Goal: Task Accomplishment & Management: Use online tool/utility

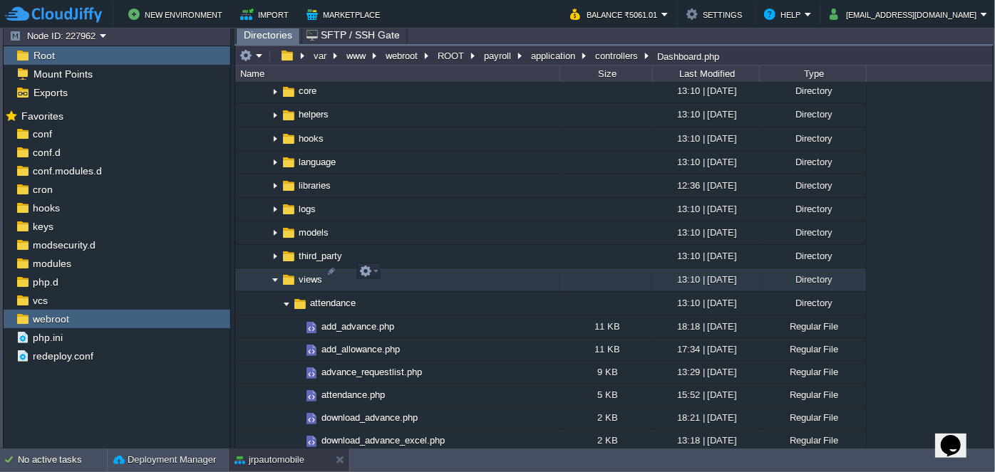
scroll to position [1166, 0]
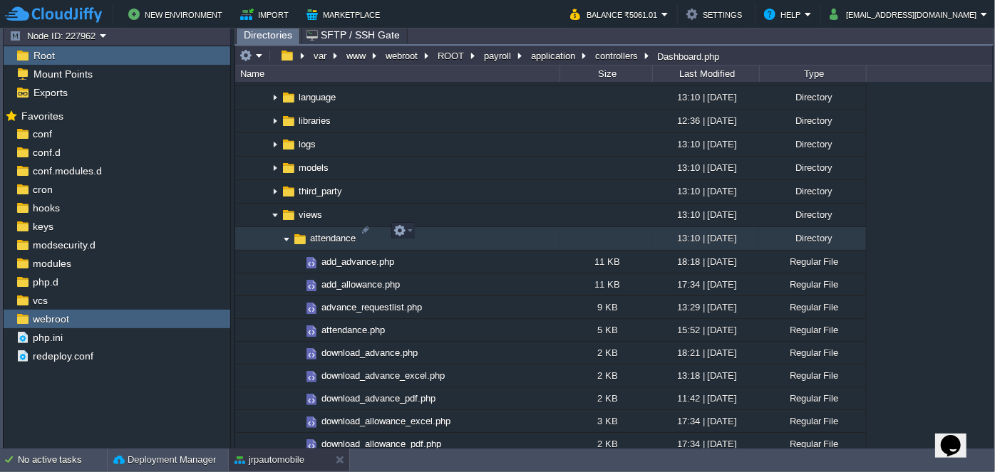
click at [285, 232] on img at bounding box center [286, 239] width 11 height 22
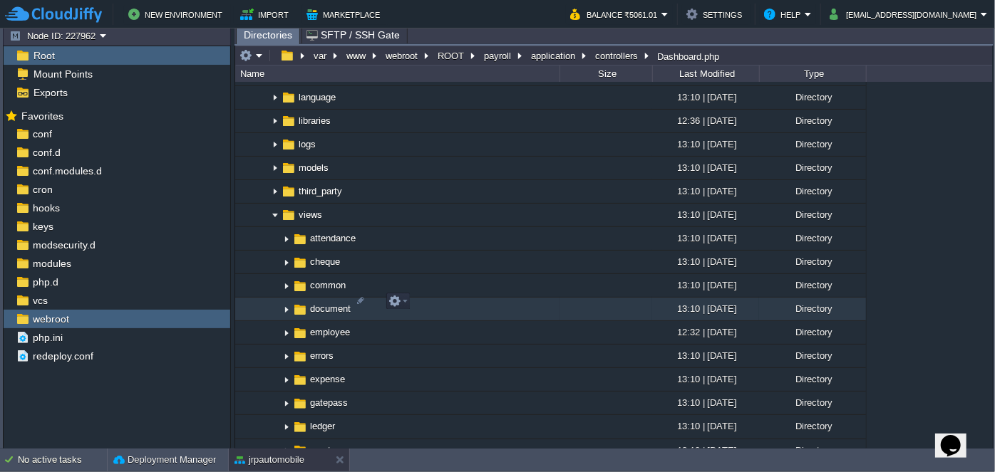
scroll to position [1231, 0]
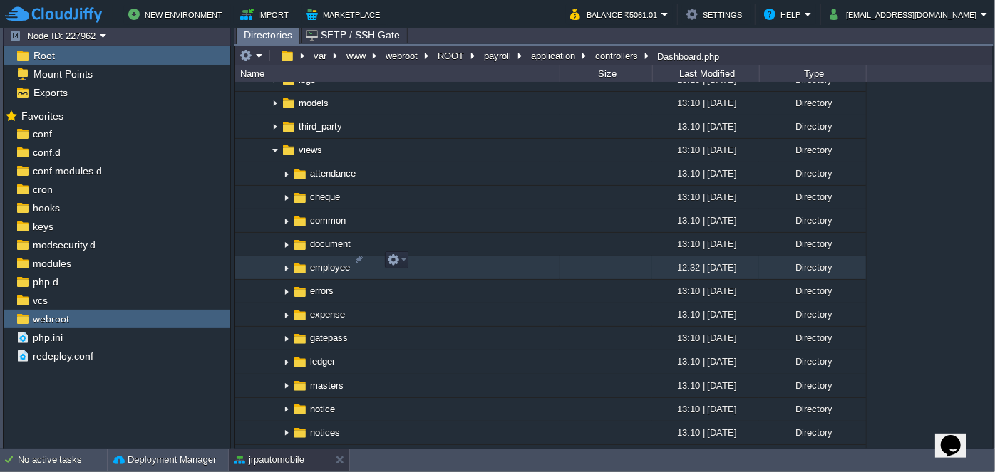
click at [286, 261] on img at bounding box center [286, 268] width 11 height 22
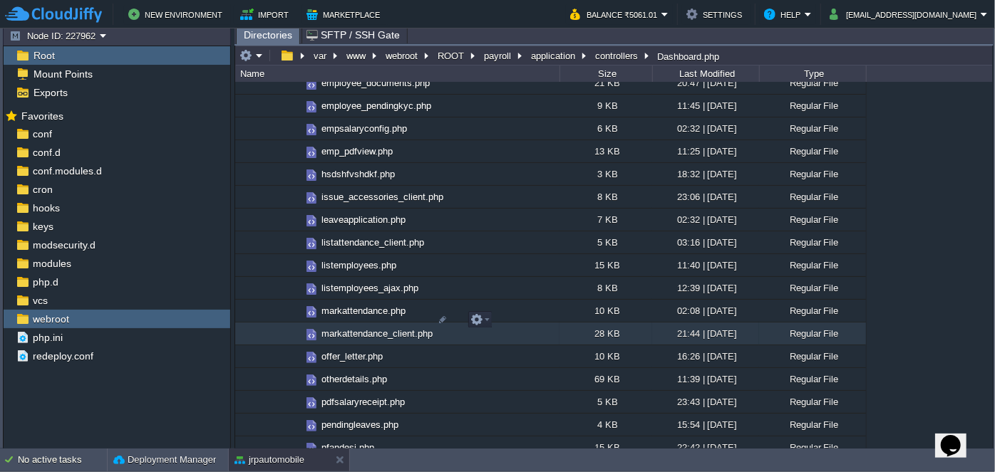
scroll to position [1814, 0]
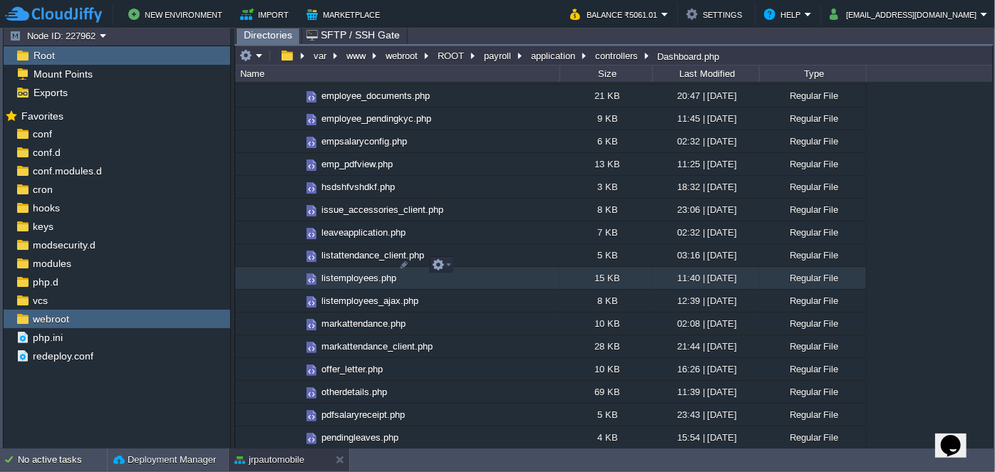
click at [353, 272] on span "listemployees.php" at bounding box center [358, 278] width 79 height 12
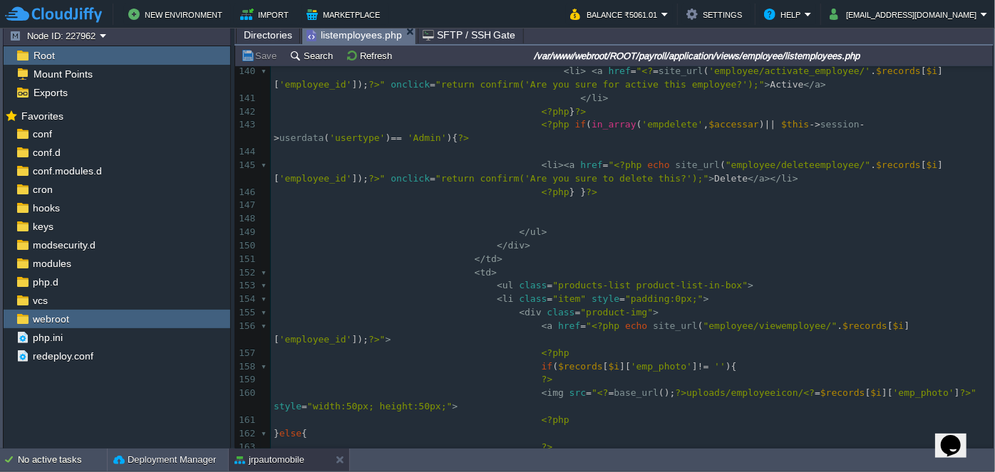
scroll to position [1985, 0]
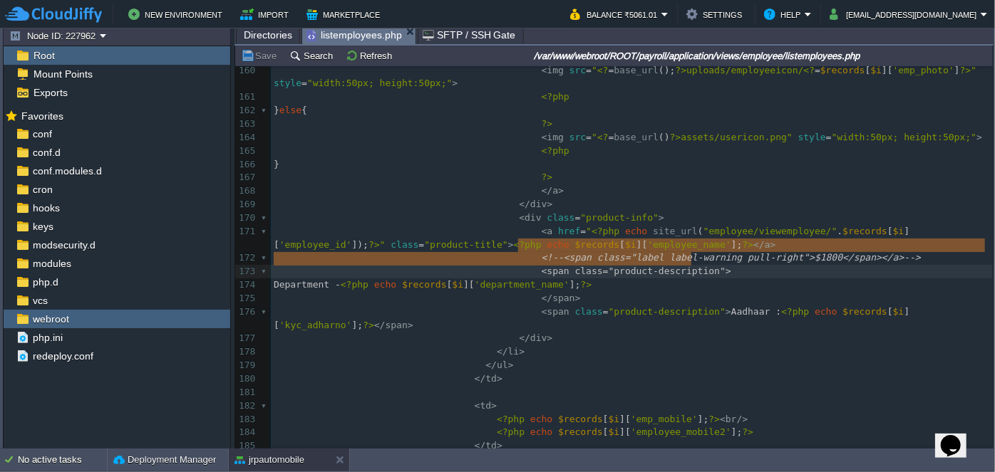
type textarea "<!--<span class="label label-warning pull-right">$1800</span></a>-->"
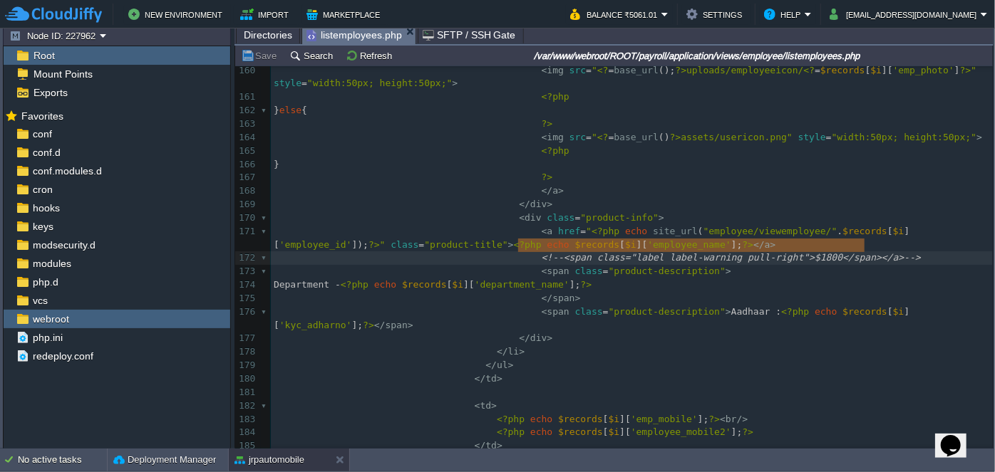
drag, startPoint x: 516, startPoint y: 244, endPoint x: 885, endPoint y: 246, distance: 369.1
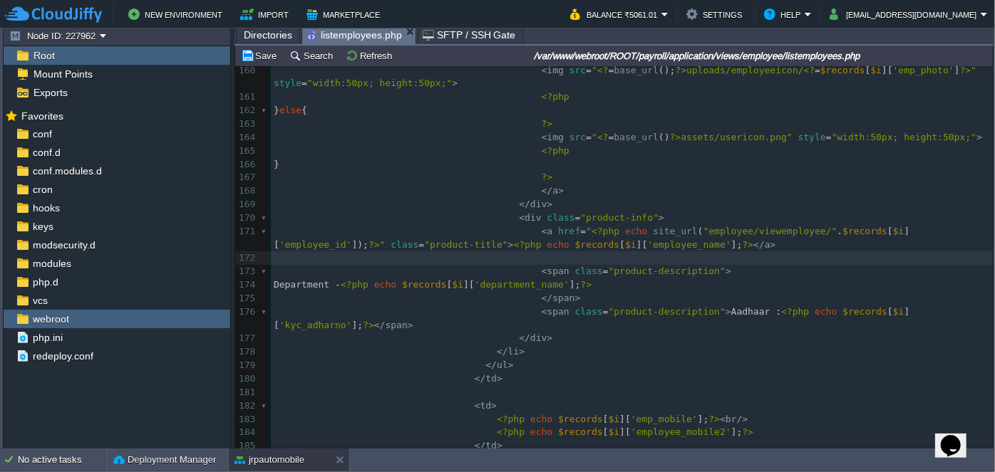
click at [704, 252] on pre at bounding box center [632, 259] width 722 height 14
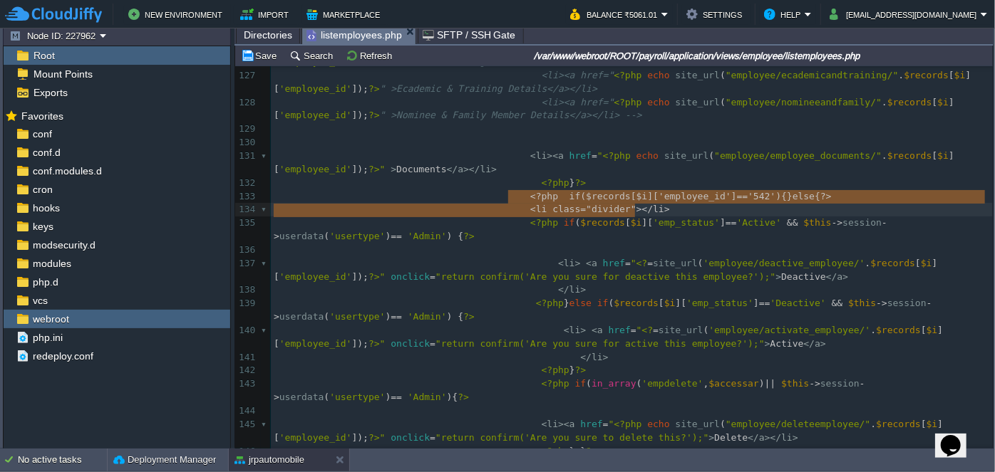
type textarea "<?php if($records[$i]['employee_id'] =='542'){}else{?>"
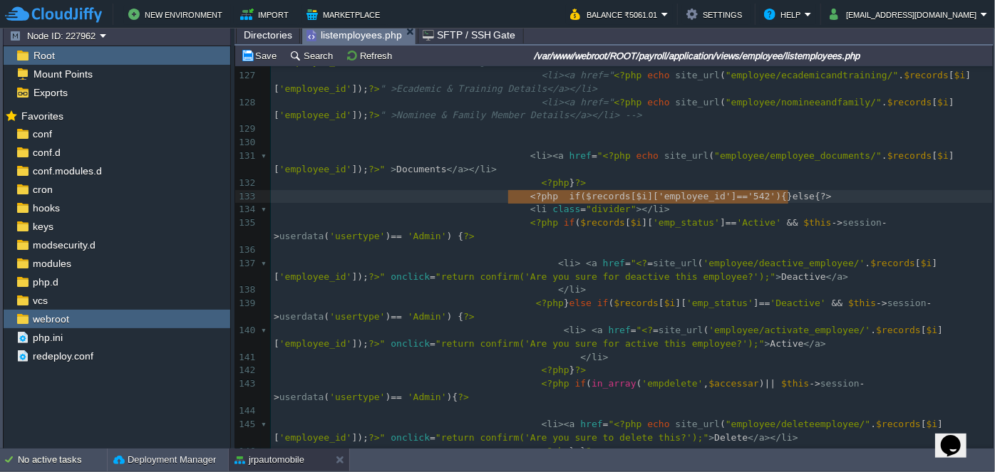
drag, startPoint x: 505, startPoint y: 195, endPoint x: 849, endPoint y: 202, distance: 344.3
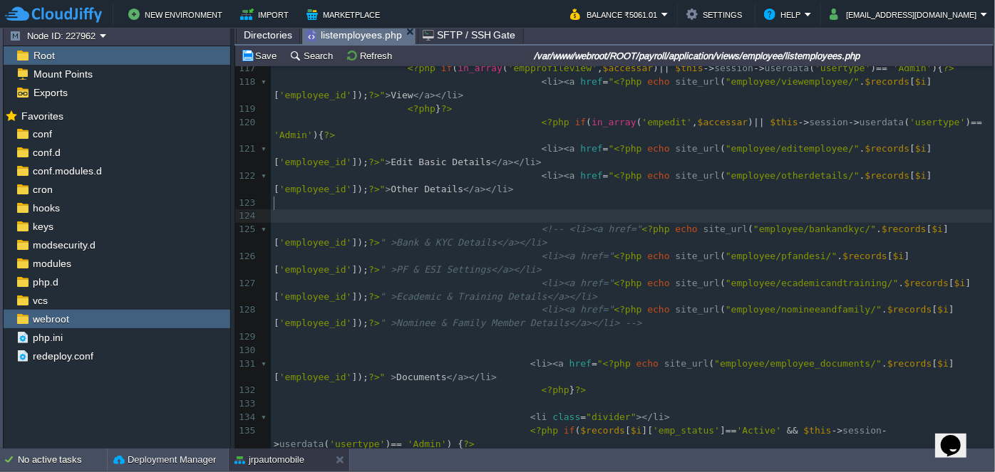
click at [524, 210] on pre "​" at bounding box center [632, 217] width 722 height 14
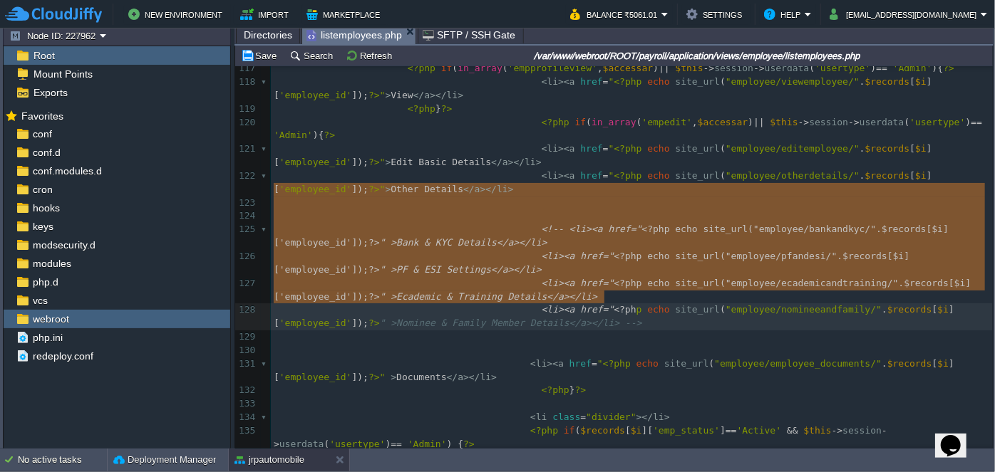
type textarea "<!-- <li><a href="<?php echo site_url("employee/bankandkyc/".$records[$i]['empl…"
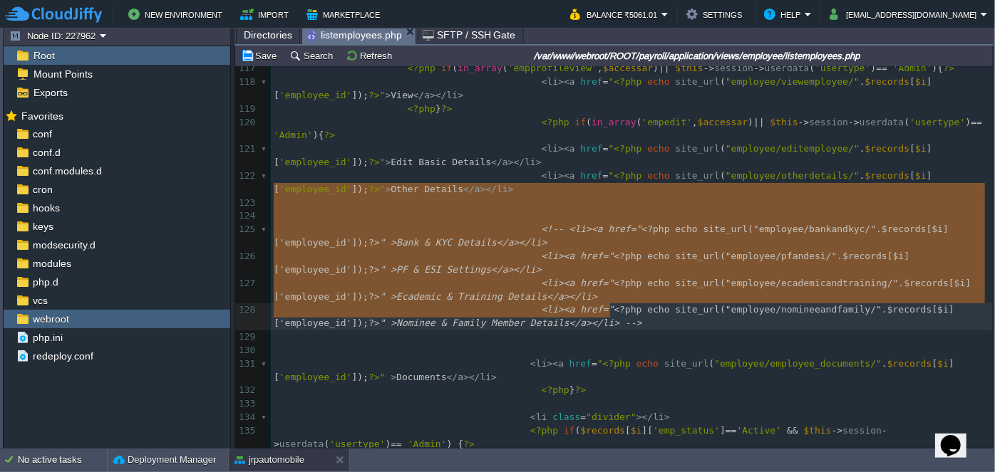
drag, startPoint x: 524, startPoint y: 188, endPoint x: 638, endPoint y: 306, distance: 163.8
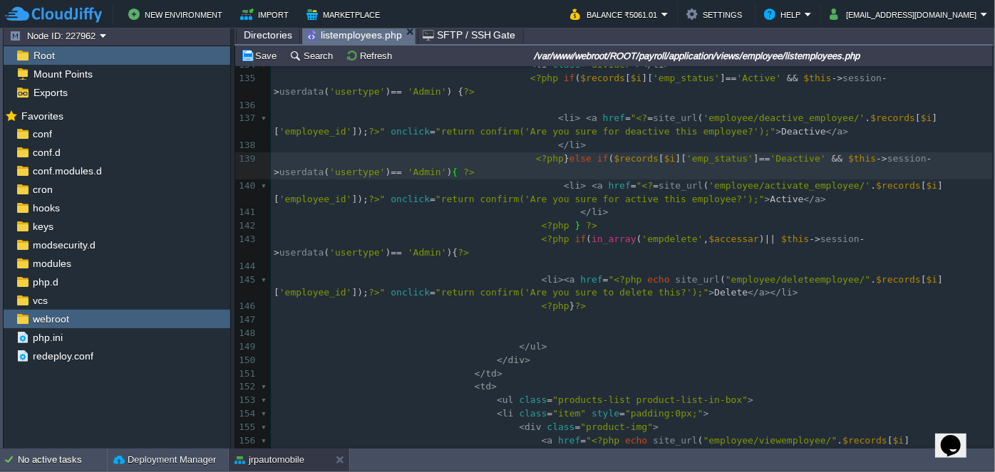
scroll to position [1944, 0]
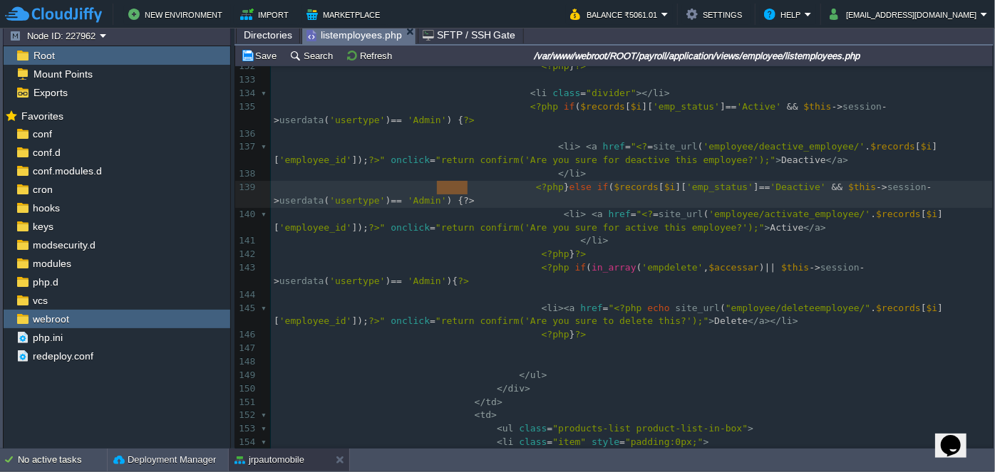
type textarea "$this->session->userdata('usertype') == 'Admin'"
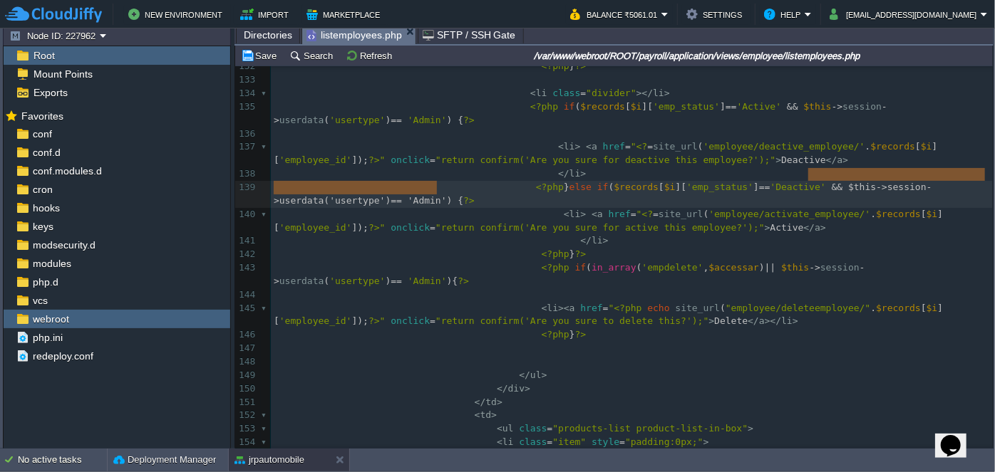
drag, startPoint x: 437, startPoint y: 185, endPoint x: 808, endPoint y: 177, distance: 371.3
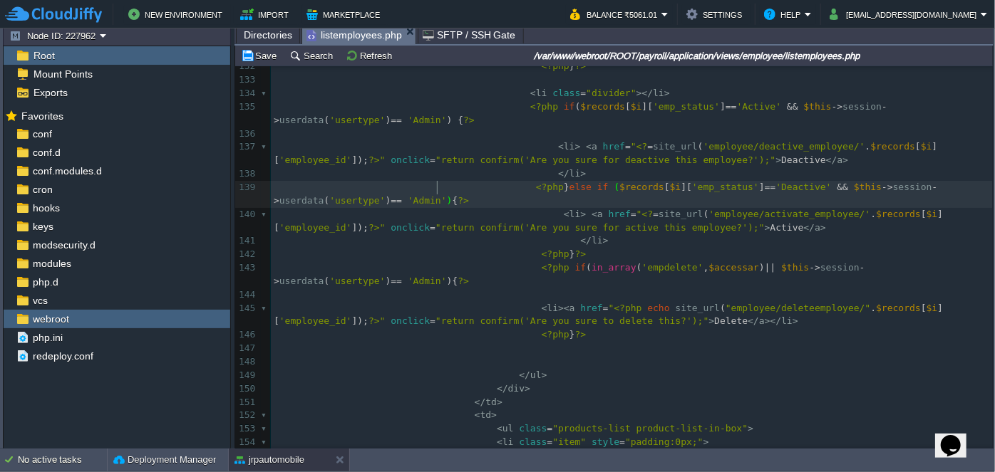
scroll to position [4, 4]
type textarea "||"
paste textarea
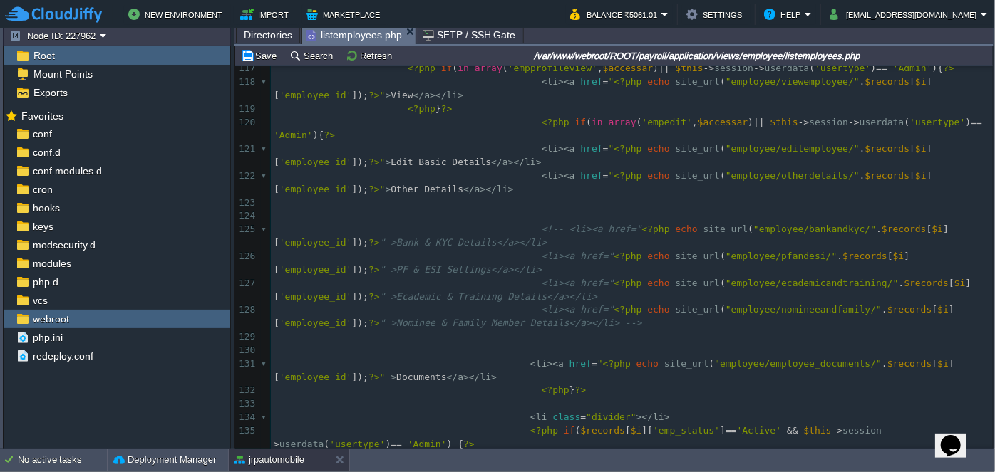
scroll to position [1553, 0]
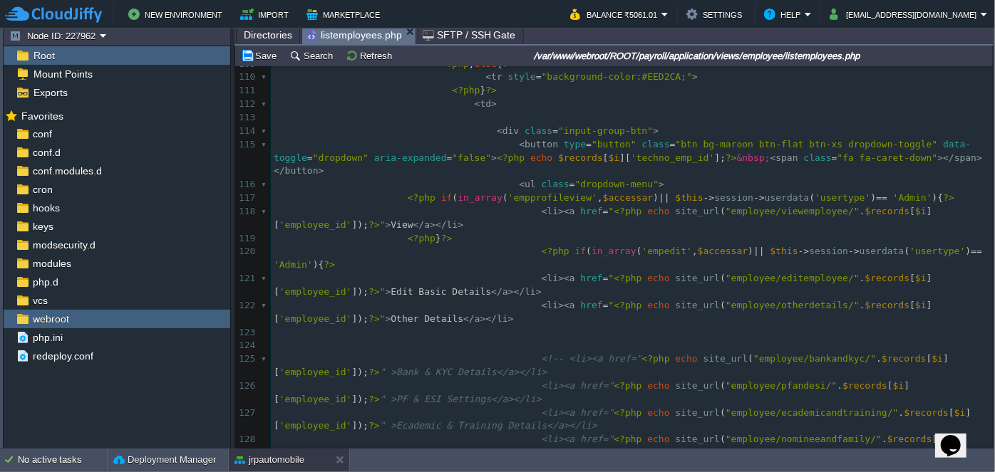
type textarea "Hr"
click at [408, 192] on span "<?php" at bounding box center [422, 197] width 28 height 11
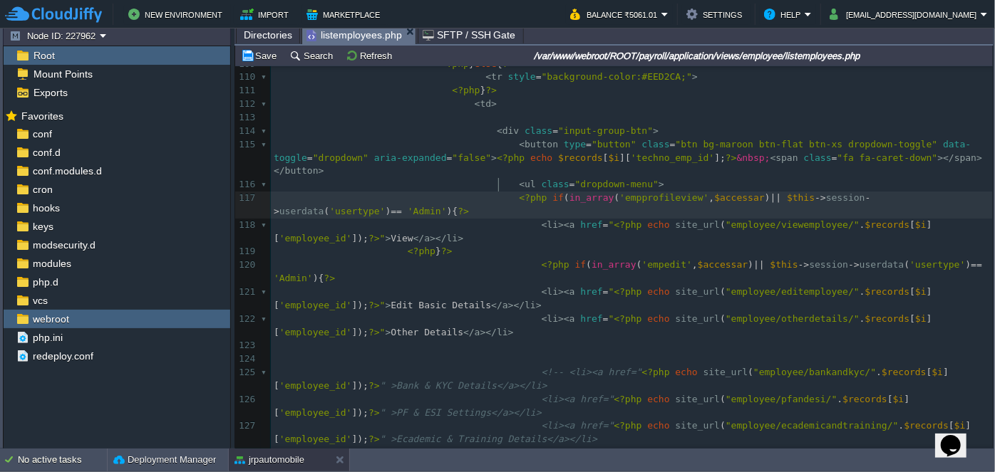
click at [397, 238] on div "xxxxxxxxxx 97 < th > ID </ th > 98 < th > Name </ th > 99 < th > Mobile </ th >…" at bounding box center [632, 313] width 722 height 832
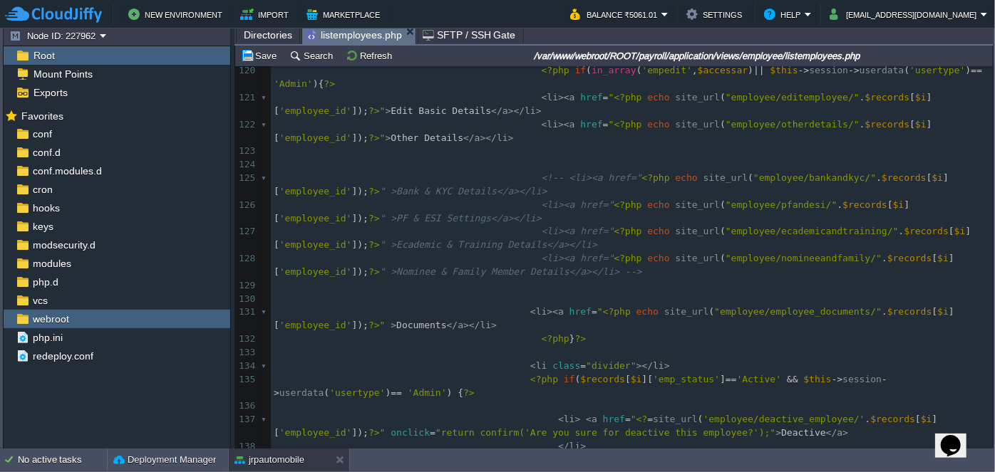
scroll to position [1749, 0]
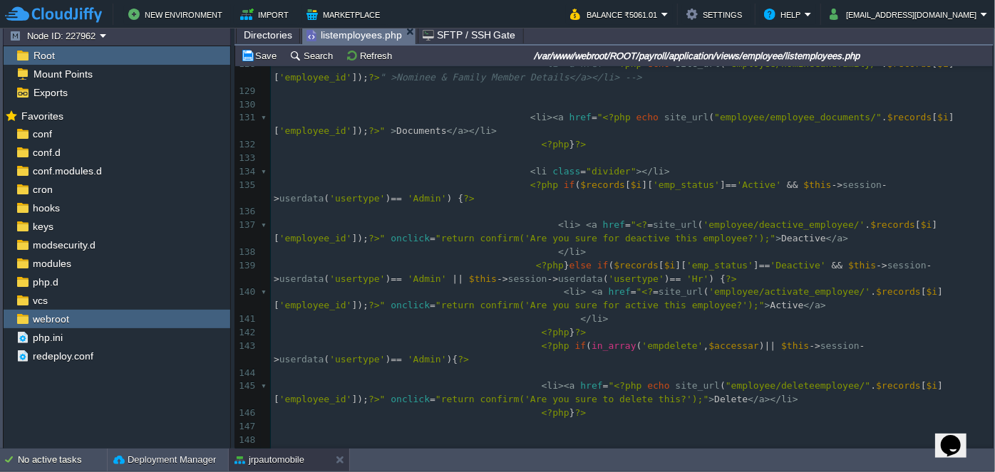
click at [670, 267] on div "xxxxxxxxxx 97 < th > ID </ th > 98 < th > Name </ th > 99 < th > Mobile </ th >…" at bounding box center [632, 11] width 722 height 1007
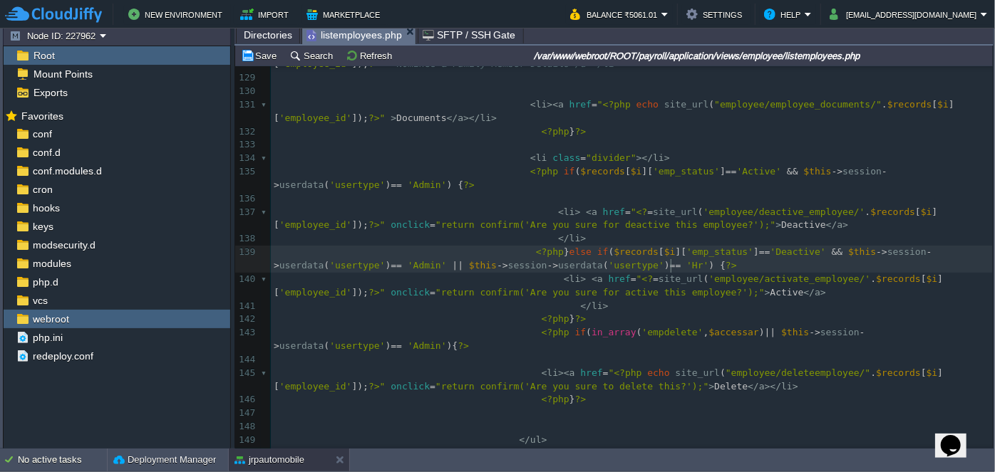
type textarea "Hr"
paste textarea
type textarea "|| $this->session->userdata('usertype') == 'HR'"
drag, startPoint x: 680, startPoint y: 264, endPoint x: 442, endPoint y: 264, distance: 238.0
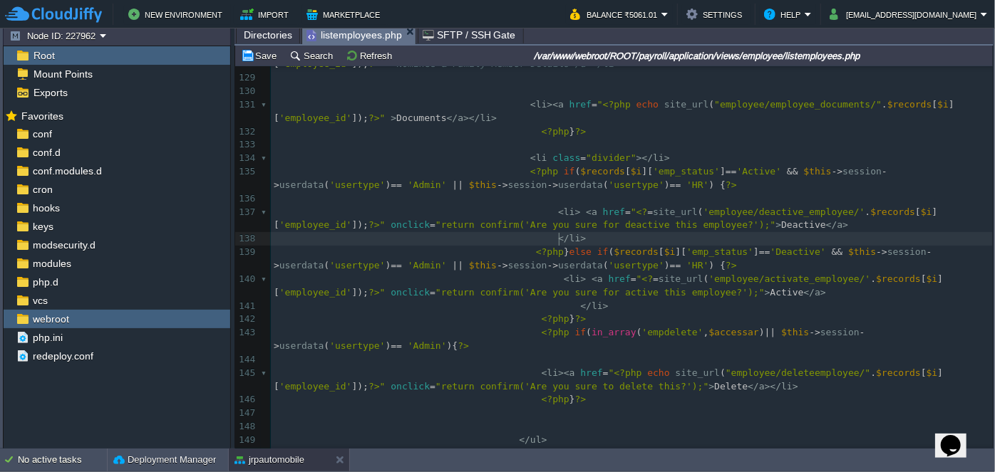
click at [571, 235] on pre "</ li >" at bounding box center [632, 239] width 722 height 14
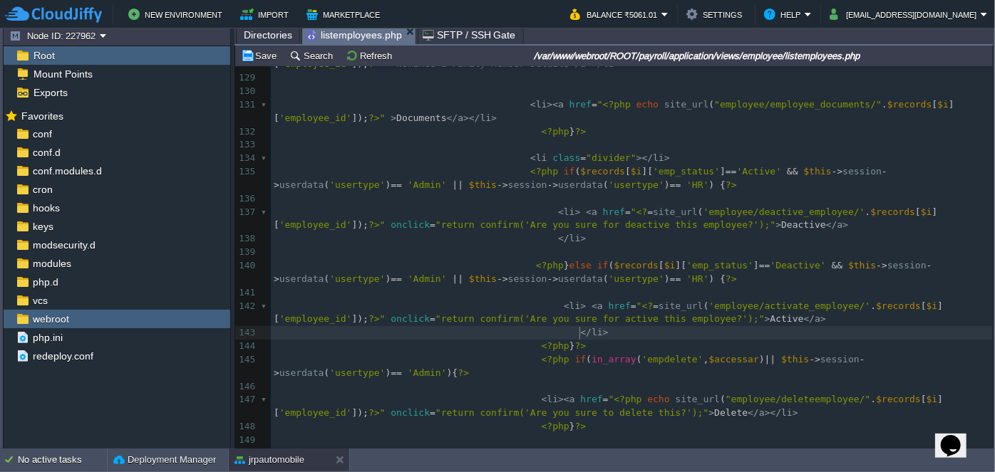
click at [615, 334] on pre "</ li >" at bounding box center [632, 333] width 722 height 14
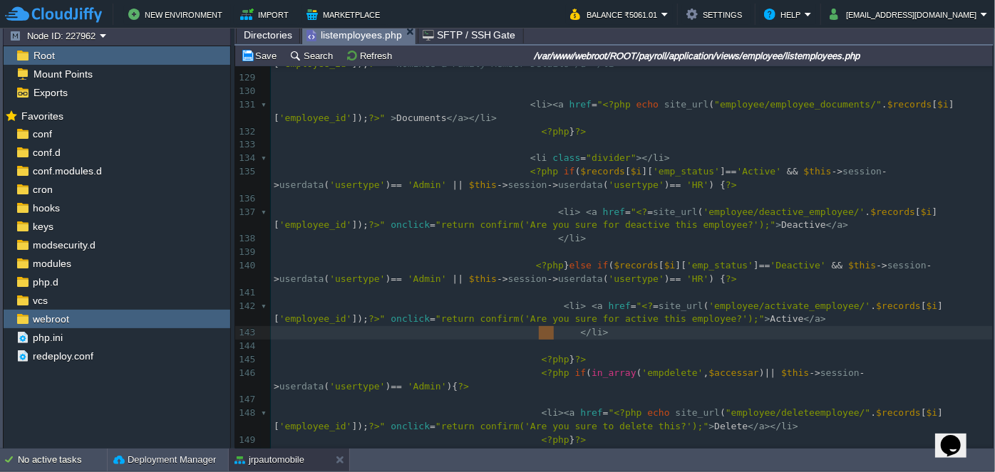
drag, startPoint x: 552, startPoint y: 331, endPoint x: 536, endPoint y: 327, distance: 16.8
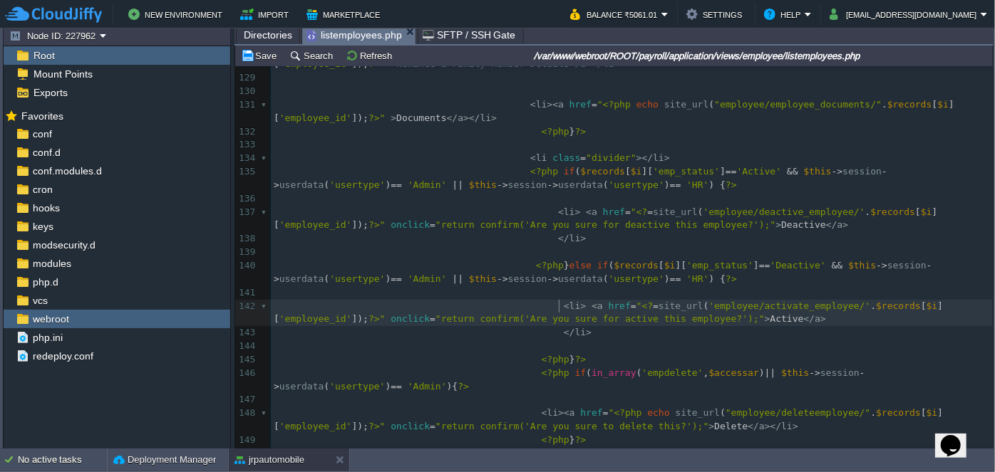
click at [560, 306] on div "xxxxxxxxxx 118 < li >< a href = " <?php echo site_url ( "employee/viewemployee/…" at bounding box center [632, 225] width 722 height 819
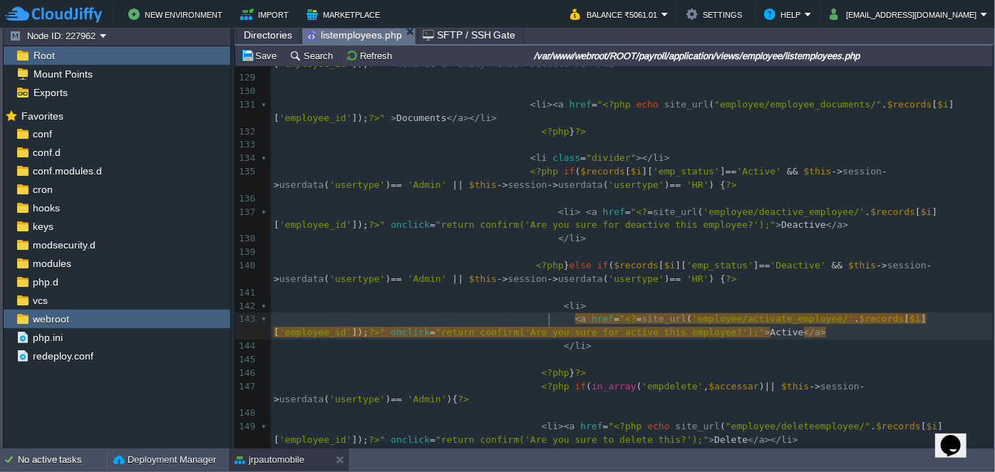
click at [606, 294] on pre at bounding box center [632, 293] width 722 height 14
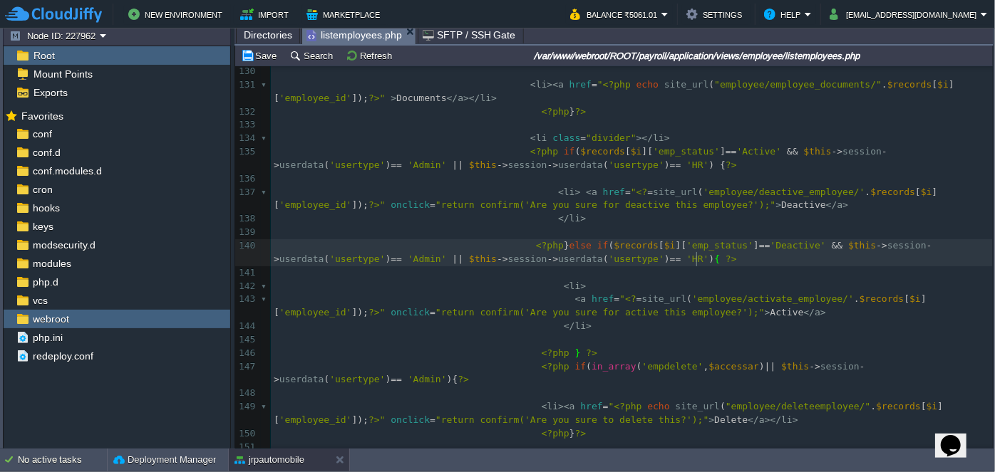
scroll to position [1878, 0]
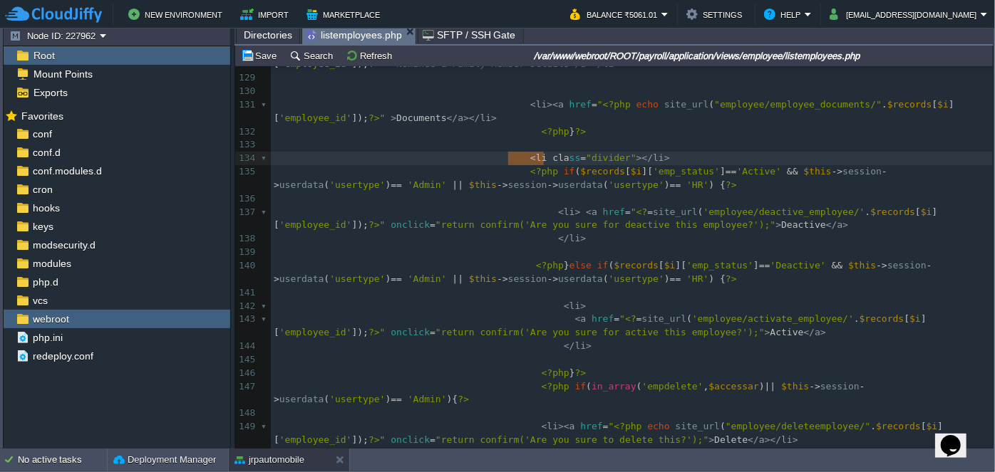
type textarea "<li class="divider"></li>"
drag, startPoint x: 505, startPoint y: 158, endPoint x: 569, endPoint y: 155, distance: 64.2
type textarea "<li class="divider"></li>"
click at [505, 170] on span at bounding box center [402, 171] width 257 height 11
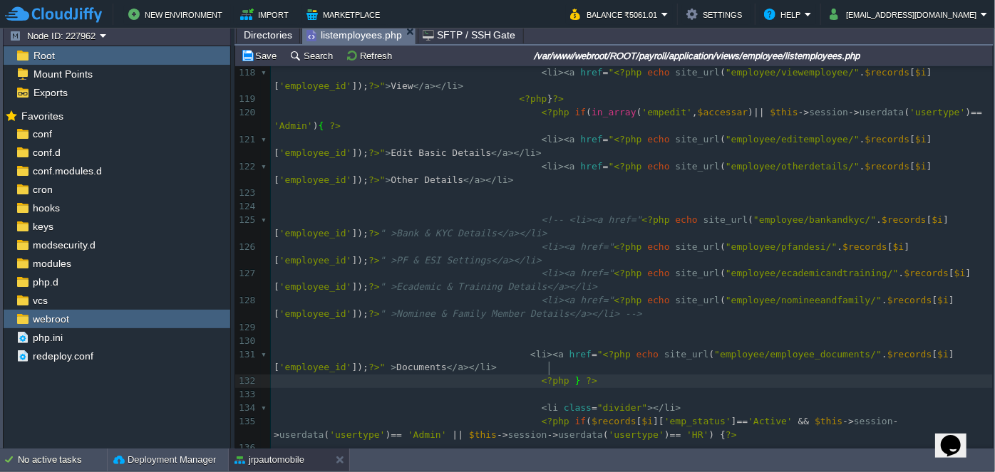
scroll to position [1615, 0]
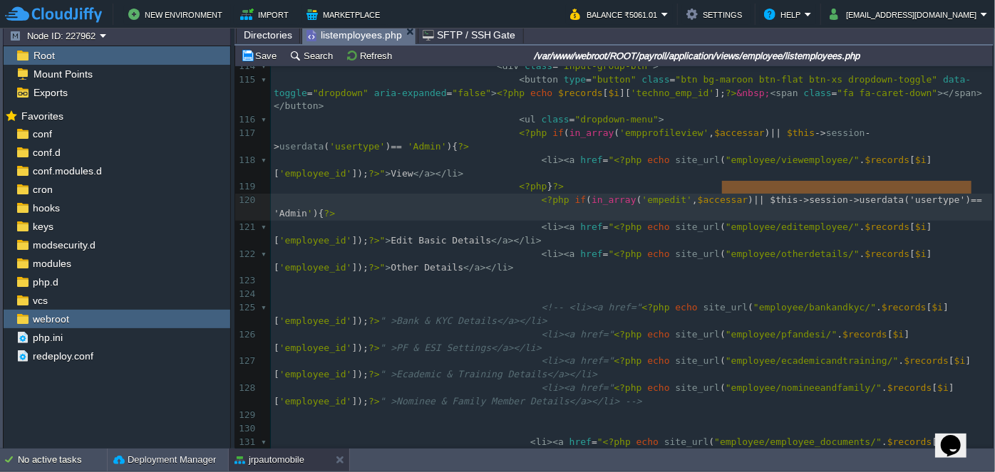
type textarea "|| $this->session->userdata('usertype') == 'Admin'"
drag, startPoint x: 723, startPoint y: 187, endPoint x: 975, endPoint y: 186, distance: 251.5
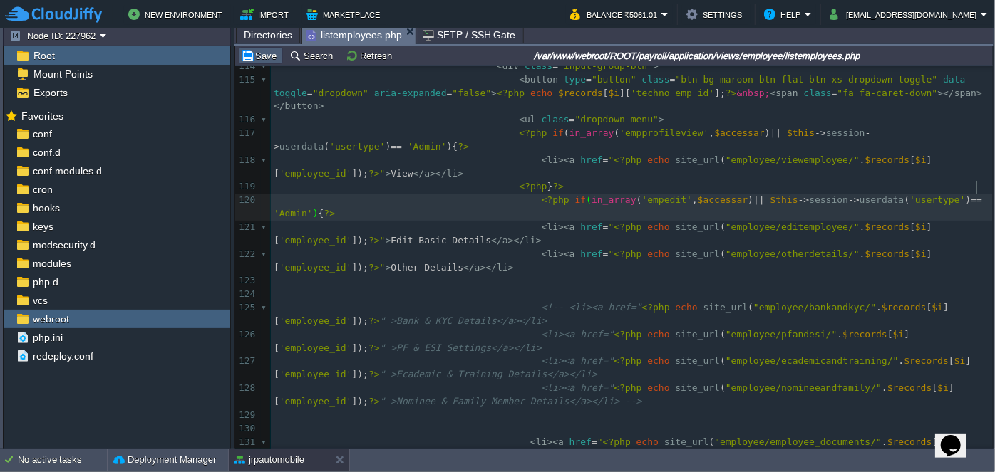
click at [261, 56] on button "Save" at bounding box center [261, 55] width 40 height 13
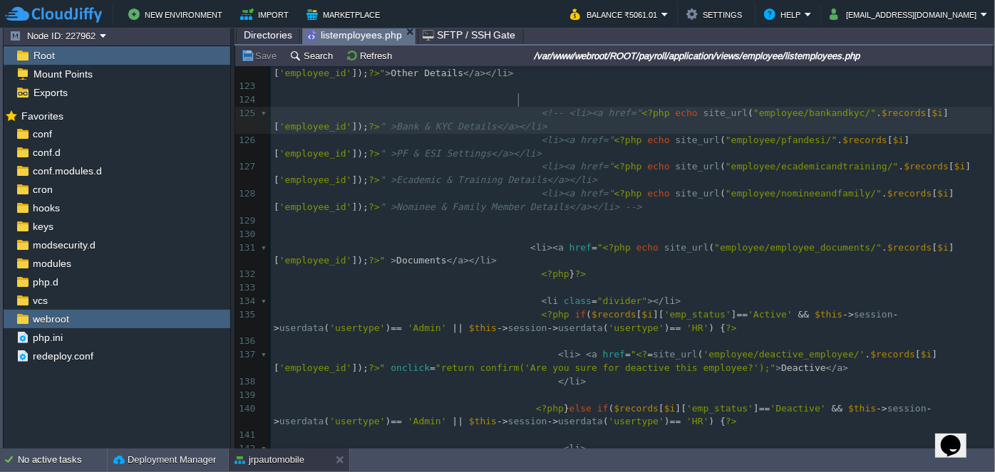
scroll to position [4, 0]
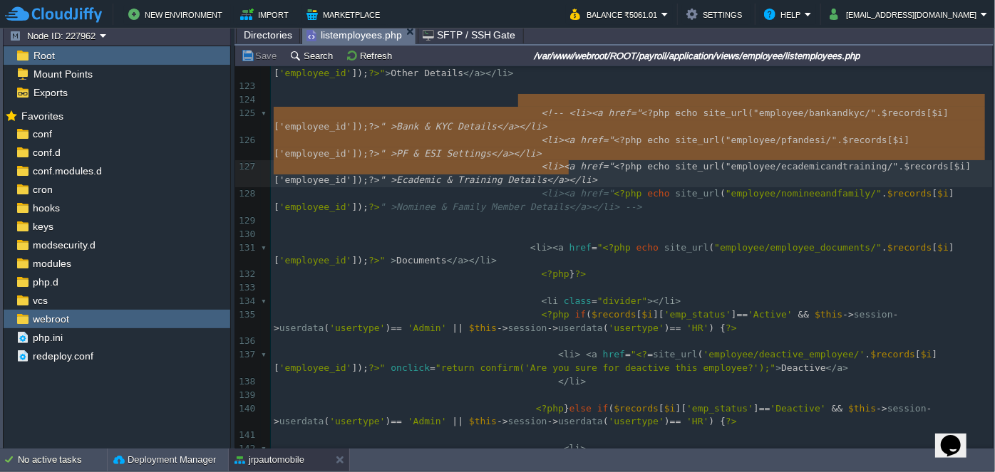
type textarea "<!-- <li><a href="<?php echo site_url("employee/bankandkyc/".$records[$i]['empl…"
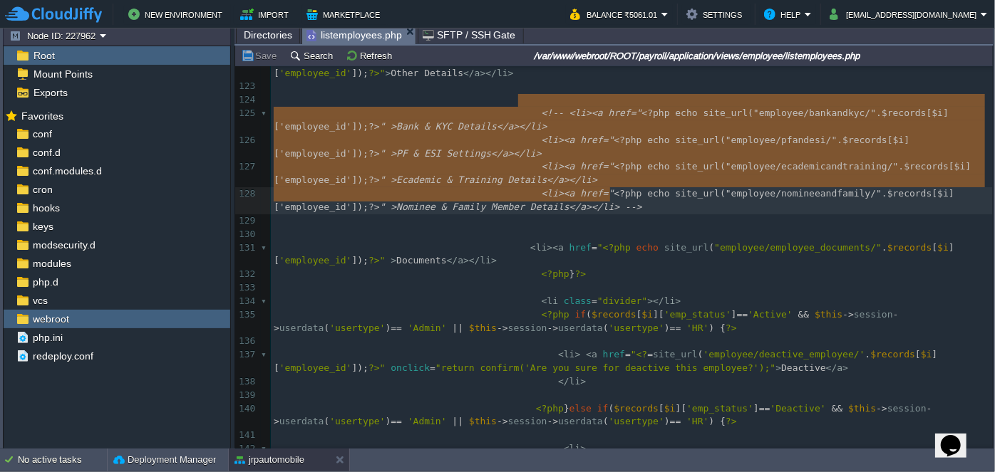
drag, startPoint x: 518, startPoint y: 99, endPoint x: 611, endPoint y: 182, distance: 125.2
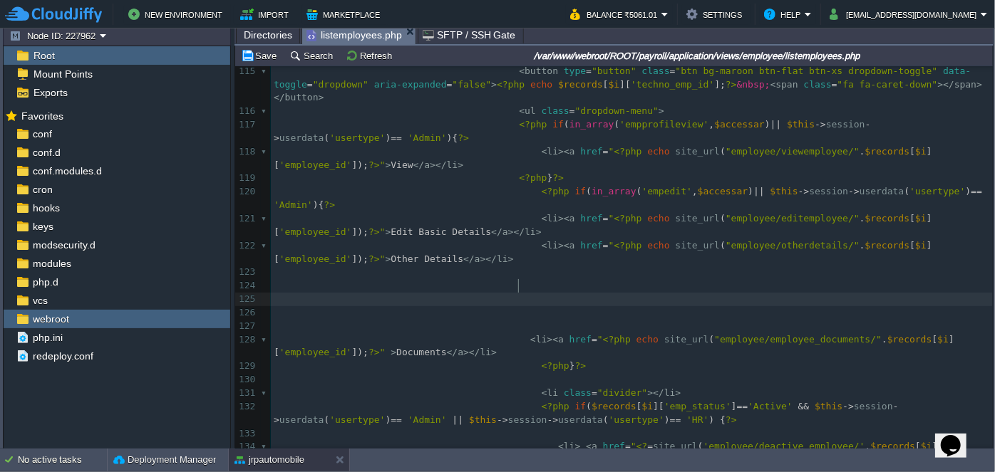
scroll to position [1554, 0]
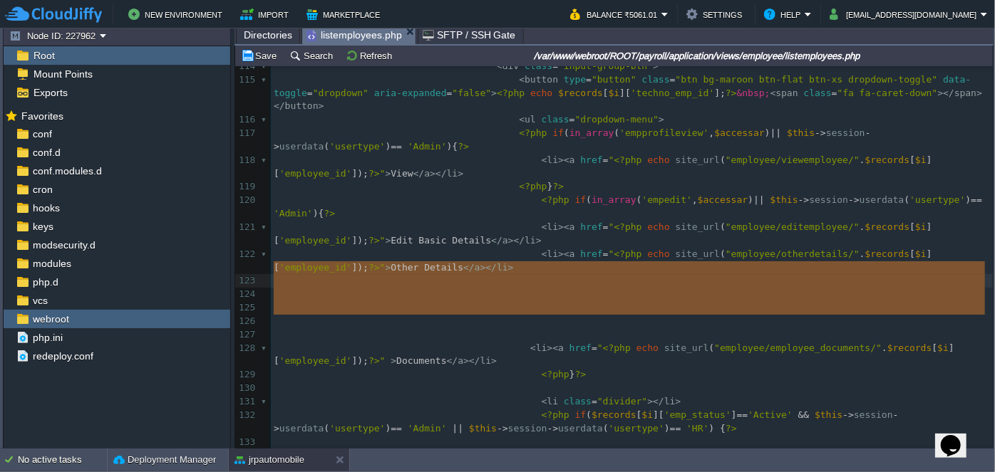
drag, startPoint x: 520, startPoint y: 324, endPoint x: 532, endPoint y: 267, distance: 58.3
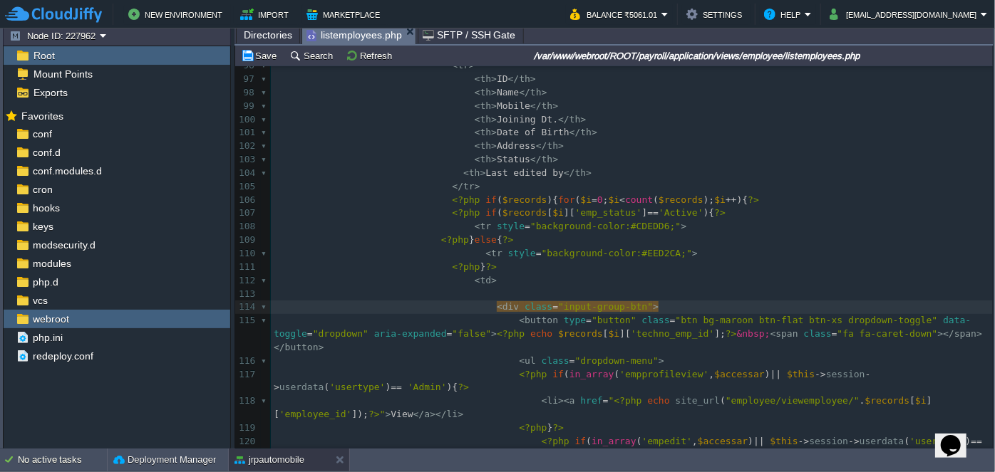
scroll to position [1397, 0]
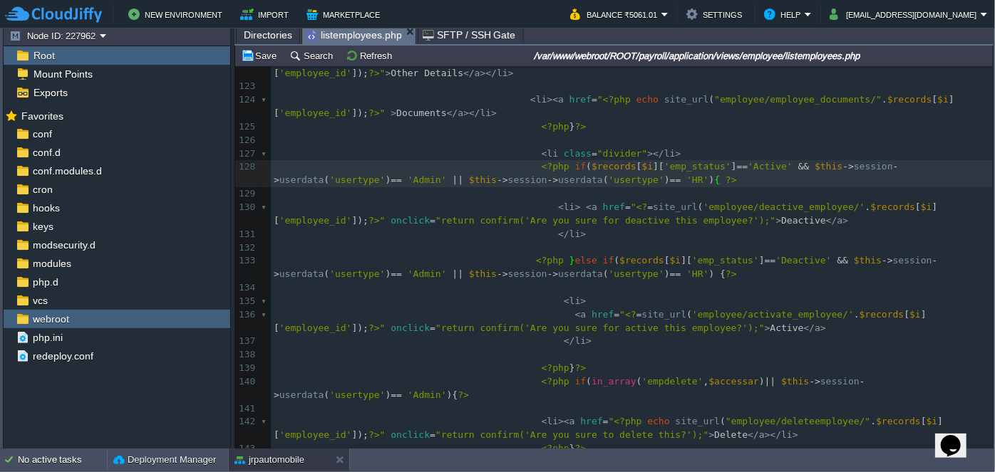
click at [549, 295] on pre "< li >" at bounding box center [632, 302] width 722 height 14
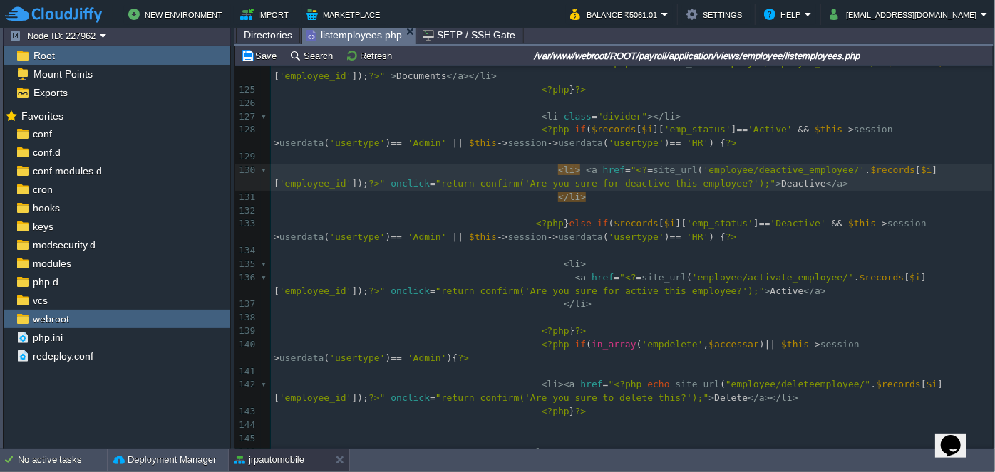
scroll to position [1813, 0]
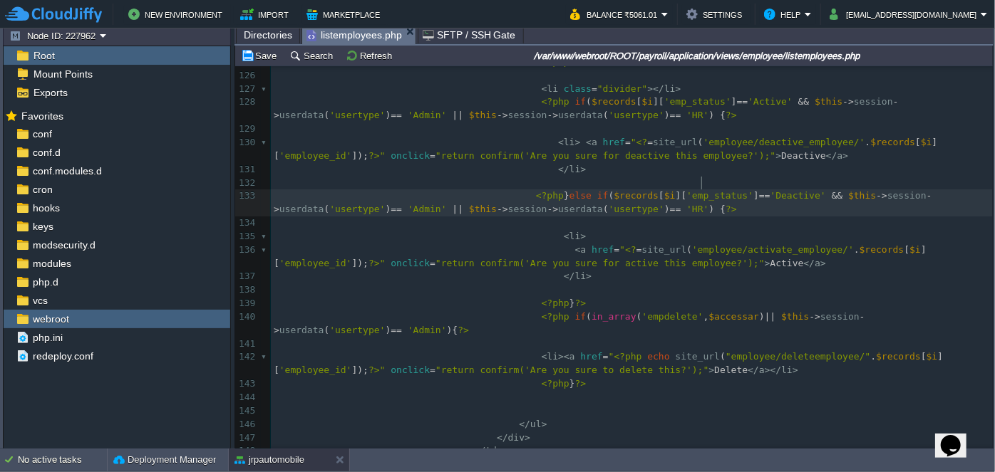
type textarea "emp_status"
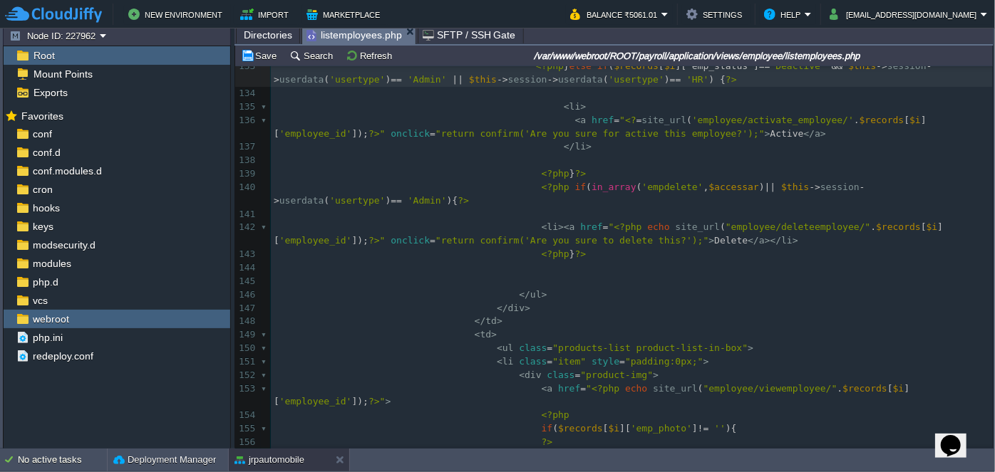
scroll to position [1879, 0]
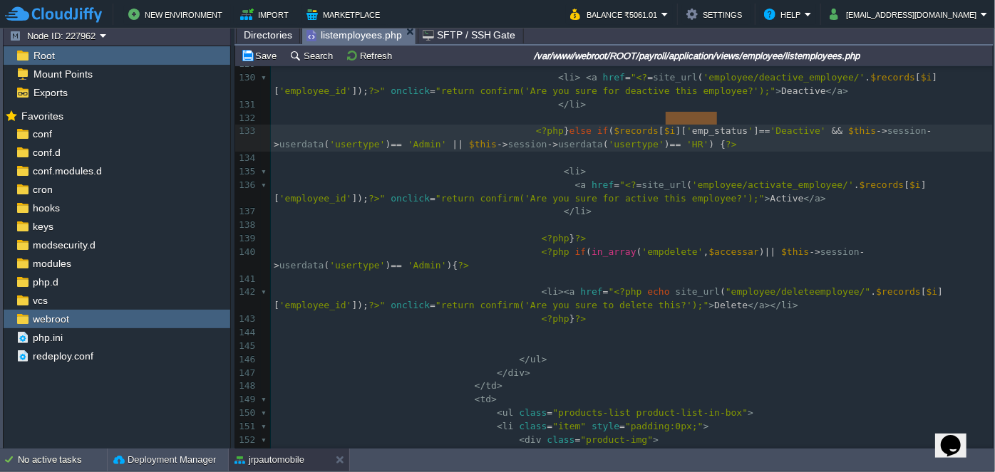
click at [569, 273] on pre at bounding box center [632, 280] width 722 height 14
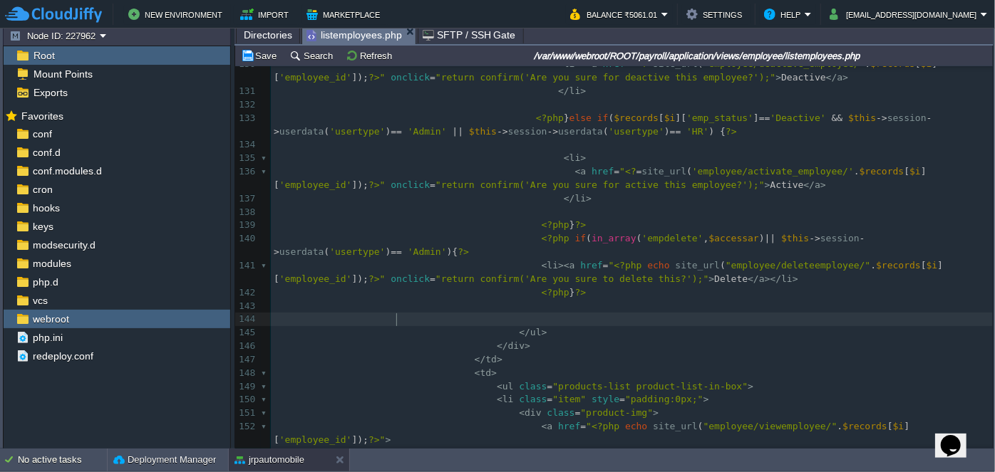
type textarea "hp }?>"
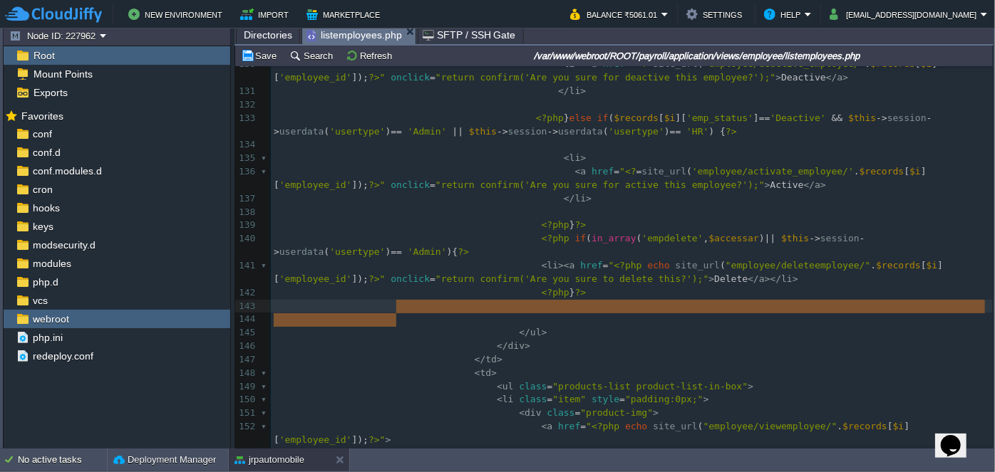
type textarea ">"
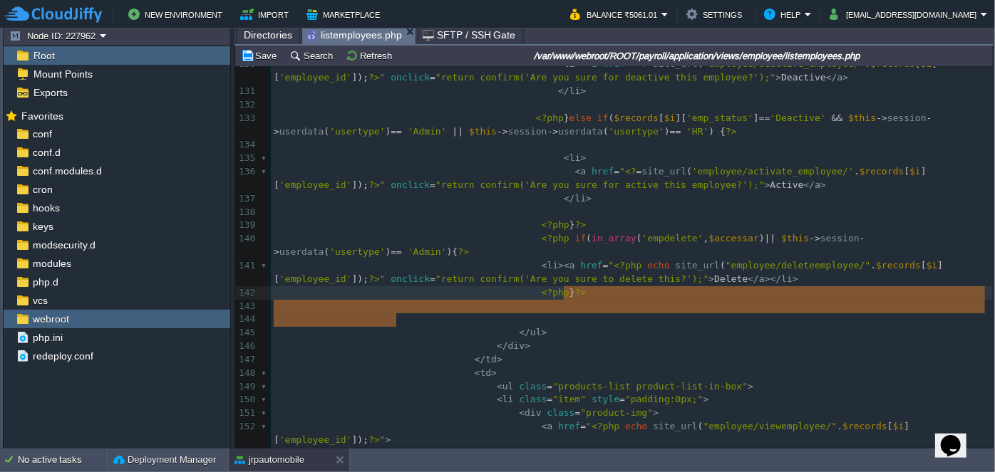
drag, startPoint x: 527, startPoint y: 323, endPoint x: 580, endPoint y: 293, distance: 60.6
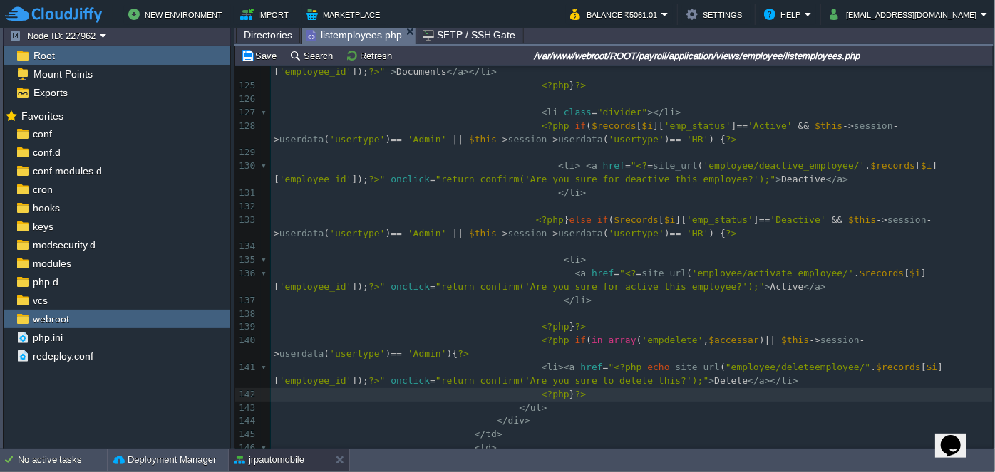
scroll to position [1750, 0]
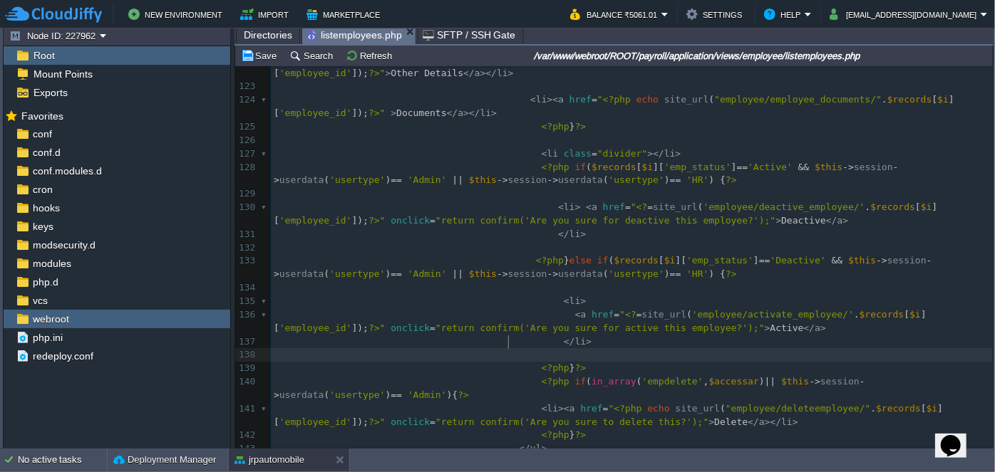
click at [557, 348] on pre at bounding box center [632, 355] width 722 height 14
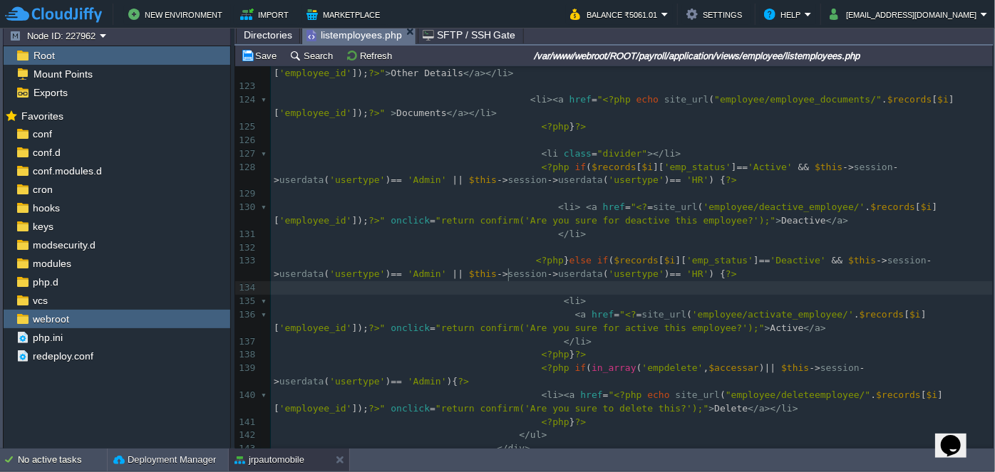
click at [557, 281] on pre at bounding box center [632, 288] width 722 height 14
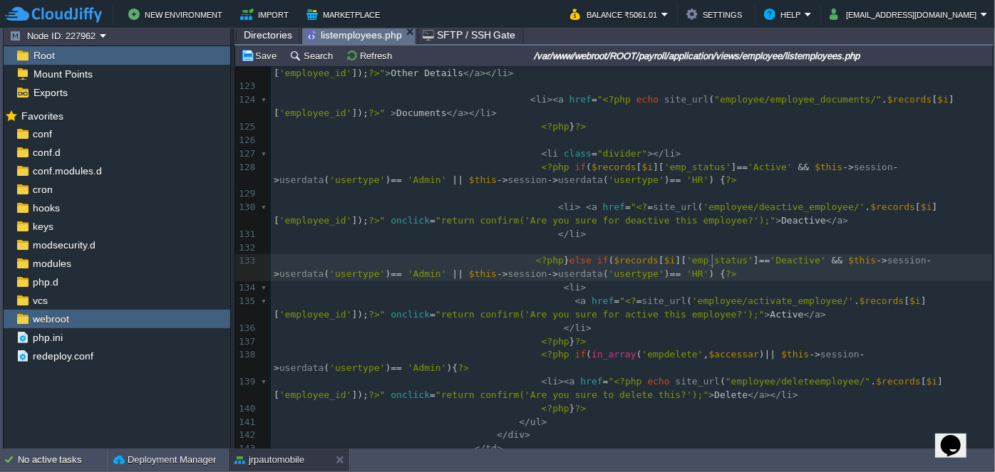
scroll to position [1685, 0]
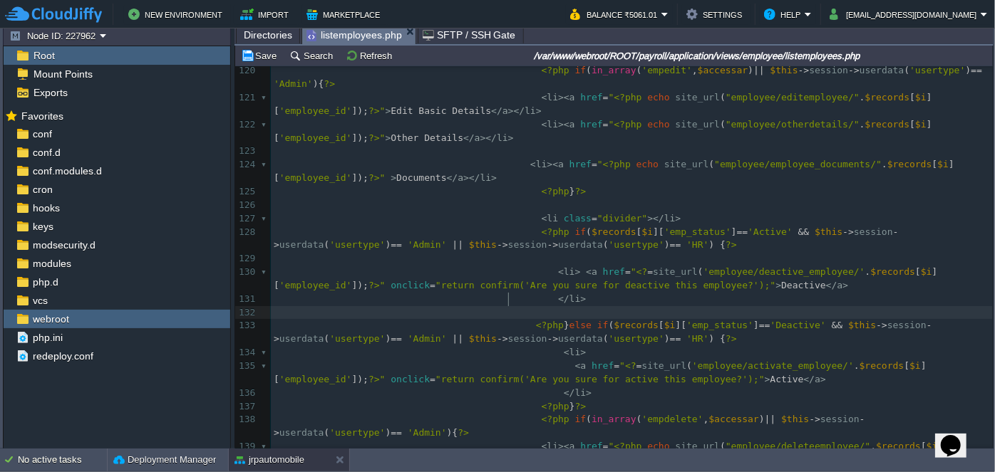
click at [533, 306] on pre at bounding box center [632, 313] width 722 height 14
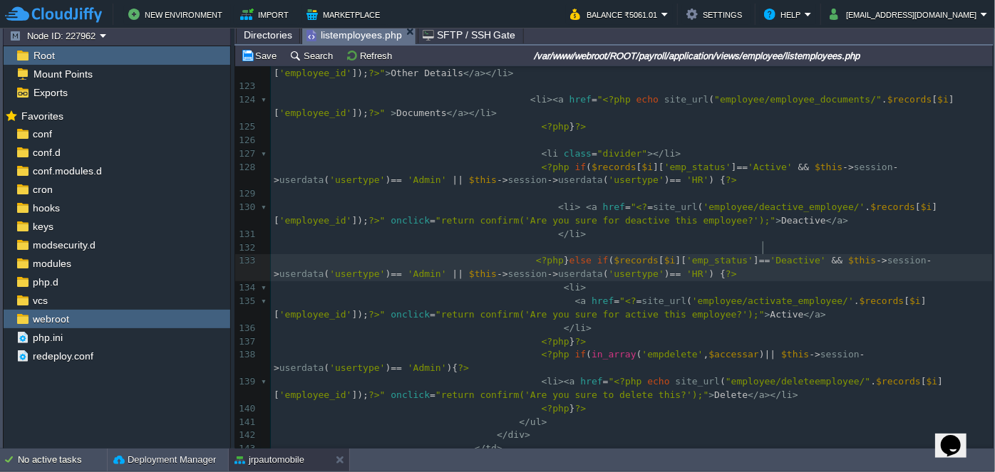
click at [770, 255] on span "'Deactive'" at bounding box center [798, 260] width 56 height 11
type textarea "Deactive"
click at [709, 269] on span ") {" at bounding box center [717, 274] width 16 height 11
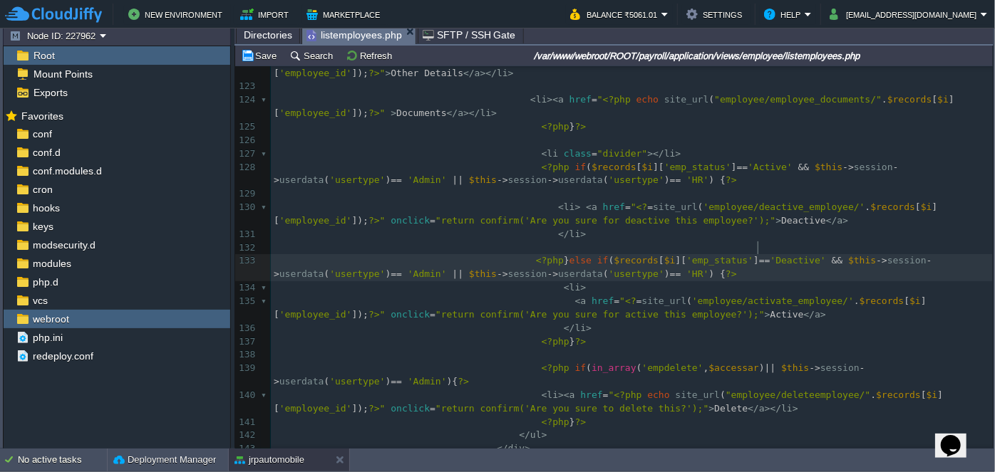
click at [757, 245] on div "xxxxxxxxxx 112 < td > 113 114 < div class = "input-group-btn" > 115 < button ty…" at bounding box center [632, 294] width 722 height 913
click at [770, 255] on span "'Deactive'" at bounding box center [798, 260] width 56 height 11
click at [757, 247] on div at bounding box center [757, 248] width 1 height 13
type textarea "Deactive"
click at [614, 244] on div "xxxxxxxxxx 112 < td > 113 114 < div class = "input-group-btn" > 115 < button ty…" at bounding box center [632, 294] width 722 height 913
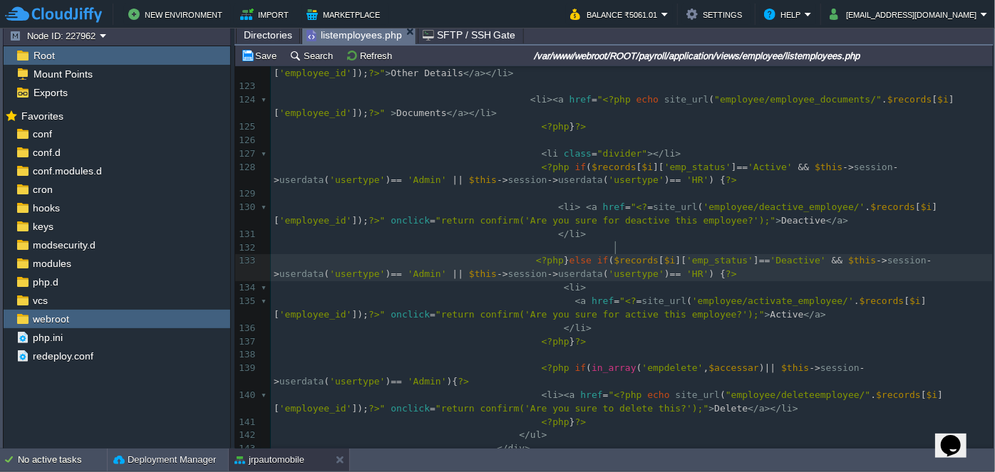
type textarea "$records"
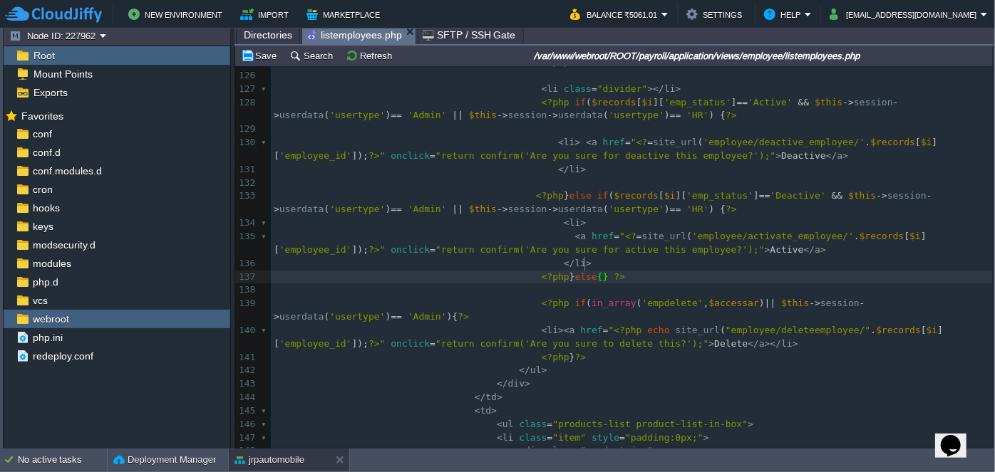
scroll to position [4, 30]
type textarea "else{}"
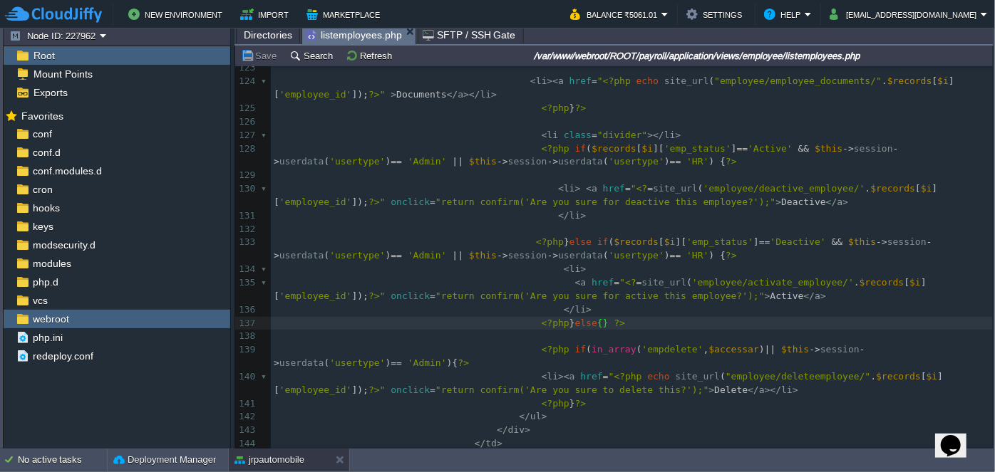
scroll to position [1749, 0]
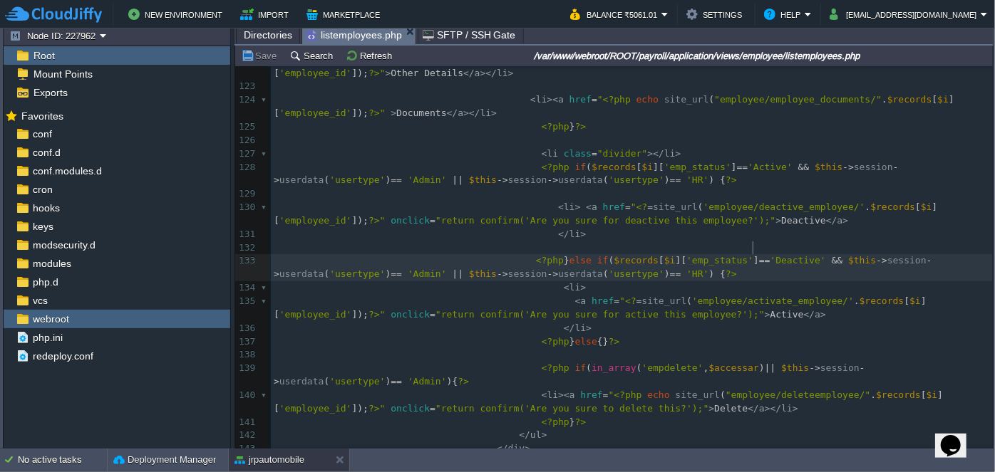
click at [754, 248] on div "xxxxxxxxxx 112 < td > 113 114 < div class = "input-group-btn" > 115 < button ty…" at bounding box center [632, 294] width 722 height 913
click at [767, 248] on div "xxxxxxxxxx 112 < td > 113 114 < div class = "input-group-btn" > 115 < button ty…" at bounding box center [632, 294] width 722 height 913
type textarea "Deactive"
type textarea "if"
drag, startPoint x: 569, startPoint y: 245, endPoint x: 589, endPoint y: 247, distance: 20.1
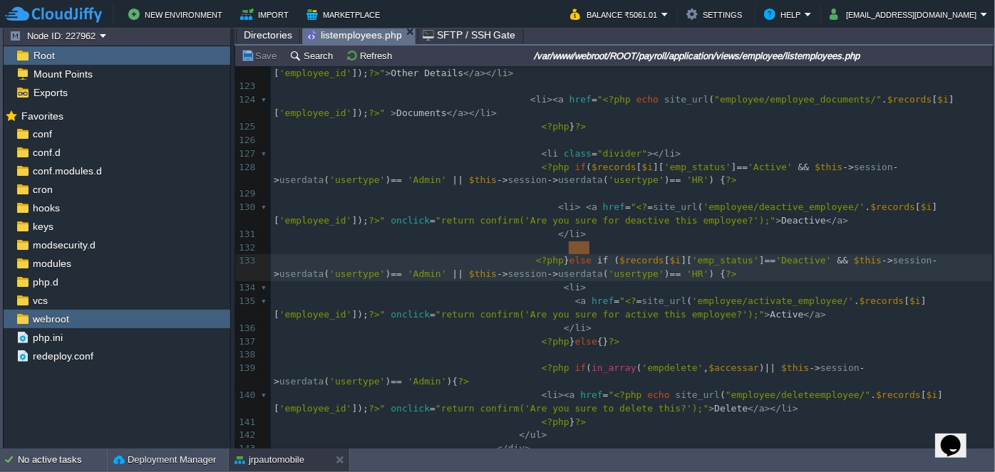
click at [598, 242] on pre at bounding box center [632, 249] width 722 height 14
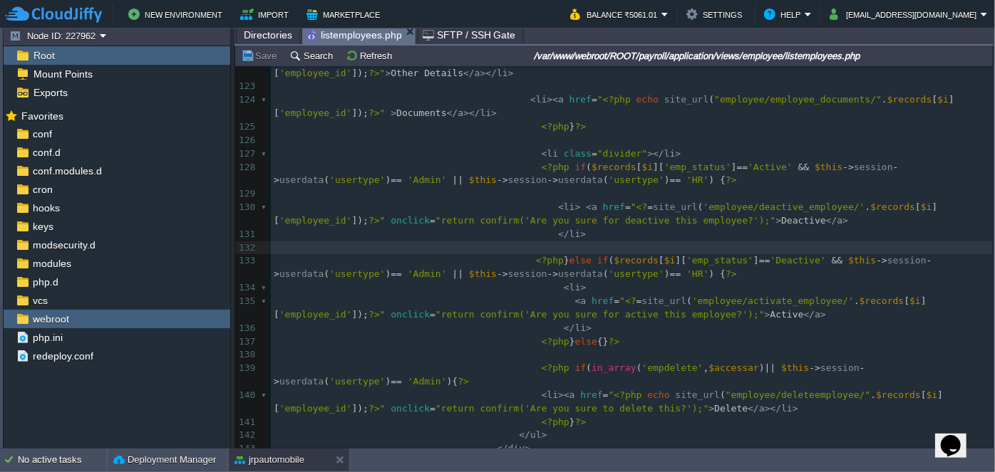
click at [573, 244] on div "xxxxxxxxxx 112 < td > 113 114 < div class = "input-group-btn" > 115 < button ty…" at bounding box center [632, 294] width 722 height 913
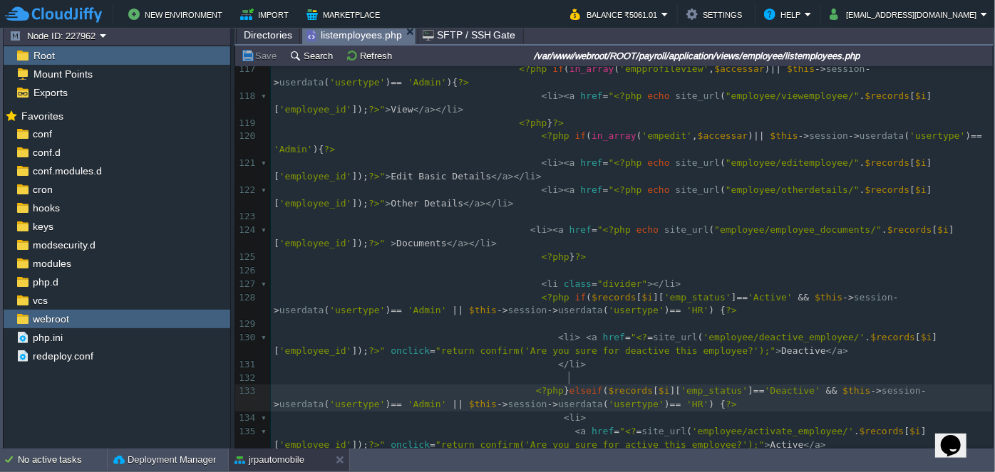
scroll to position [1568, 0]
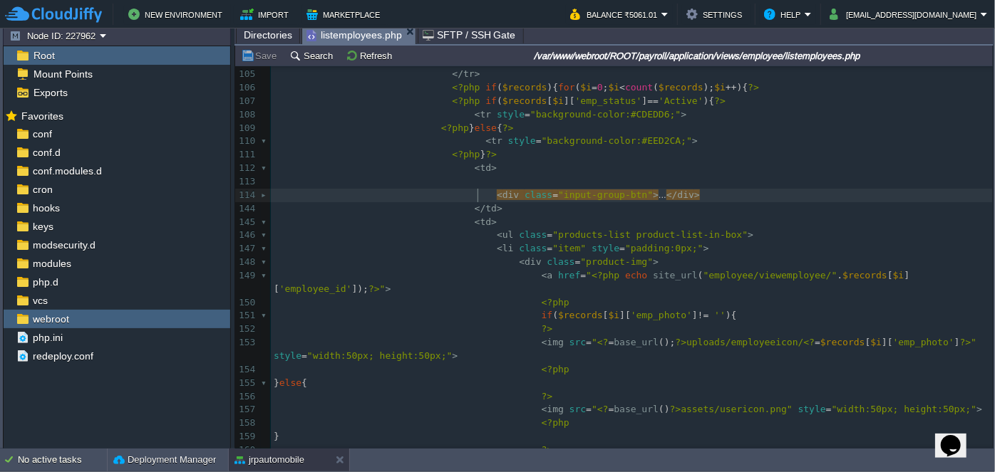
type textarea "<div class="input-grou"
drag, startPoint x: 476, startPoint y: 196, endPoint x: 686, endPoint y: 196, distance: 209.5
type textarea "-"
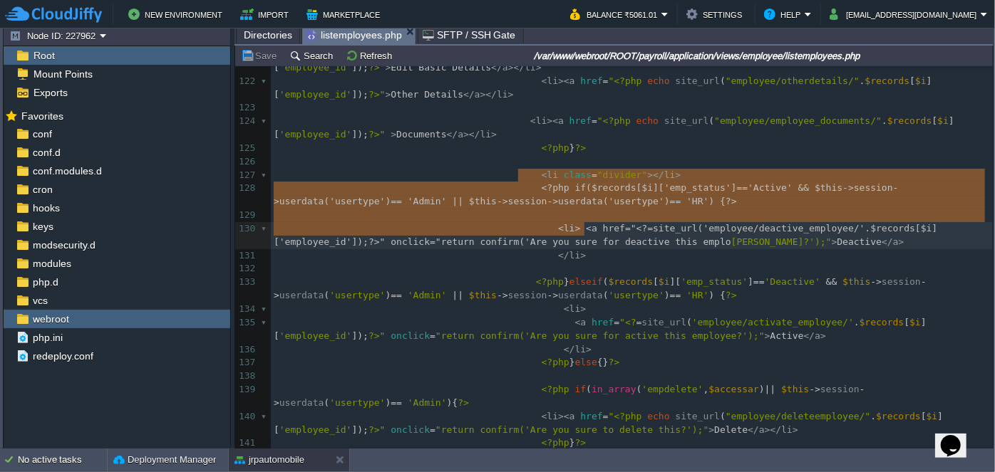
scroll to position [1748, 0]
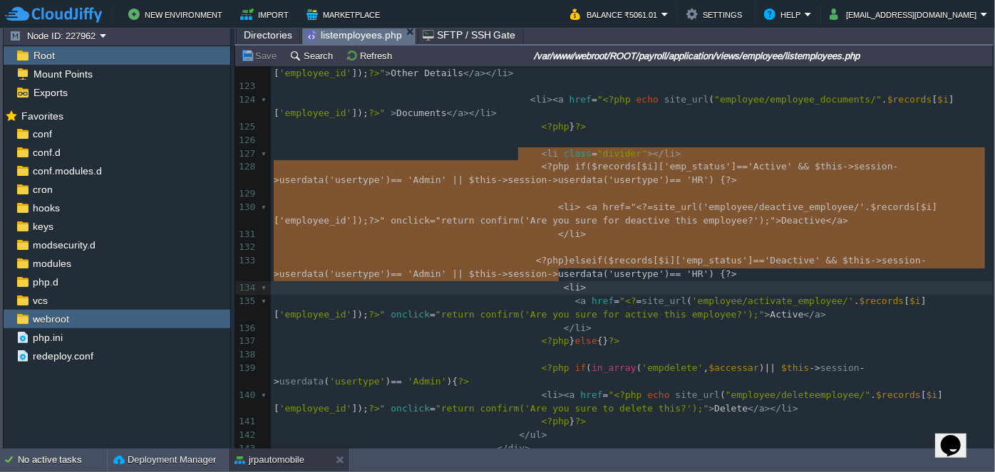
type textarea "-"
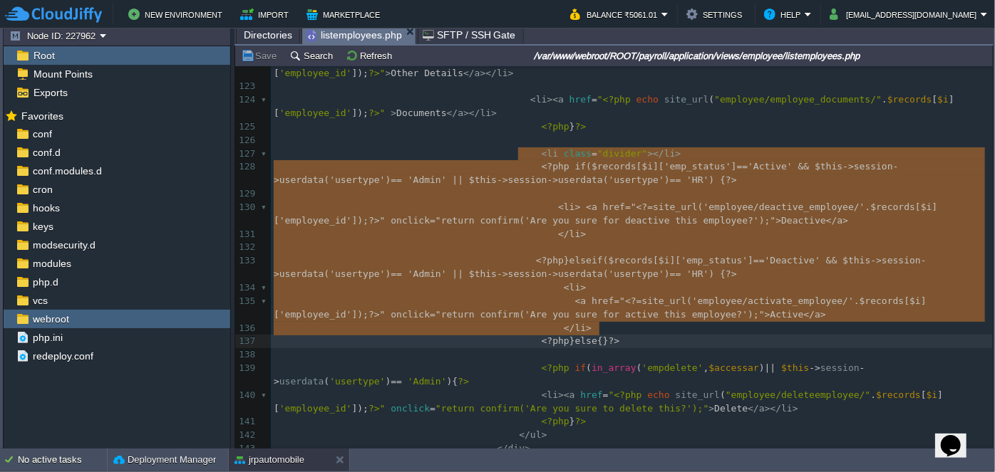
drag, startPoint x: 517, startPoint y: 218, endPoint x: 617, endPoint y: 325, distance: 146.7
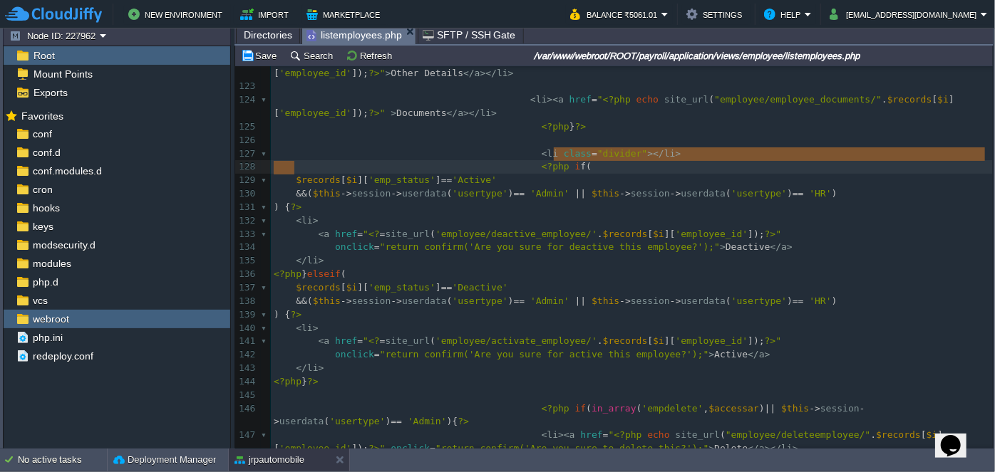
type textarea "("
drag, startPoint x: 292, startPoint y: 164, endPoint x: 573, endPoint y: 152, distance: 281.0
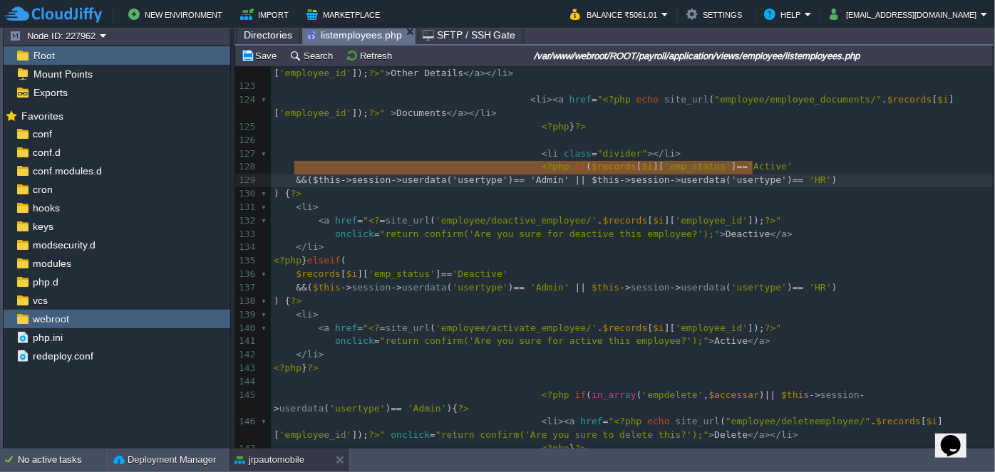
type textarea "&& ($this->session->userdata('usertype') == 'Admin' || $this->session->userdata…"
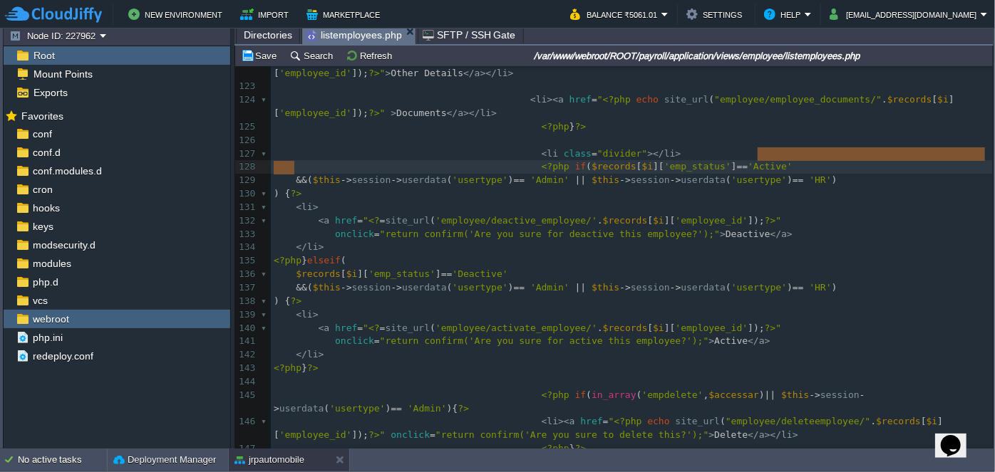
drag, startPoint x: 292, startPoint y: 166, endPoint x: 764, endPoint y: 157, distance: 471.8
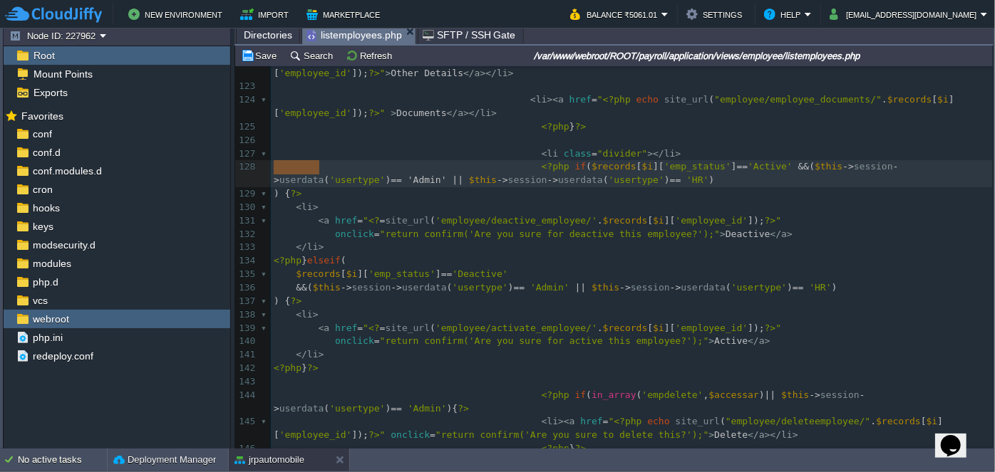
type textarea "'Admin"
drag, startPoint x: 274, startPoint y: 164, endPoint x: 313, endPoint y: 169, distance: 39.5
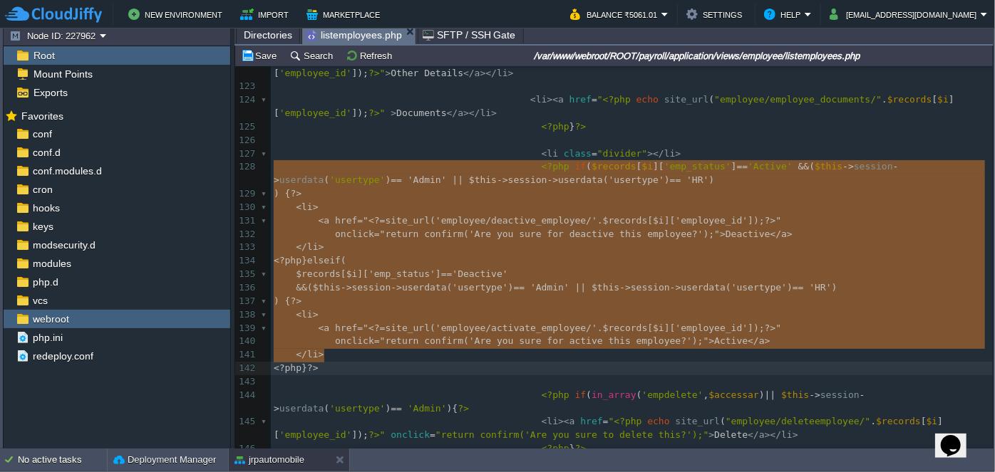
drag, startPoint x: 275, startPoint y: 165, endPoint x: 415, endPoint y: 355, distance: 236.4
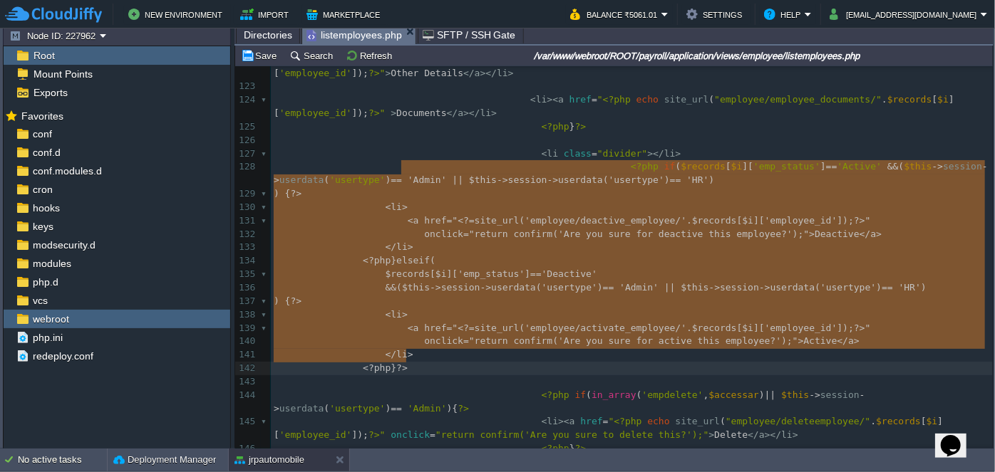
type textarea "-"
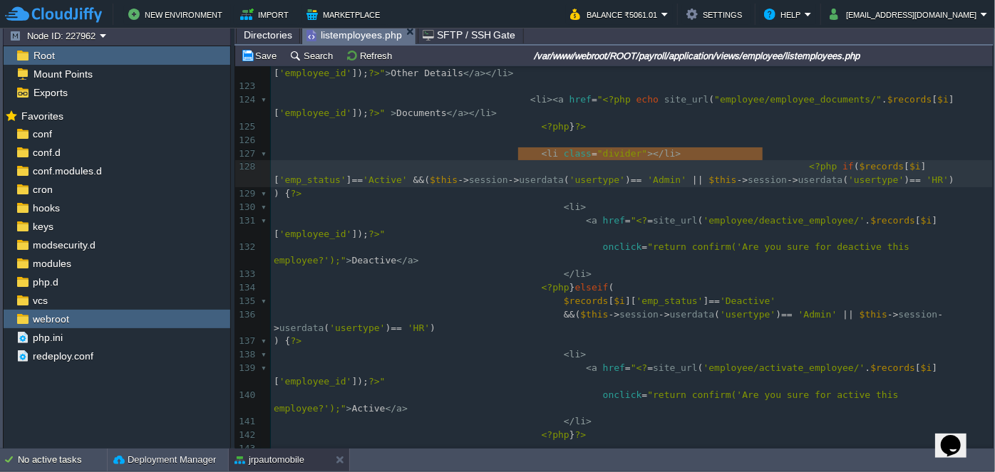
drag, startPoint x: 762, startPoint y: 152, endPoint x: 519, endPoint y: 155, distance: 242.3
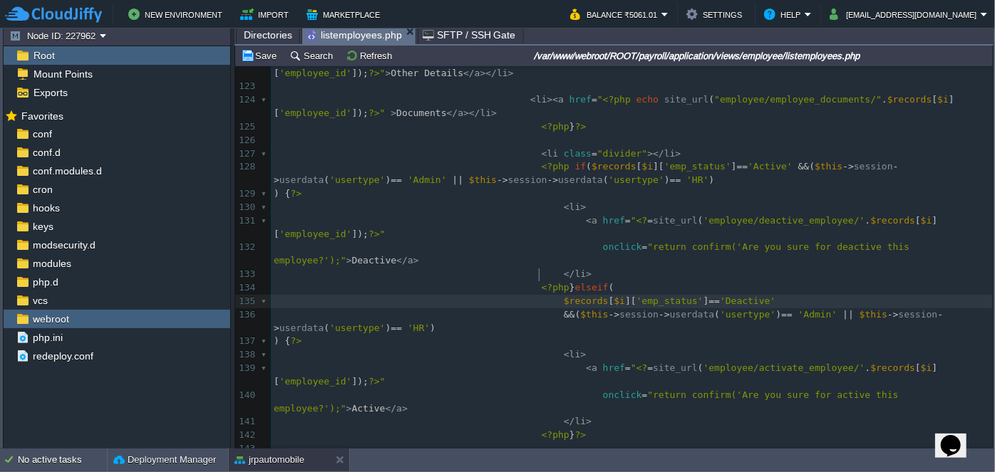
type textarea "("
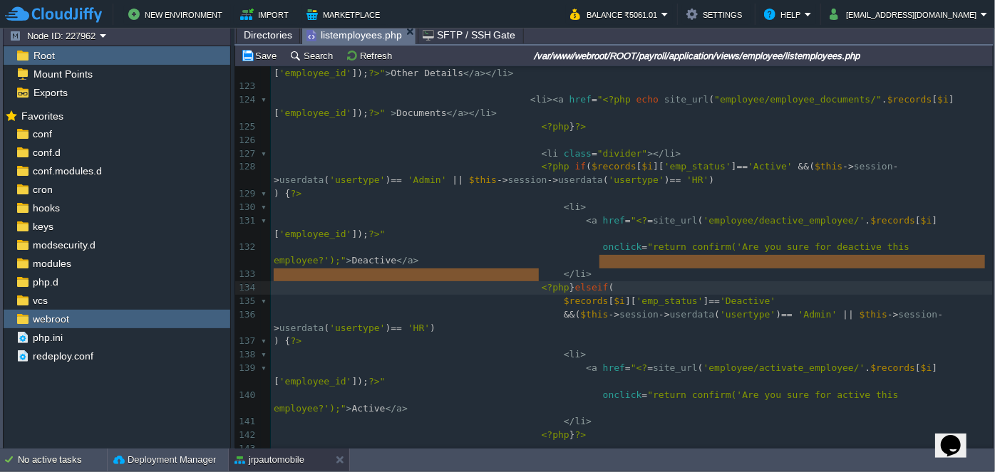
drag, startPoint x: 538, startPoint y: 274, endPoint x: 614, endPoint y: 260, distance: 77.4
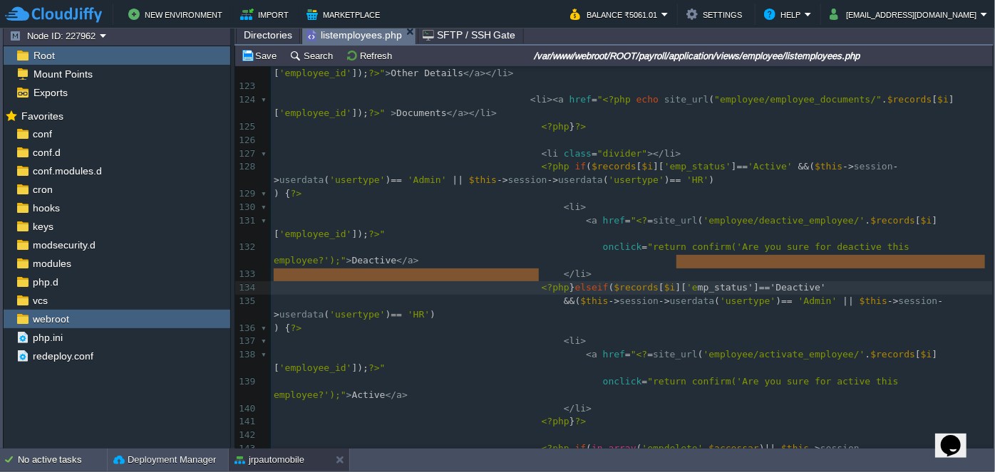
type textarea "&& ($this->session->userdata('usertype') == 'Admin"
drag, startPoint x: 536, startPoint y: 274, endPoint x: 794, endPoint y: 267, distance: 258.0
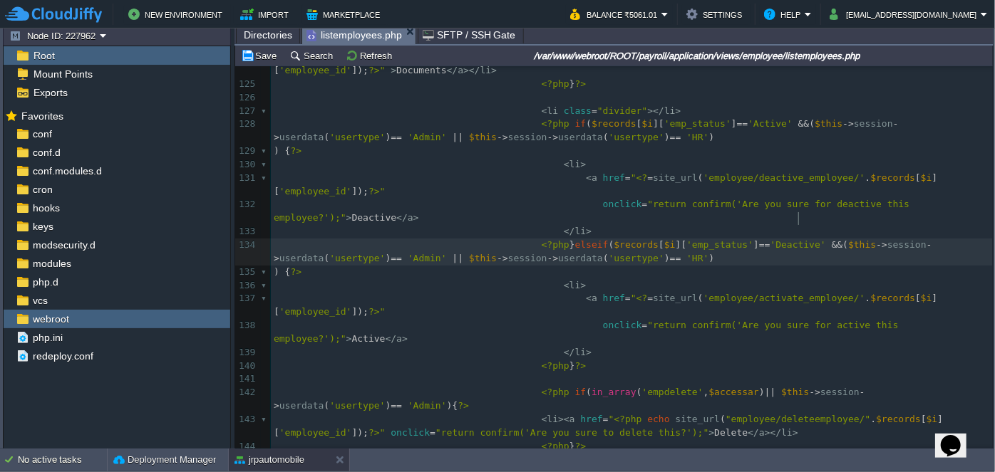
scroll to position [1813, 0]
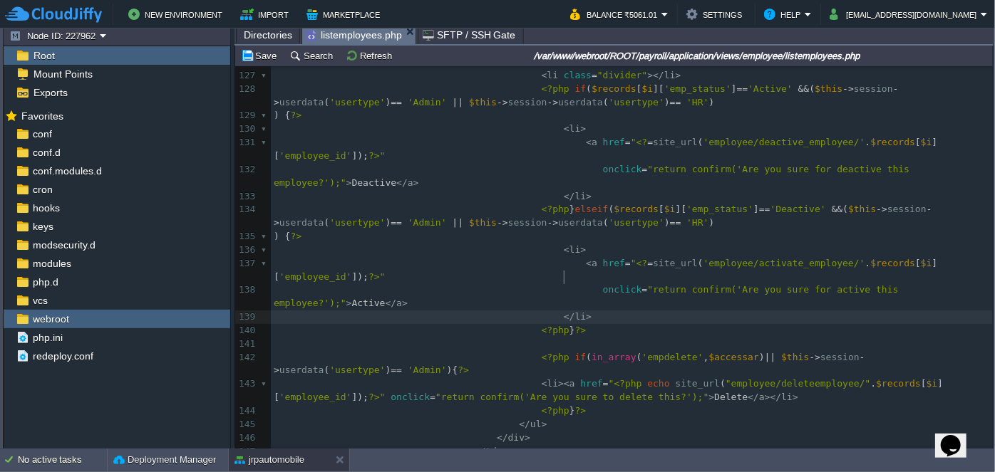
click at [688, 311] on pre "</ li >" at bounding box center [632, 318] width 722 height 14
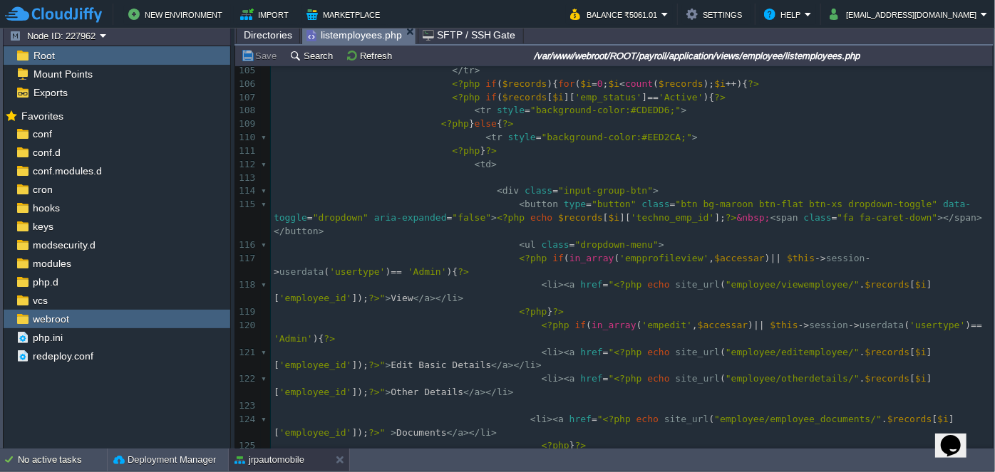
scroll to position [1489, 0]
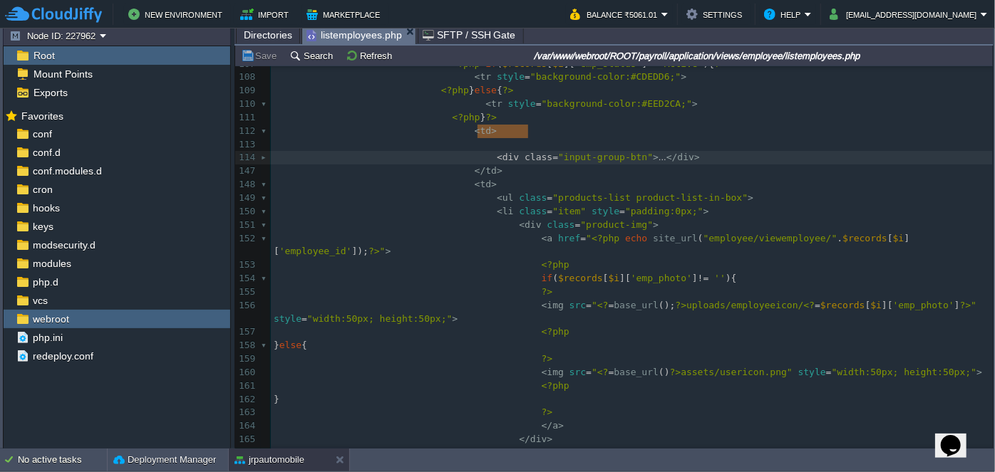
type textarea "-"
drag, startPoint x: 477, startPoint y: 130, endPoint x: 688, endPoint y: 134, distance: 211.0
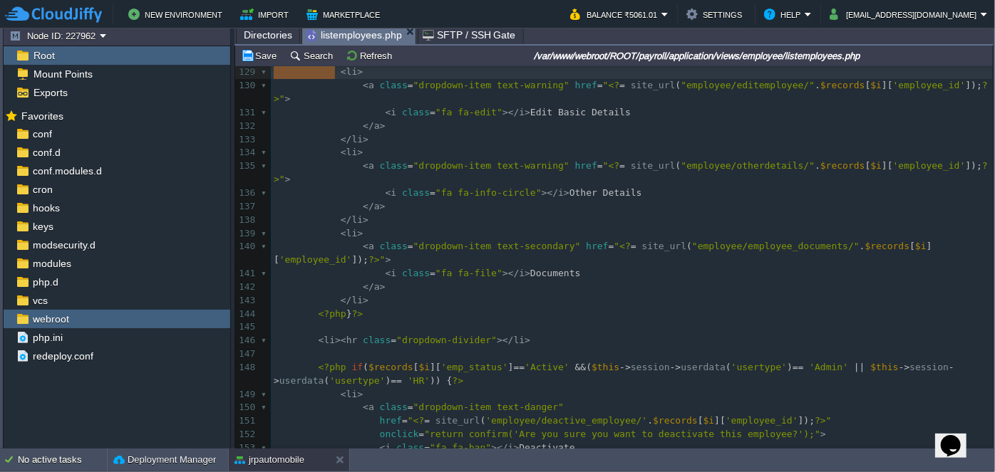
scroll to position [1803, 0]
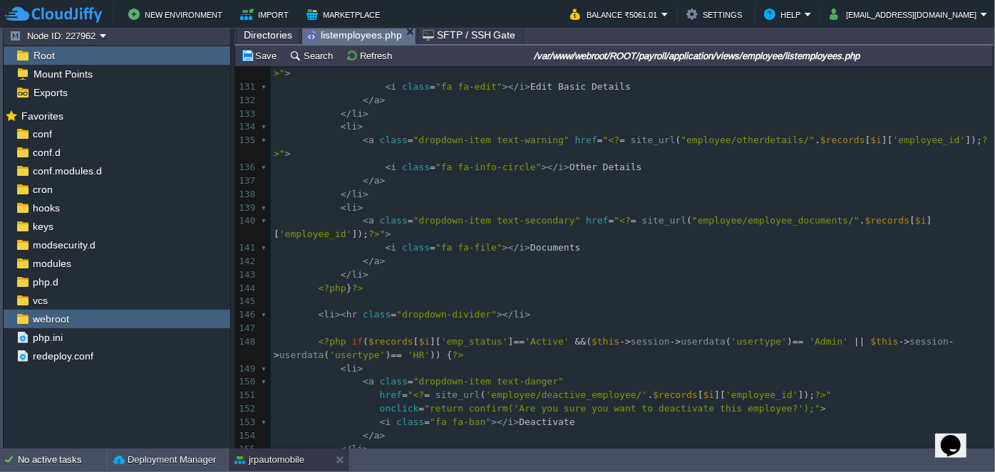
type textarea "-"
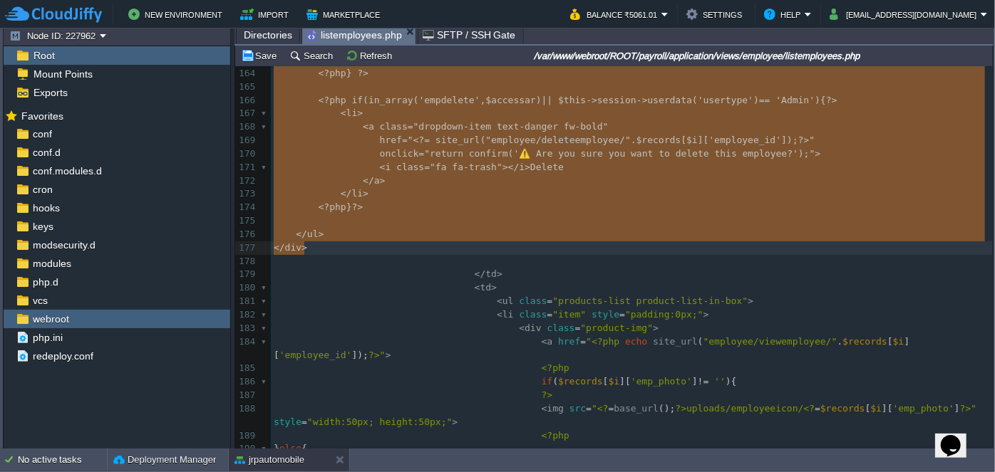
drag, startPoint x: 292, startPoint y: 140, endPoint x: 366, endPoint y: 244, distance: 127.3
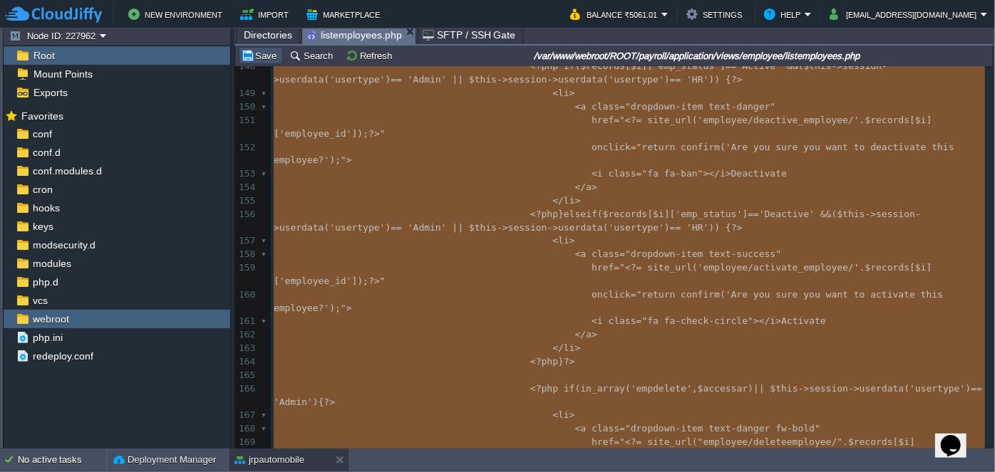
click at [267, 58] on button "Save" at bounding box center [261, 55] width 40 height 13
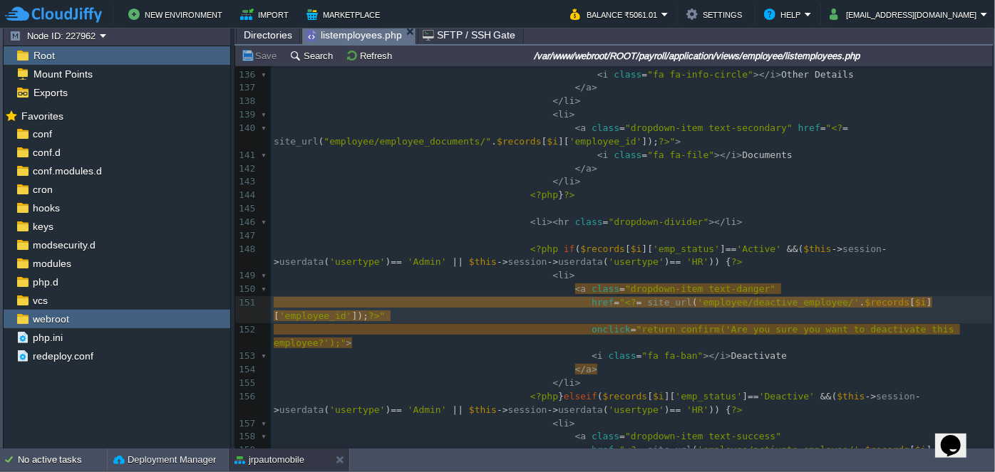
scroll to position [1948, 0]
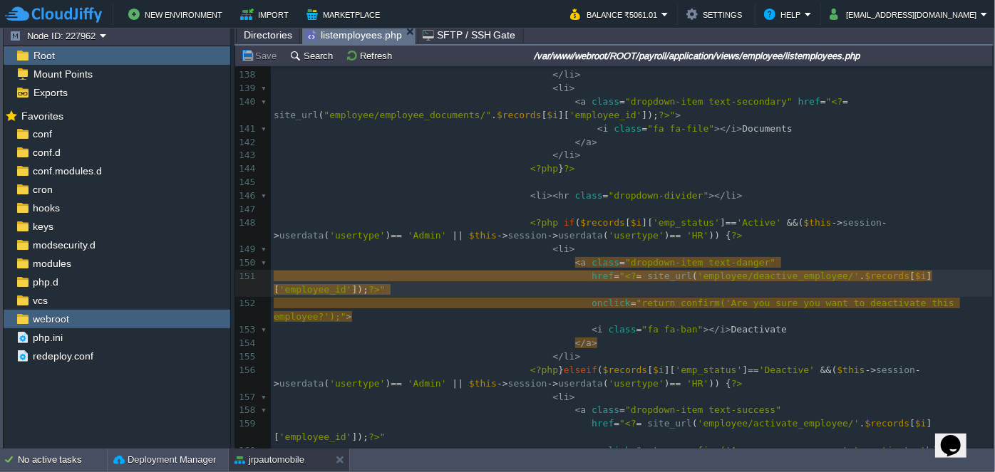
click at [519, 244] on div "xxxxxxxxxx < button class = "btn btn-sm btn-primary dropdown-toggle" type = "bu…" at bounding box center [632, 183] width 722 height 1034
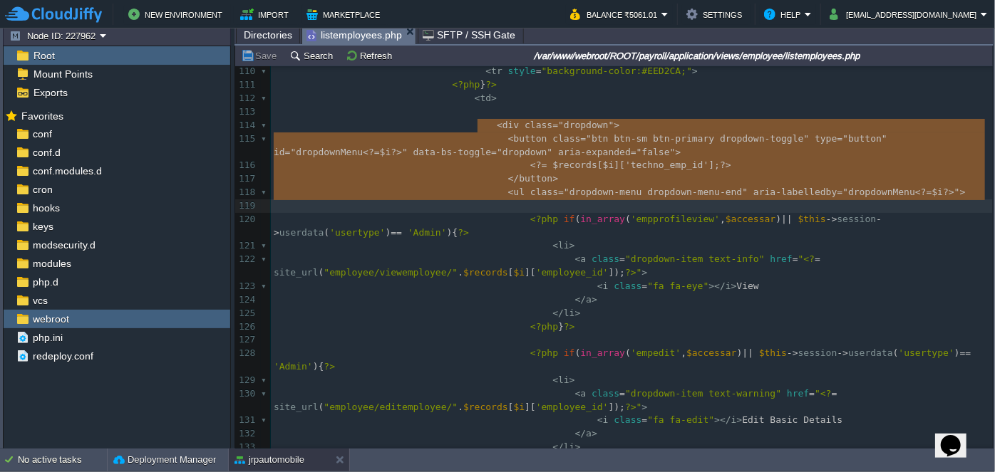
type textarea "<div class="dropdown"> <button class="btn btn-sm btn-primary dropdown-toggle" t…"
drag, startPoint x: 475, startPoint y: 125, endPoint x: 910, endPoint y: 192, distance: 439.8
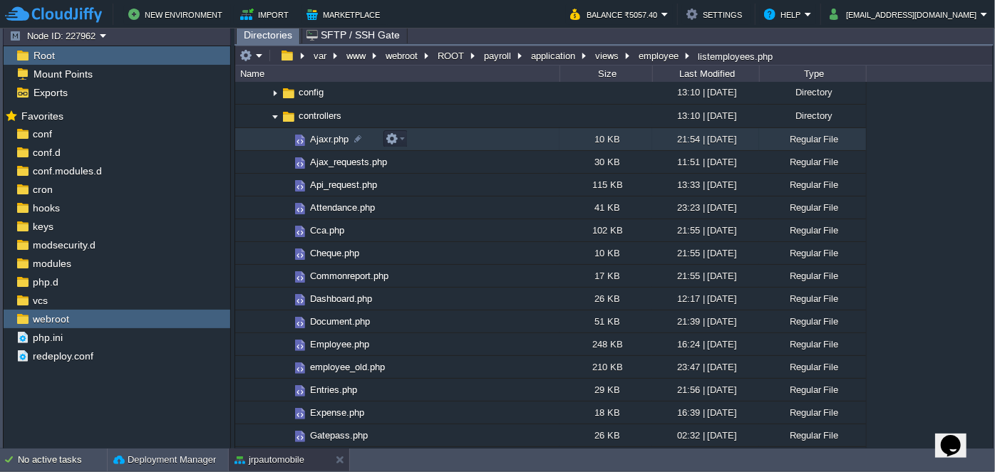
scroll to position [129, 0]
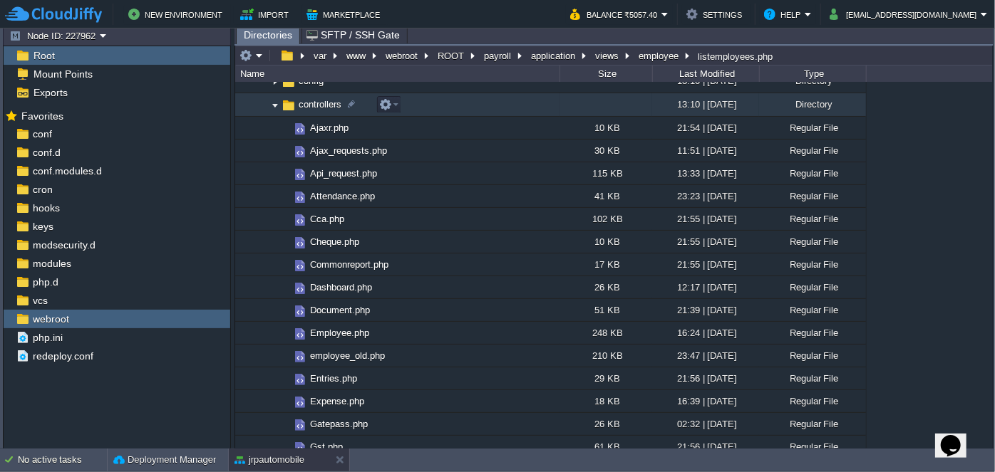
click at [275, 107] on img at bounding box center [274, 105] width 11 height 22
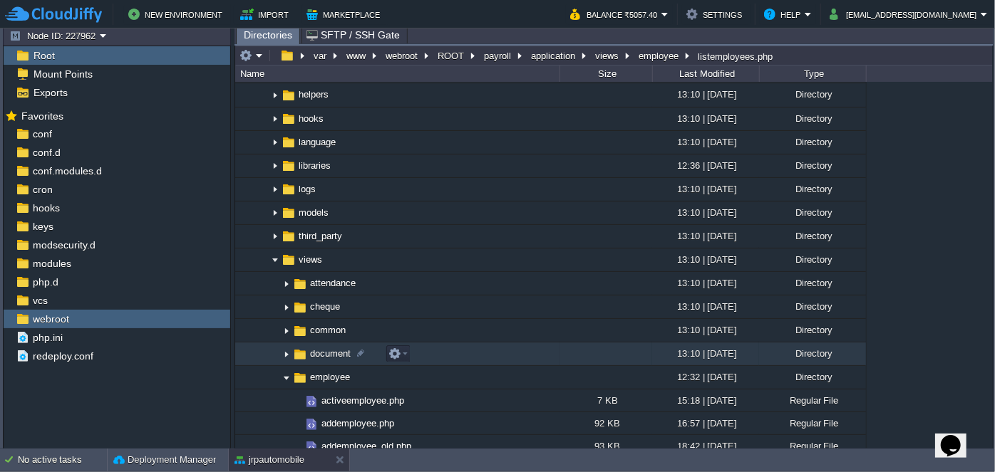
scroll to position [259, 0]
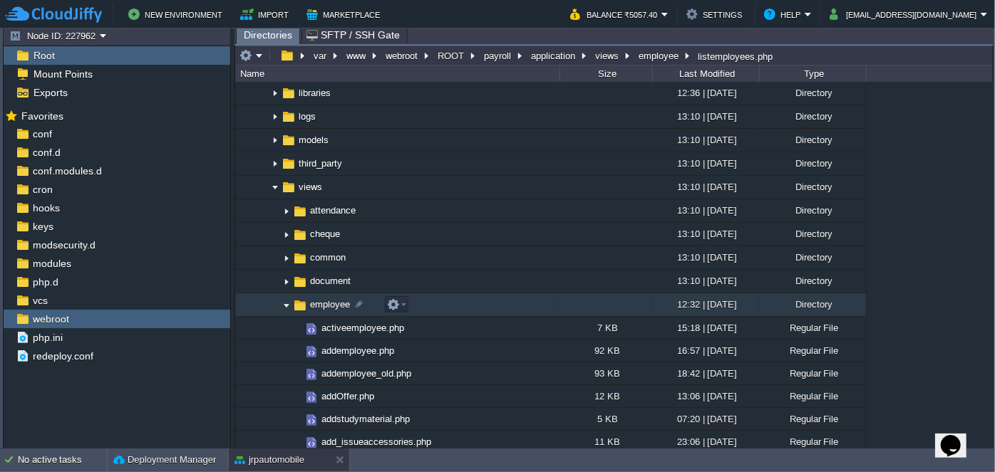
click at [284, 309] on img at bounding box center [286, 305] width 11 height 22
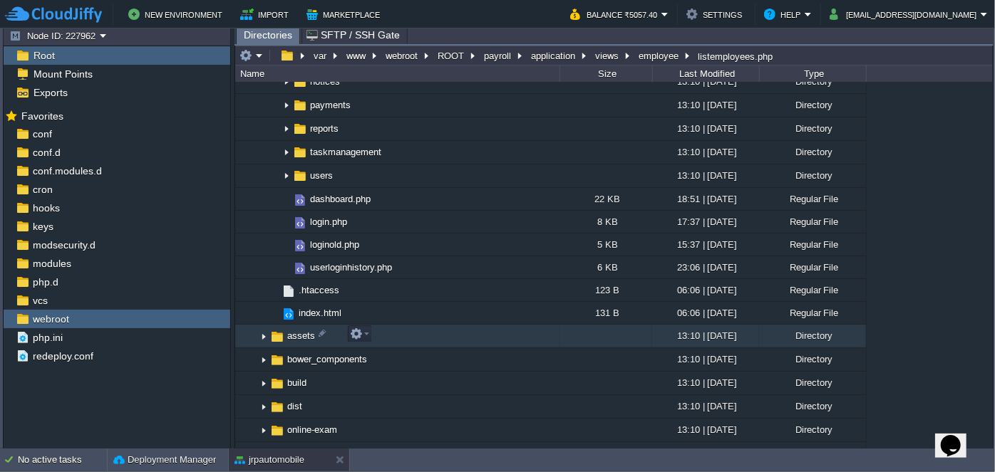
scroll to position [648, 0]
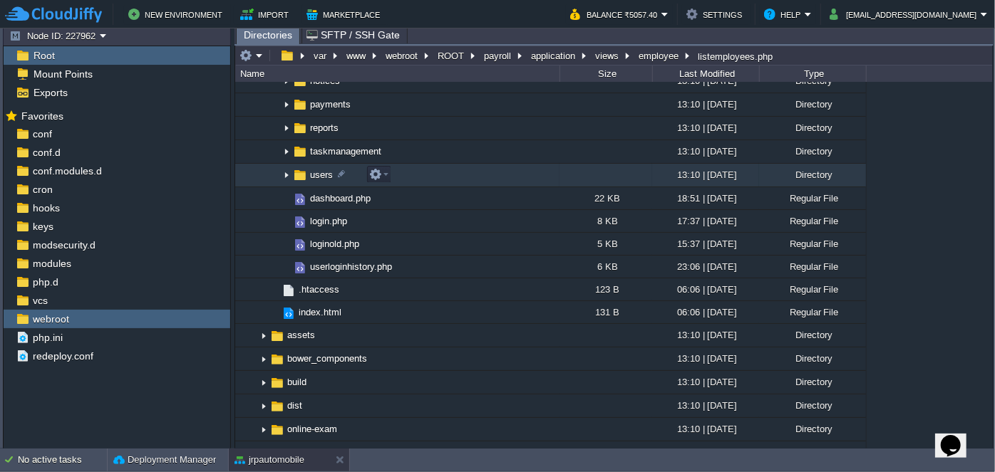
click at [285, 178] on img at bounding box center [286, 176] width 11 height 22
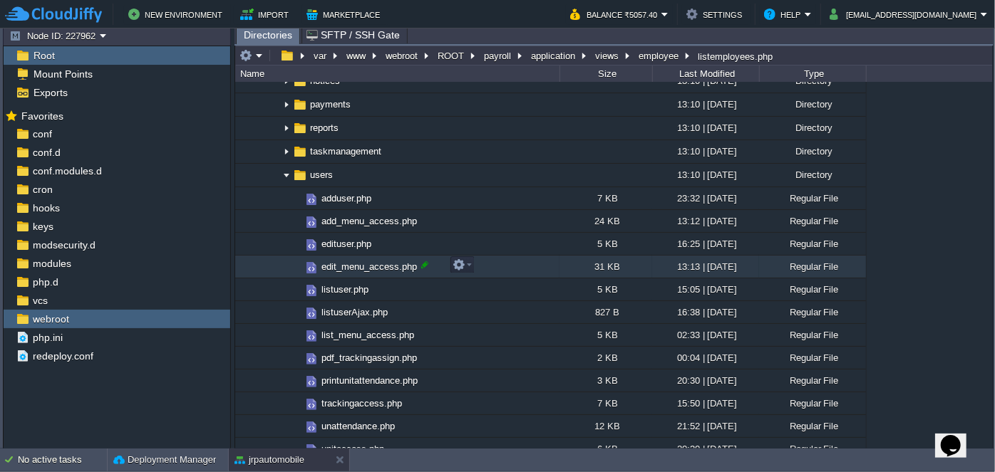
scroll to position [713, 0]
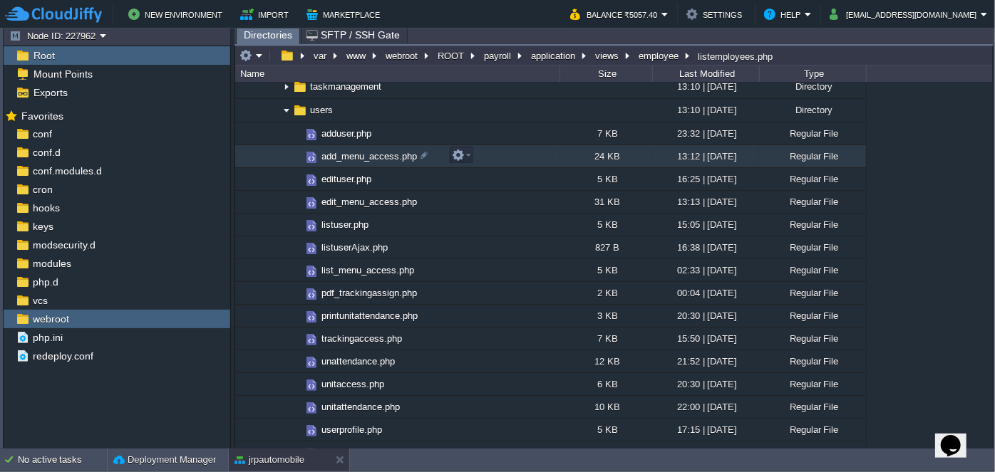
click at [343, 160] on span "add_menu_access.php" at bounding box center [369, 156] width 100 height 12
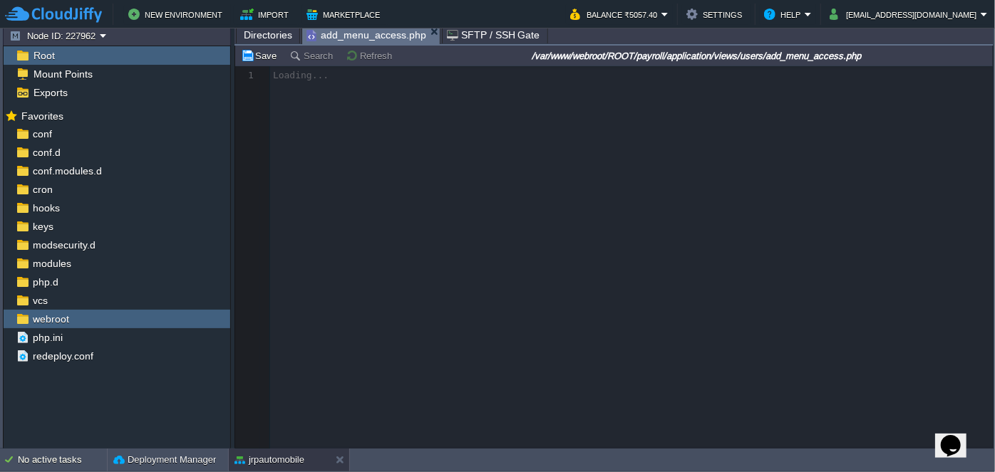
click at [266, 37] on span "Directories" at bounding box center [268, 34] width 48 height 17
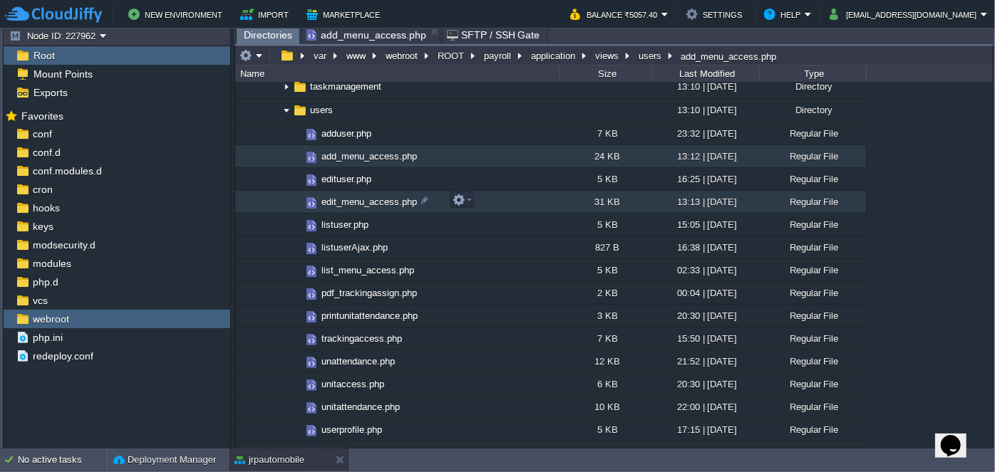
click at [352, 205] on span "edit_menu_access.php" at bounding box center [369, 202] width 100 height 12
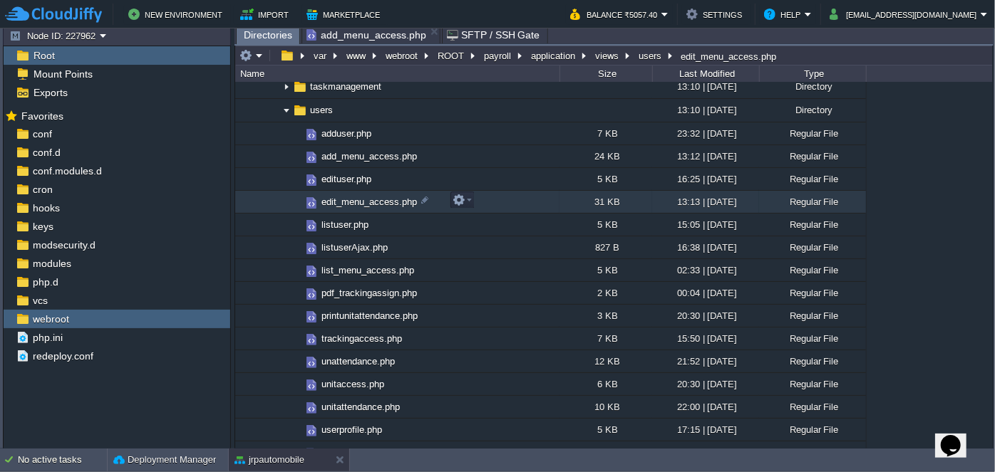
click at [352, 205] on span "edit_menu_access.php" at bounding box center [369, 202] width 100 height 12
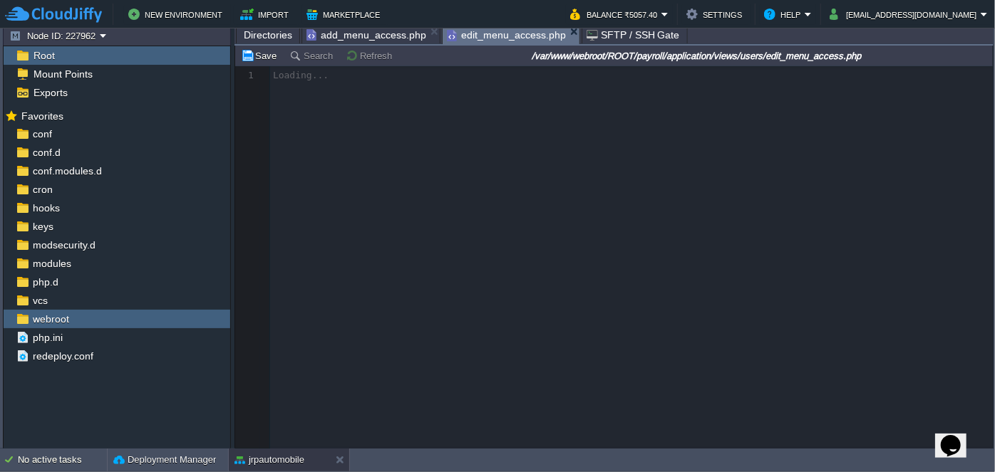
click at [370, 40] on span "add_menu_access.php" at bounding box center [366, 34] width 120 height 17
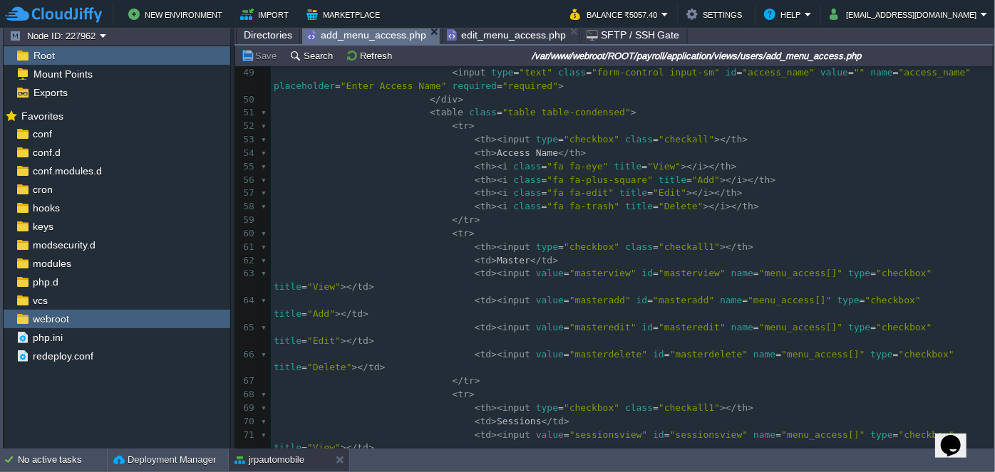
scroll to position [683, 0]
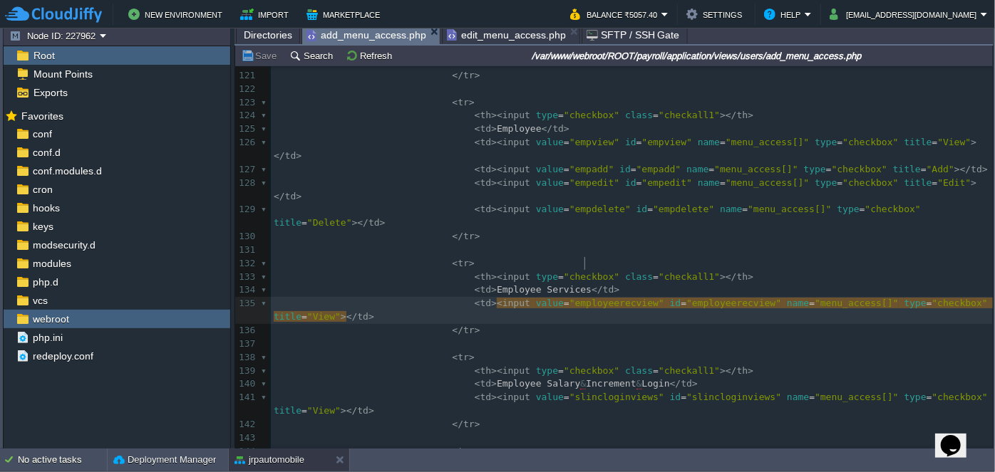
type textarea "employeerecview"
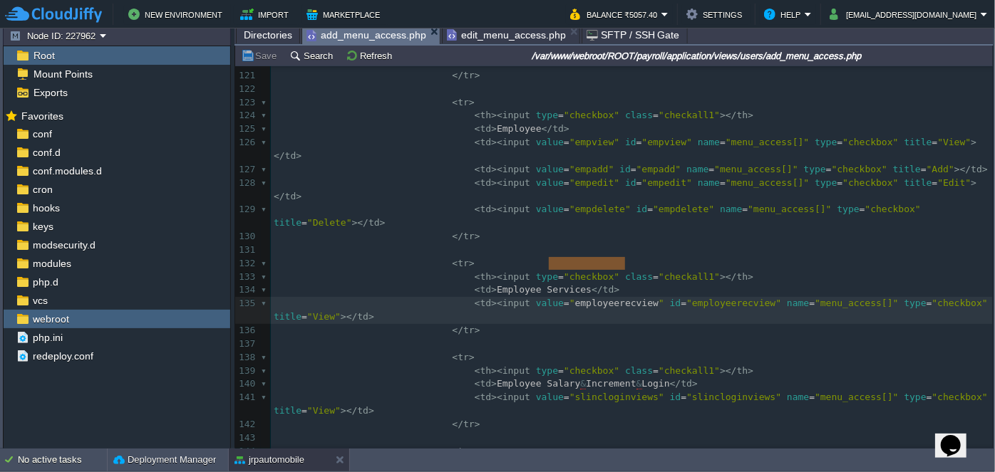
click at [259, 38] on span "Directories" at bounding box center [268, 34] width 48 height 17
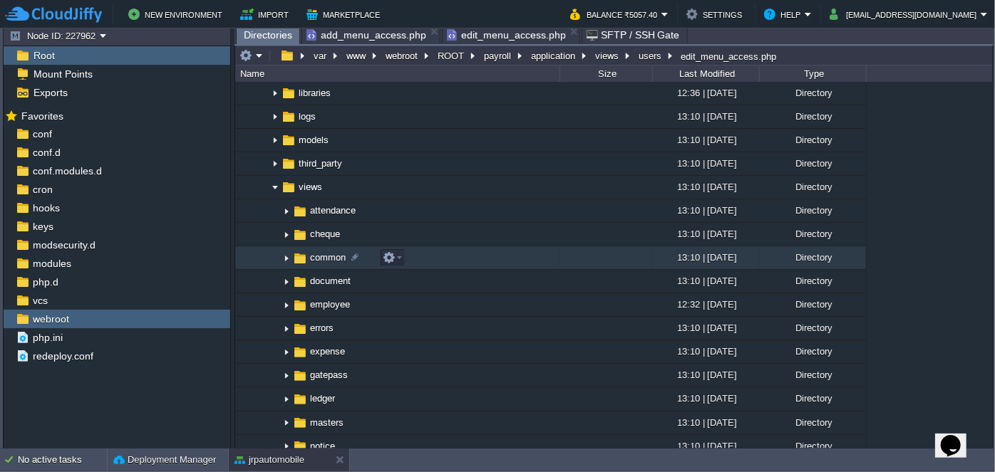
click at [286, 257] on img at bounding box center [286, 258] width 11 height 22
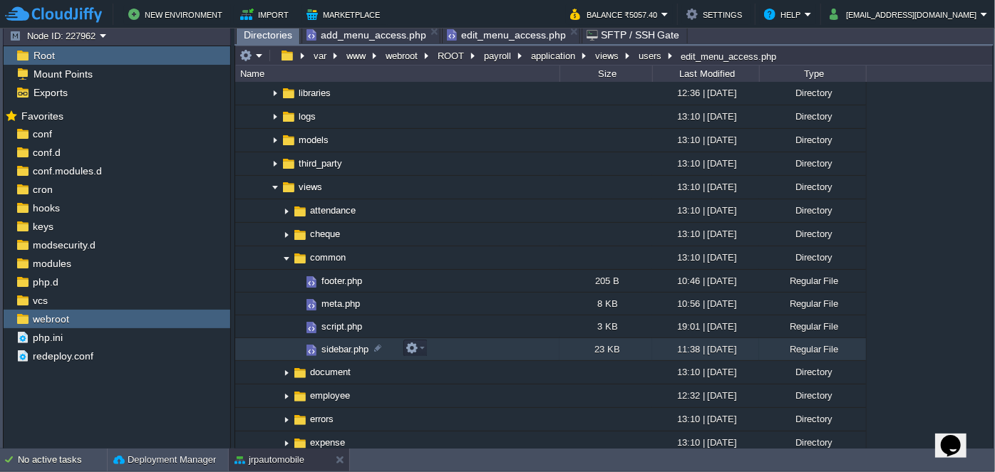
click at [342, 348] on span "sidebar.php" at bounding box center [344, 349] width 51 height 12
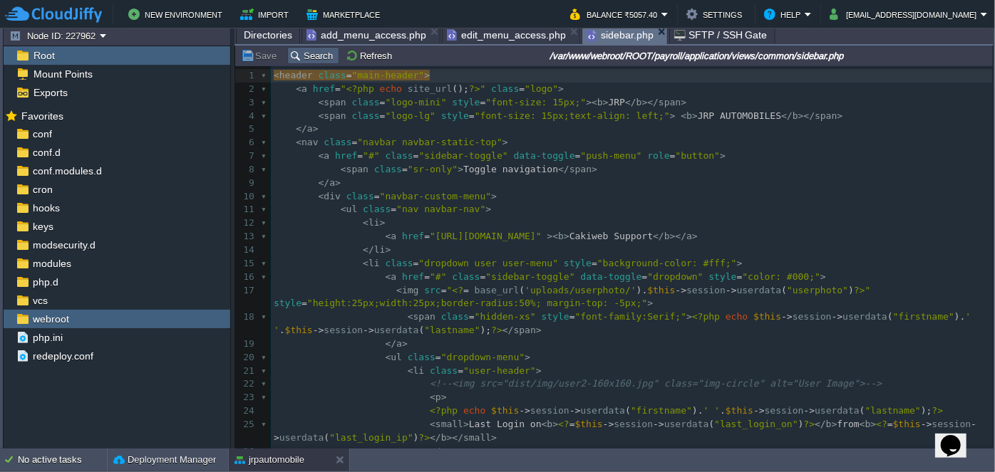
click at [314, 61] on td "Search" at bounding box center [313, 55] width 52 height 17
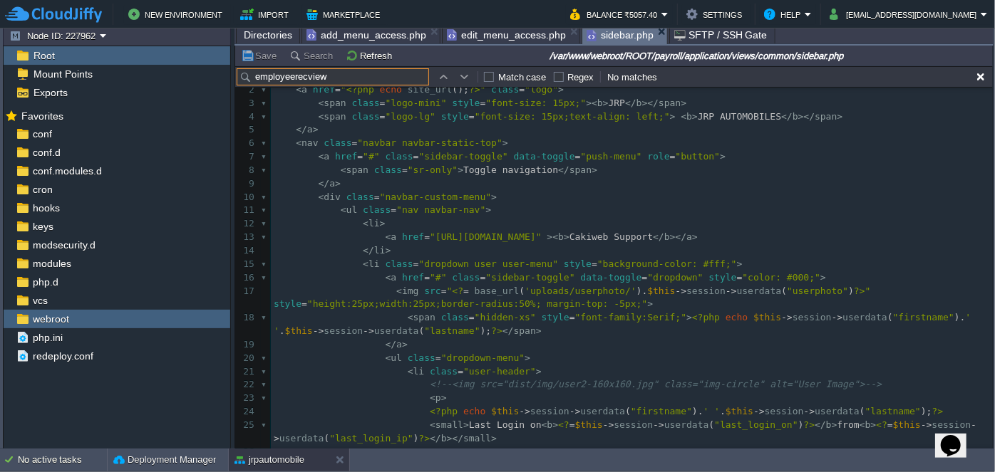
type input "employeerecview"
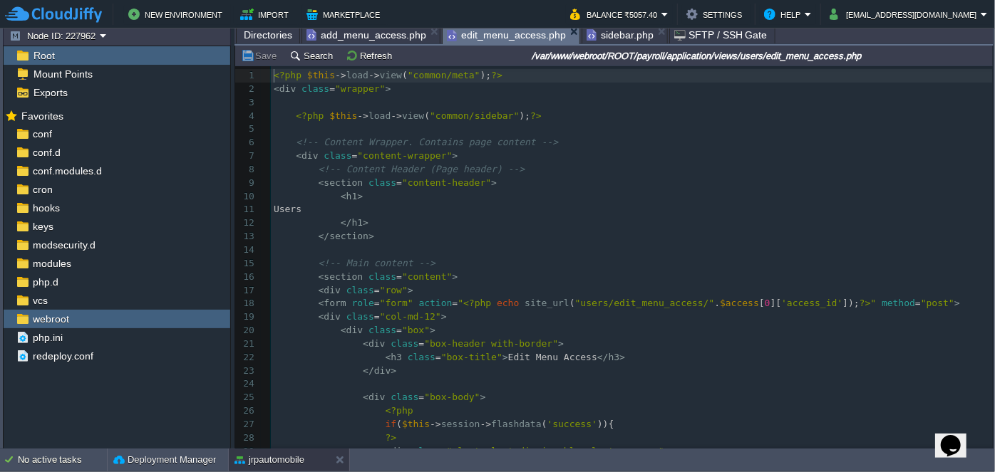
click at [497, 38] on span "edit_menu_access.php" at bounding box center [506, 35] width 119 height 18
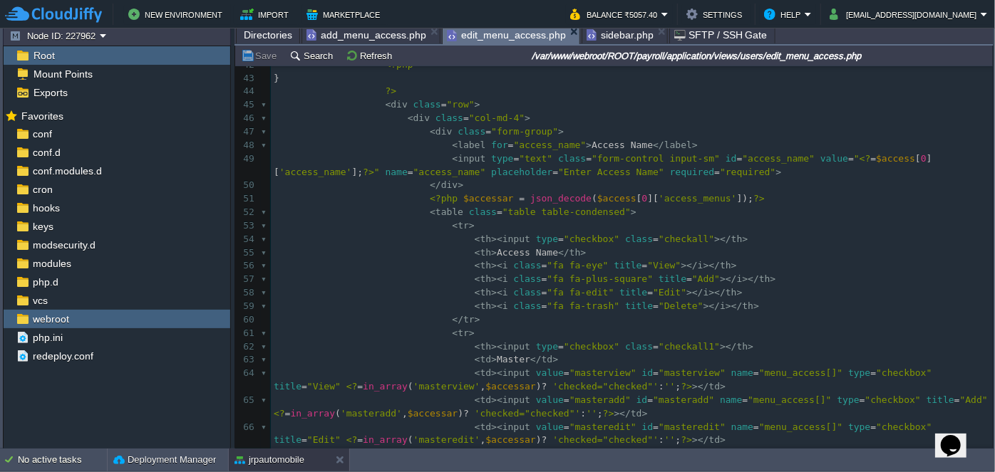
scroll to position [582, 0]
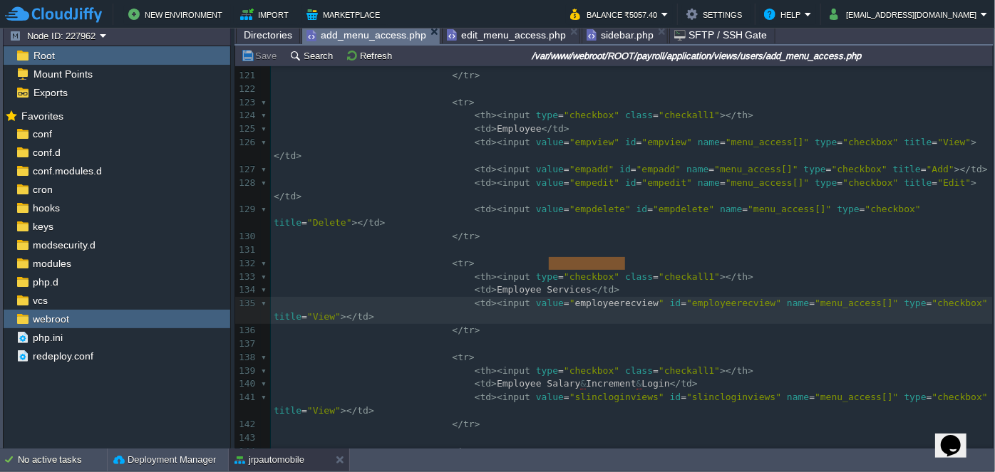
click at [380, 31] on span "add_menu_access.php" at bounding box center [366, 35] width 120 height 18
click at [314, 53] on button "Search" at bounding box center [313, 55] width 48 height 13
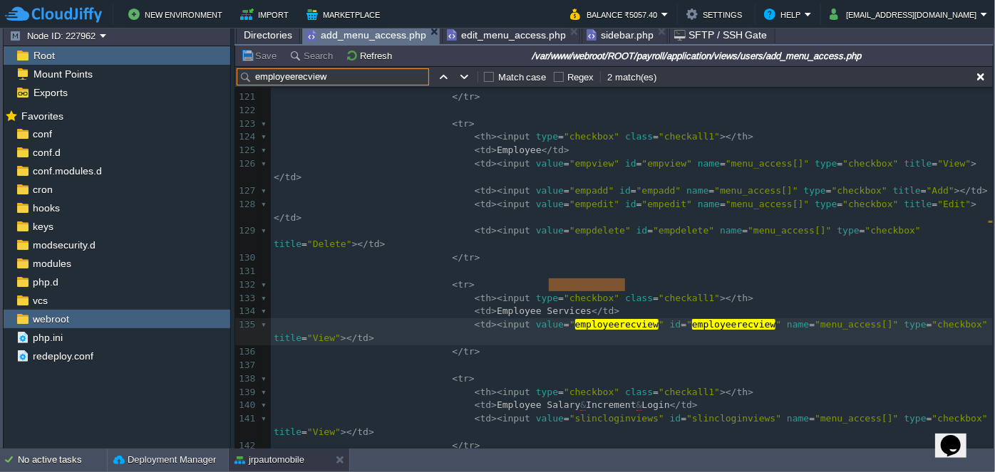
scroll to position [1835, 0]
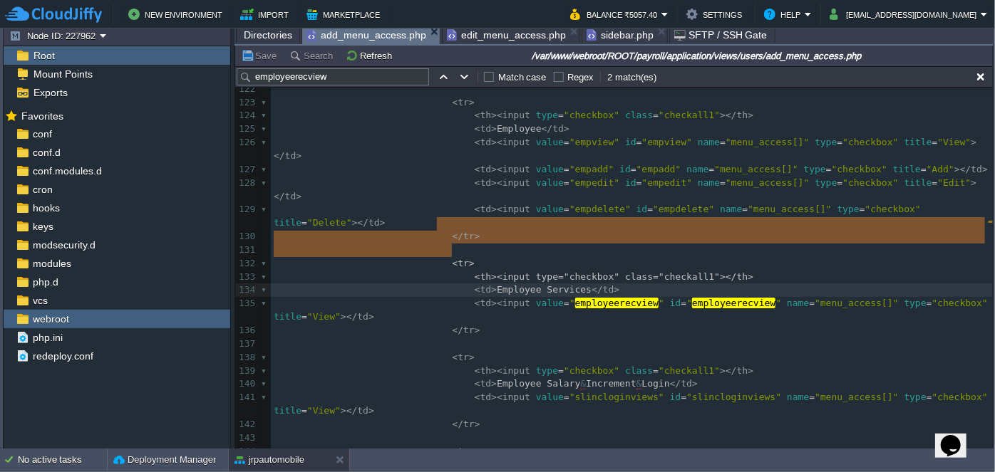
type textarea "<tr> <th><input type="checkbox" class="checkall1"></th> <td>Employee Services</…"
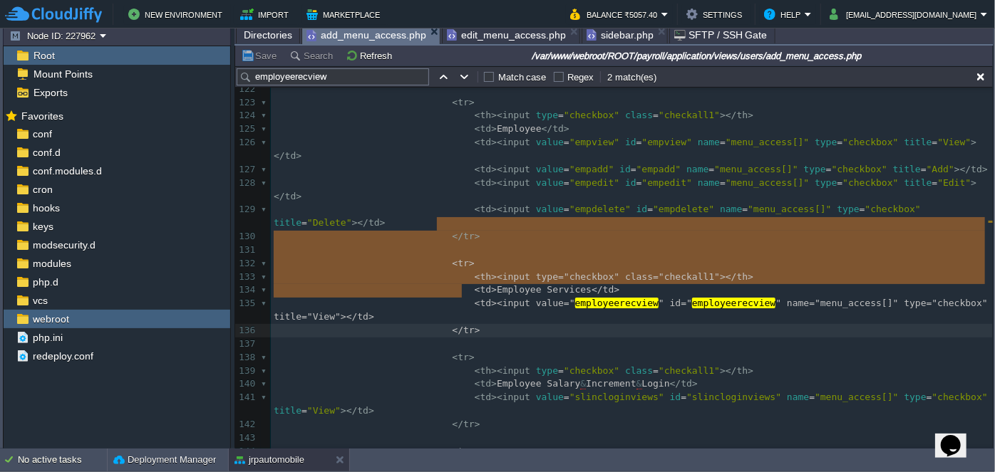
drag, startPoint x: 434, startPoint y: 224, endPoint x: 481, endPoint y: 284, distance: 76.7
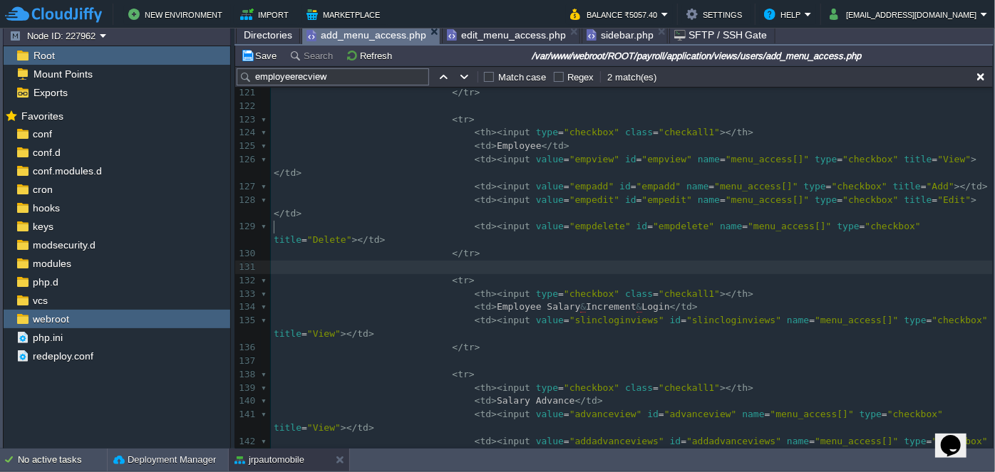
scroll to position [1833, 0]
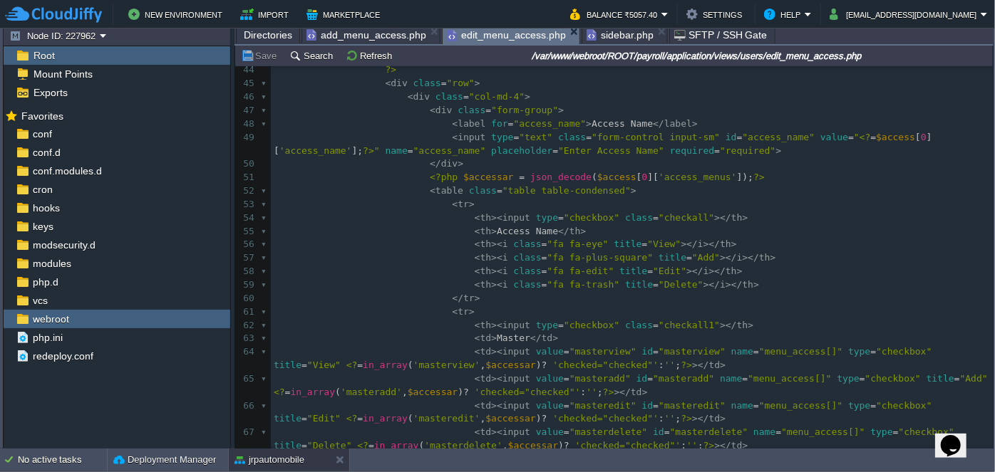
click at [492, 31] on span "edit_menu_access.php" at bounding box center [506, 35] width 119 height 18
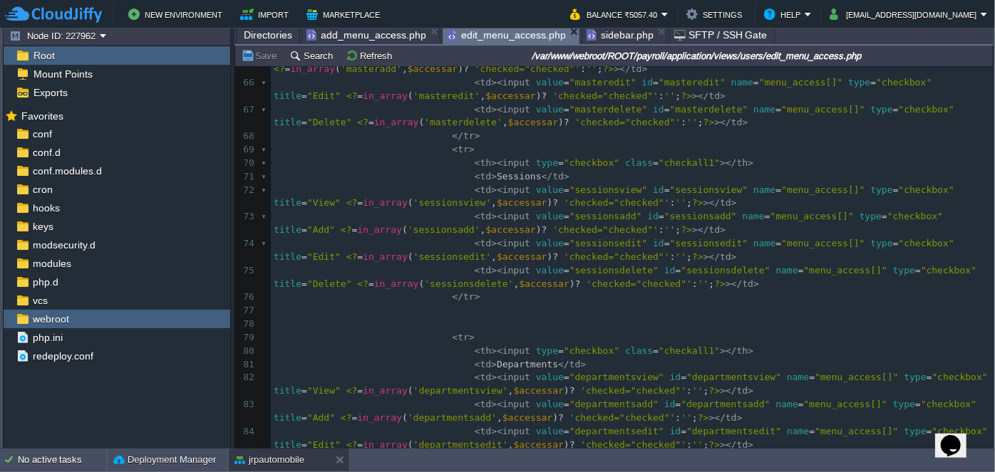
scroll to position [1295, 0]
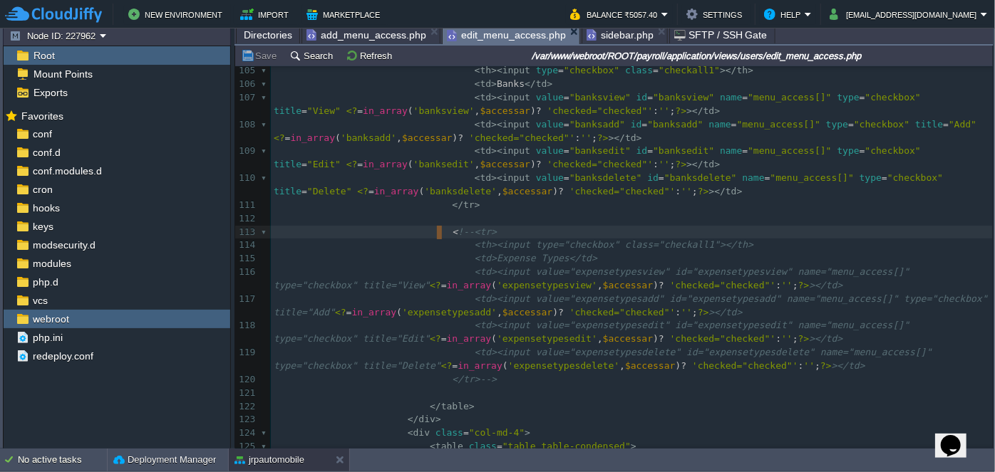
type textarea "-"
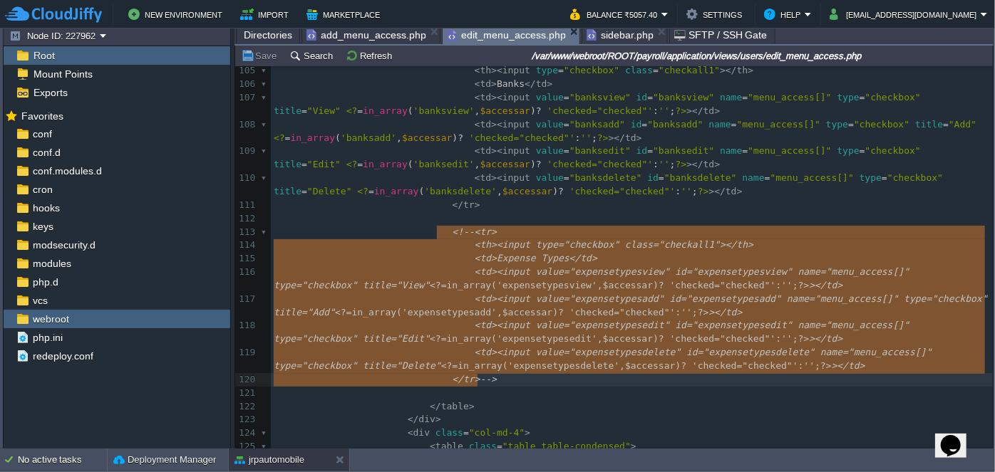
drag, startPoint x: 436, startPoint y: 232, endPoint x: 531, endPoint y: 381, distance: 176.5
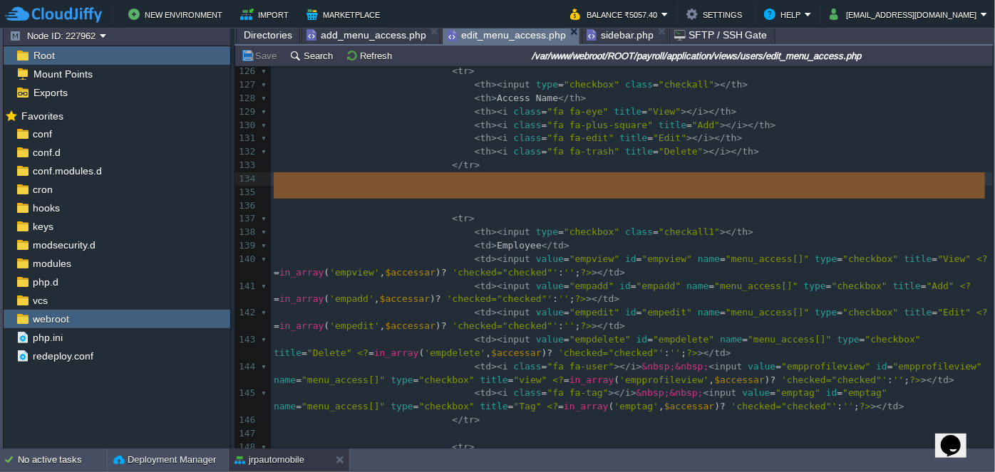
drag, startPoint x: 478, startPoint y: 204, endPoint x: 479, endPoint y: 175, distance: 28.5
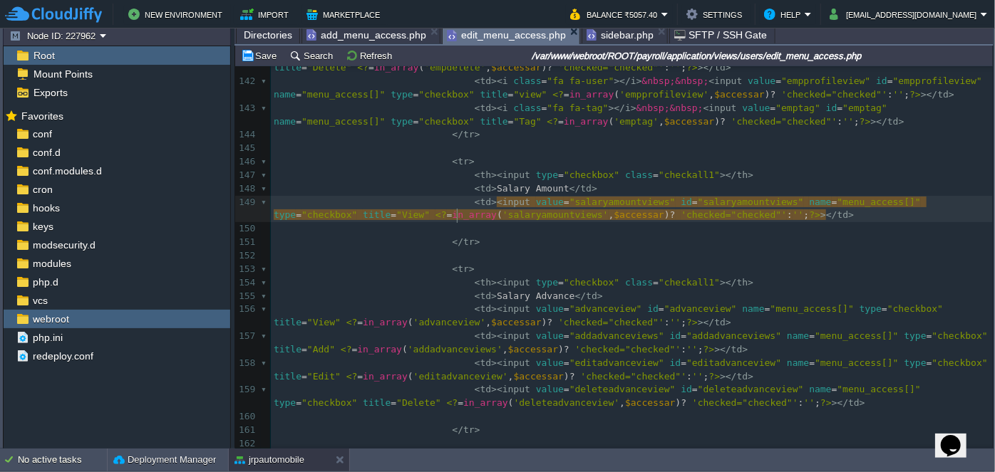
type textarea "salaryamountviews"
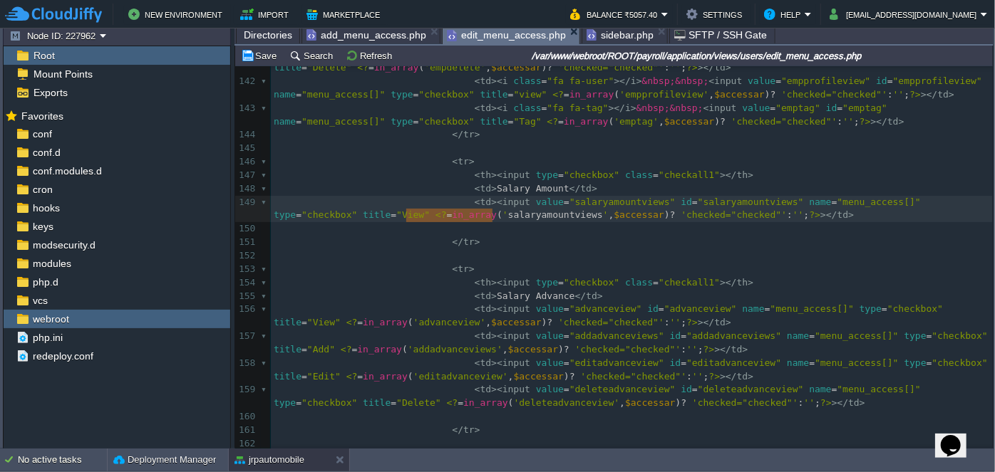
click at [368, 36] on span "add_menu_access.php" at bounding box center [366, 34] width 120 height 17
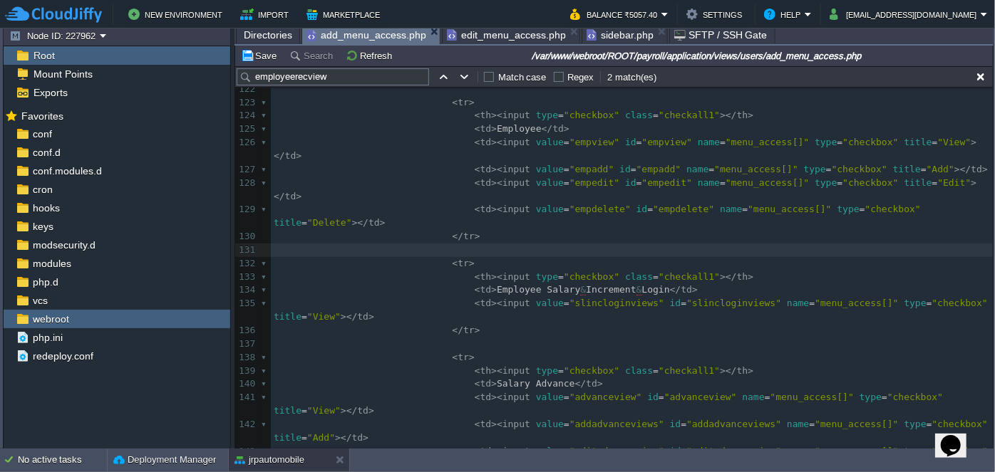
click at [277, 36] on span "Directories" at bounding box center [268, 34] width 48 height 17
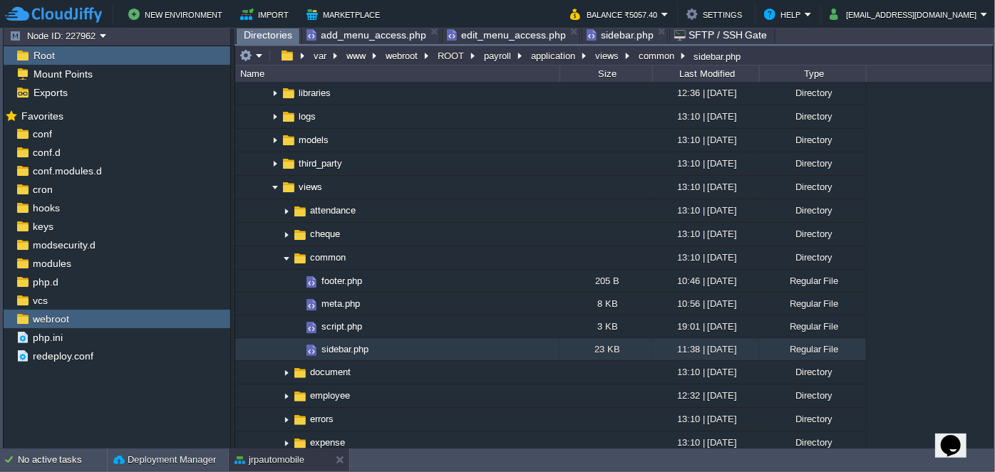
click at [362, 39] on span "add_menu_access.php" at bounding box center [366, 34] width 120 height 17
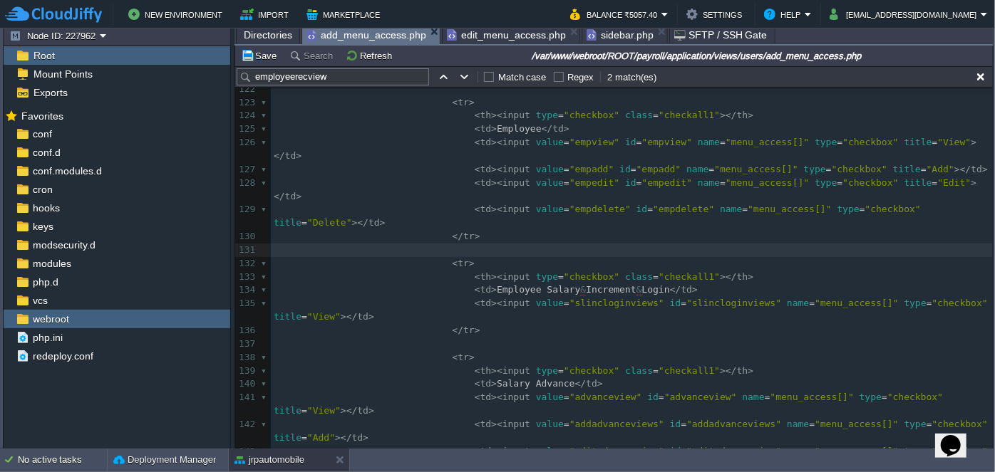
click at [368, 79] on input "employeerecview" at bounding box center [333, 76] width 192 height 17
paste input "salaryamountviews"
type input "salaryamountviews"
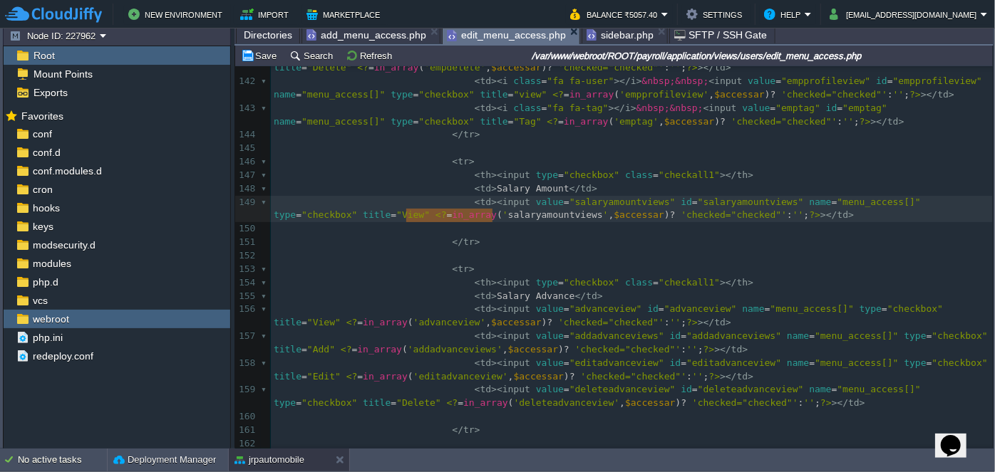
click at [480, 30] on span "edit_menu_access.php" at bounding box center [506, 35] width 119 height 18
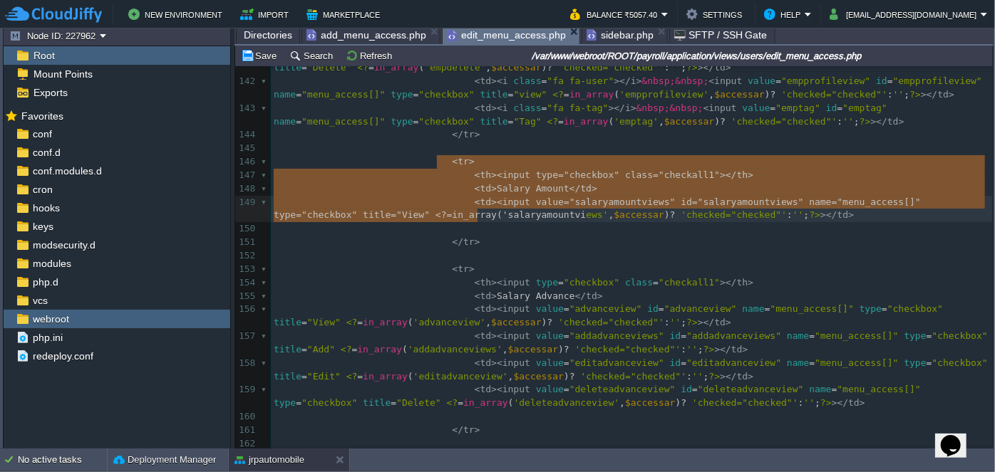
type textarea "<tr> <th><input type="checkbox" class="checkall1"></th> <td>Salary Amount</td> …"
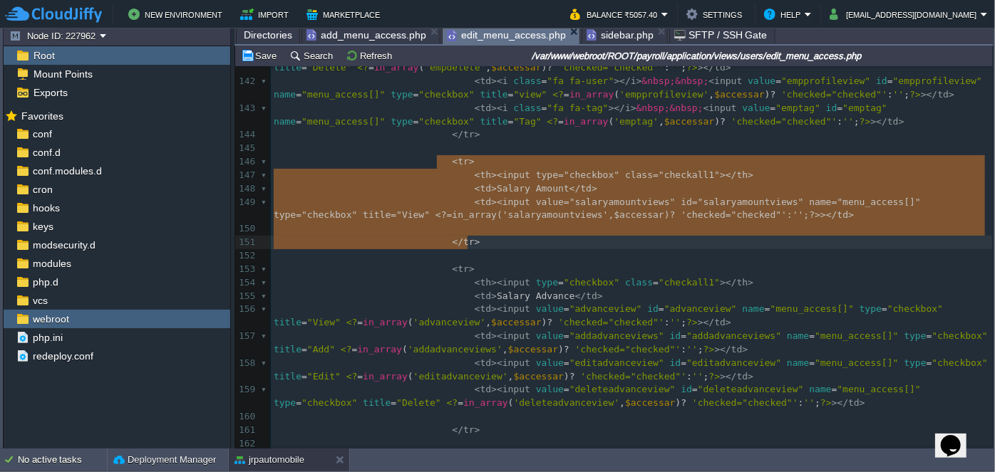
drag, startPoint x: 435, startPoint y: 160, endPoint x: 492, endPoint y: 237, distance: 95.2
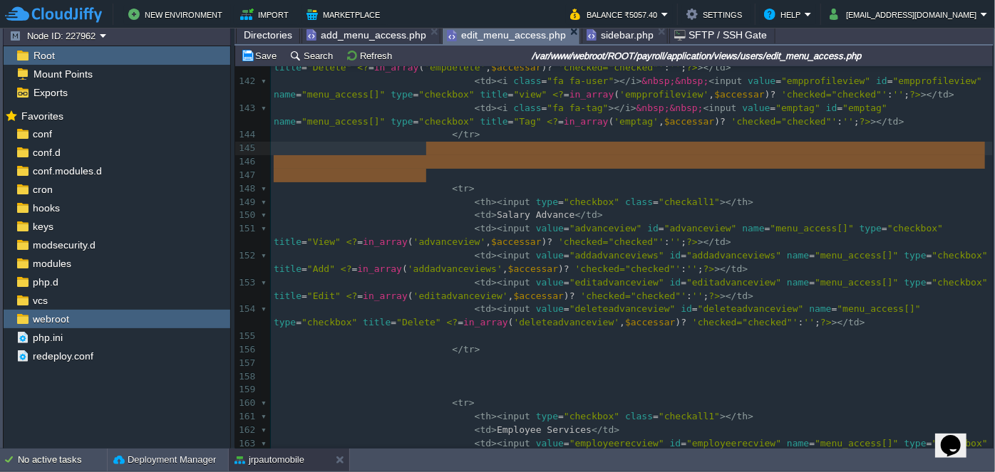
drag, startPoint x: 440, startPoint y: 172, endPoint x: 450, endPoint y: 148, distance: 26.2
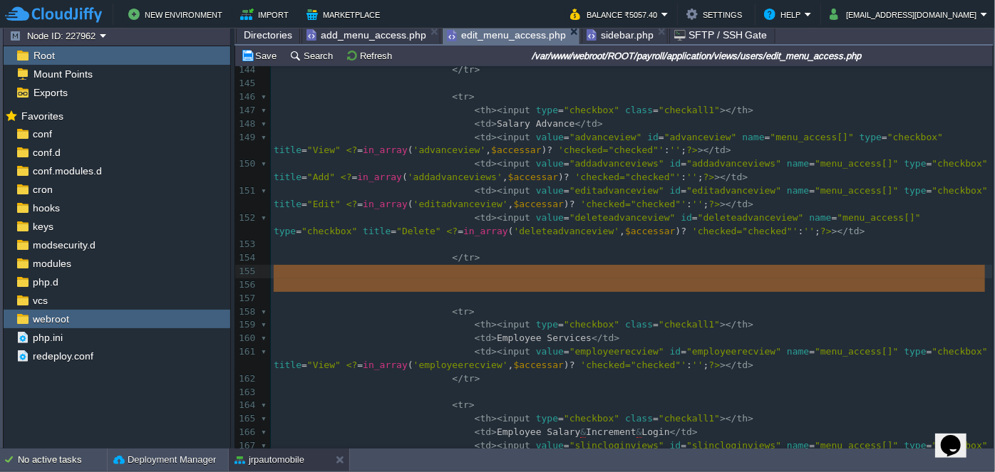
drag, startPoint x: 470, startPoint y: 298, endPoint x: 477, endPoint y: 273, distance: 25.9
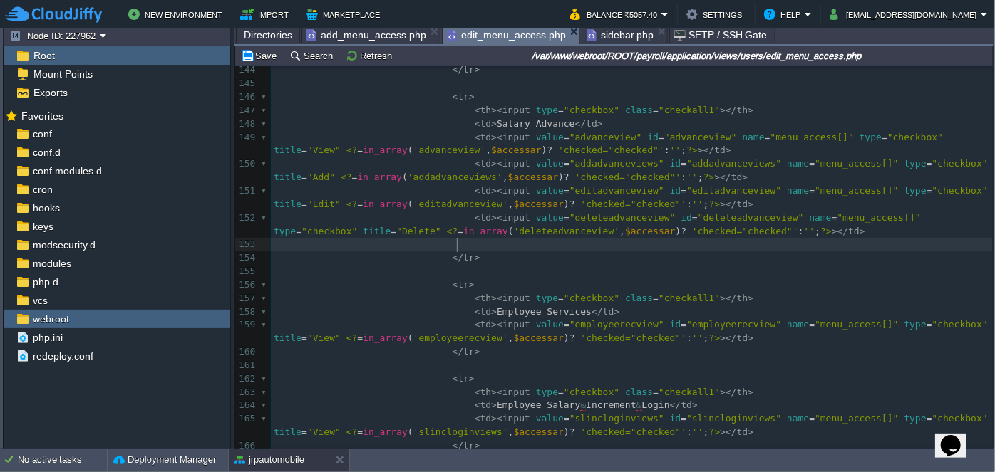
click at [472, 245] on pre at bounding box center [632, 245] width 722 height 14
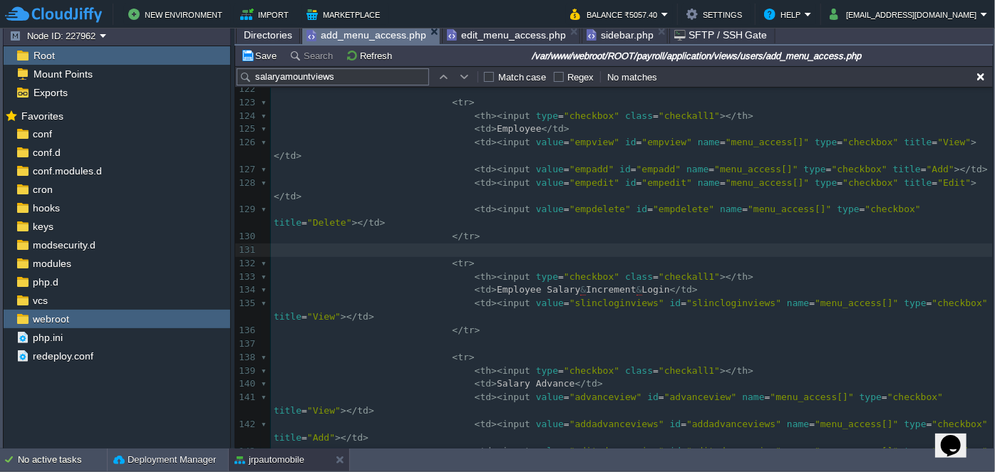
click at [386, 32] on span "add_menu_access.php" at bounding box center [366, 35] width 120 height 18
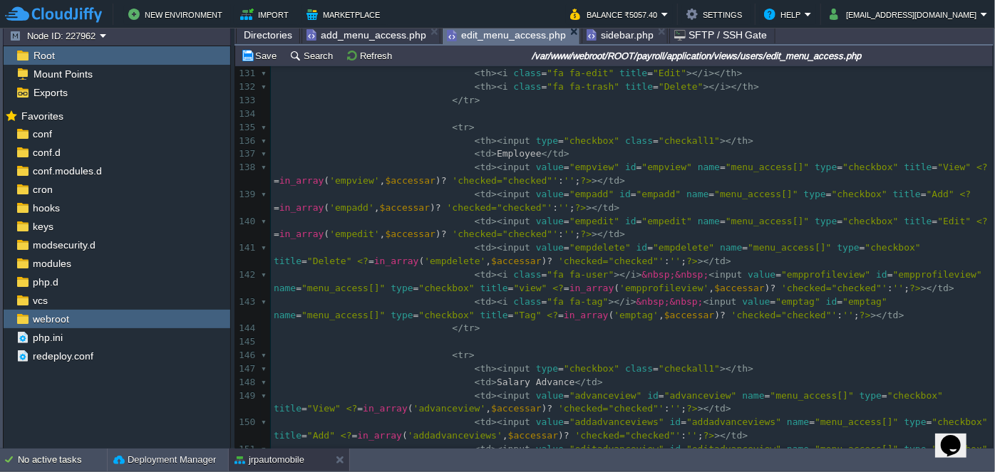
click at [506, 36] on span "edit_menu_access.php" at bounding box center [506, 35] width 119 height 18
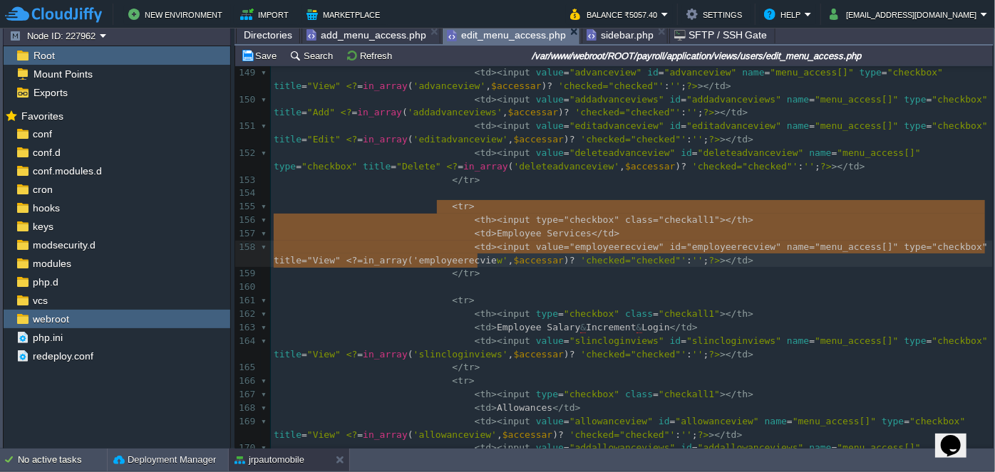
type textarea "<tr> <th><input type="checkbox" class="checkall1"></th> <td>Employee Services</…"
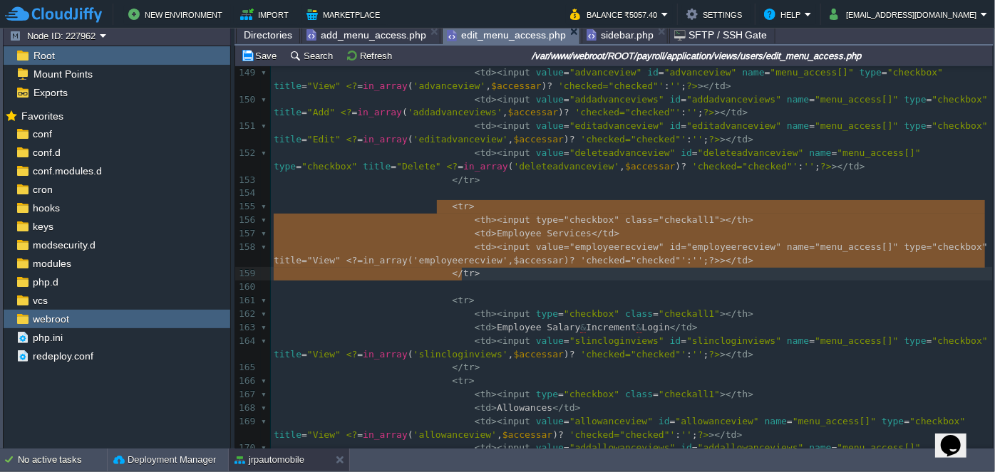
drag, startPoint x: 437, startPoint y: 209, endPoint x: 480, endPoint y: 269, distance: 74.0
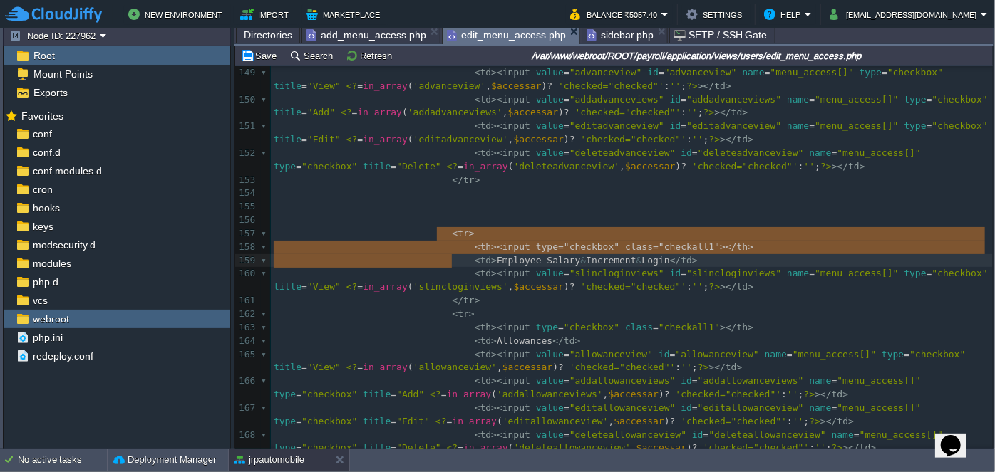
type textarea "<tr> <th><input type="checkbox" class="checkall1"></th> <td>Employee Salary & I…"
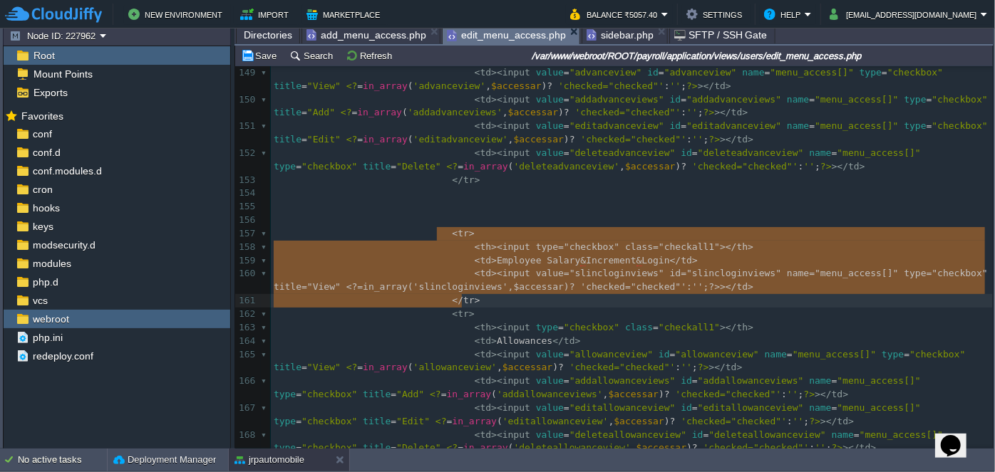
drag, startPoint x: 438, startPoint y: 233, endPoint x: 478, endPoint y: 299, distance: 77.1
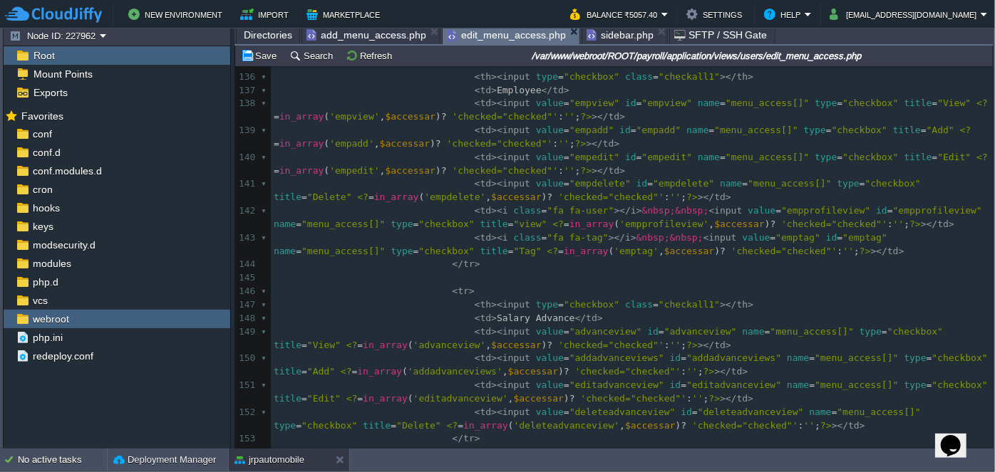
click at [480, 264] on pre "</ tr >" at bounding box center [632, 265] width 722 height 14
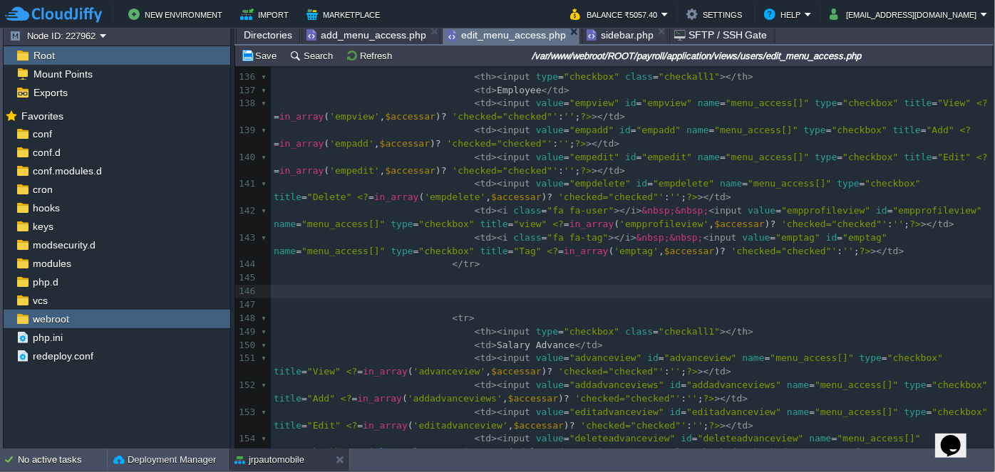
paste textarea
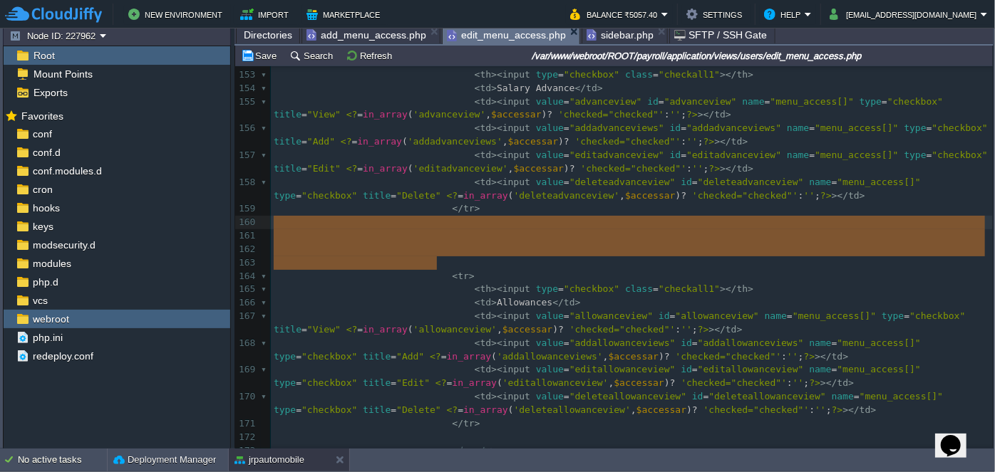
drag, startPoint x: 475, startPoint y: 265, endPoint x: 487, endPoint y: 228, distance: 39.2
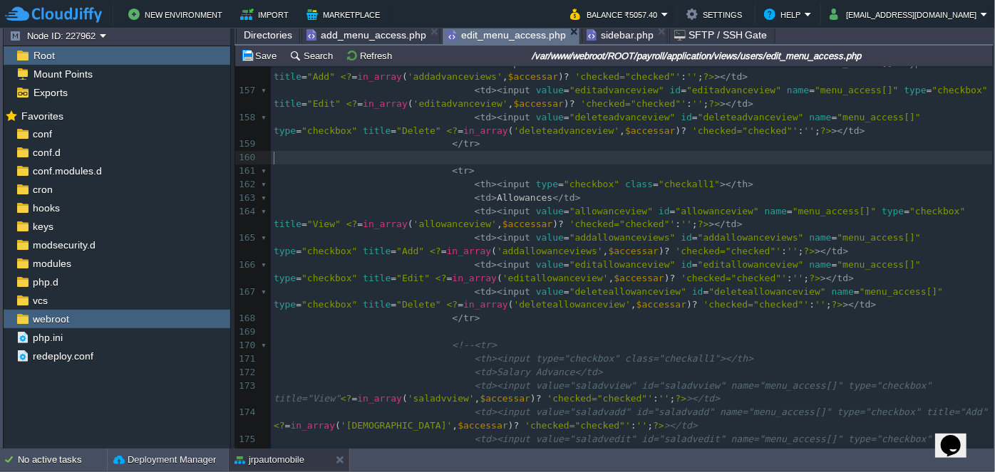
click at [361, 31] on span "add_menu_access.php" at bounding box center [366, 34] width 120 height 17
click at [513, 36] on span "edit_menu_access.php" at bounding box center [506, 35] width 119 height 18
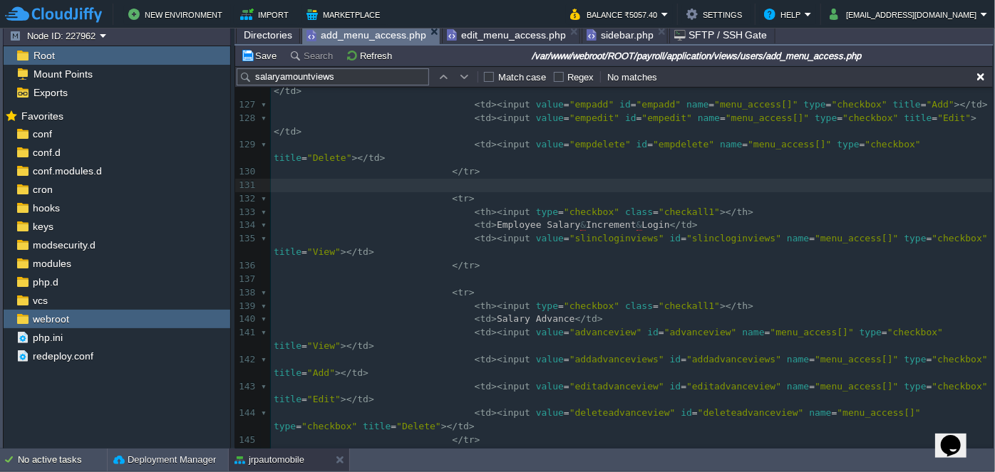
click at [388, 40] on span "add_menu_access.php" at bounding box center [366, 35] width 120 height 18
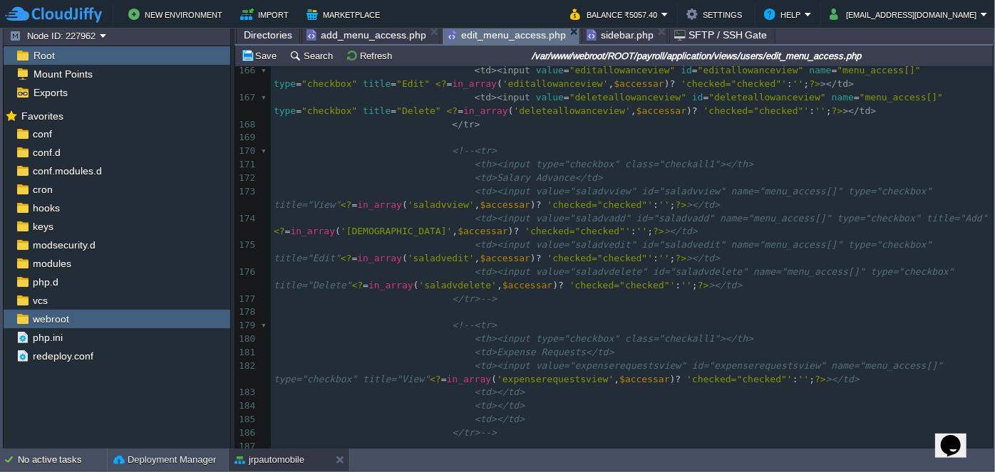
click at [478, 40] on span "edit_menu_access.php" at bounding box center [506, 35] width 119 height 18
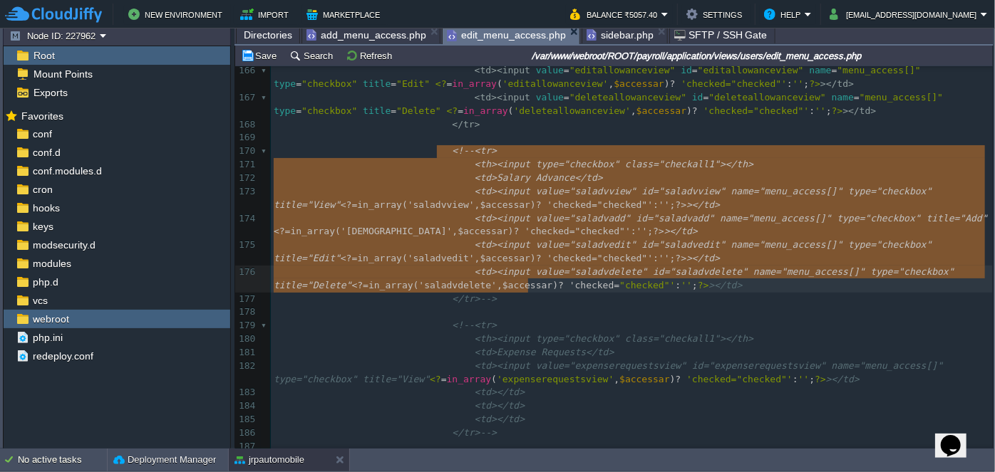
type textarea "-"
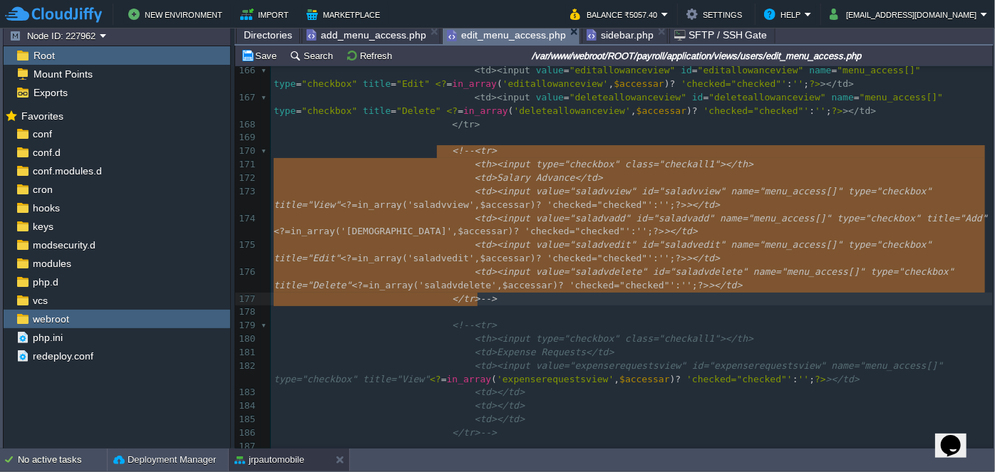
drag, startPoint x: 438, startPoint y: 150, endPoint x: 529, endPoint y: 295, distance: 171.6
drag, startPoint x: 435, startPoint y: 147, endPoint x: 497, endPoint y: 295, distance: 160.9
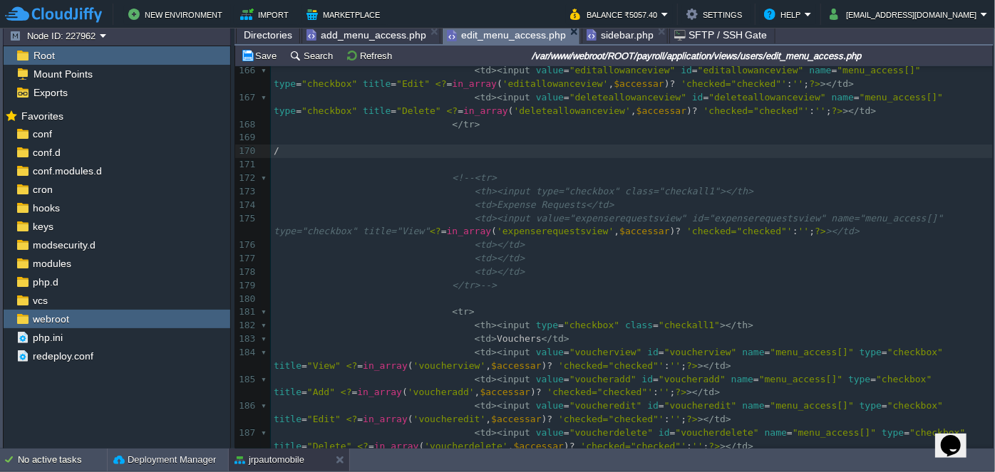
type textarea "-"
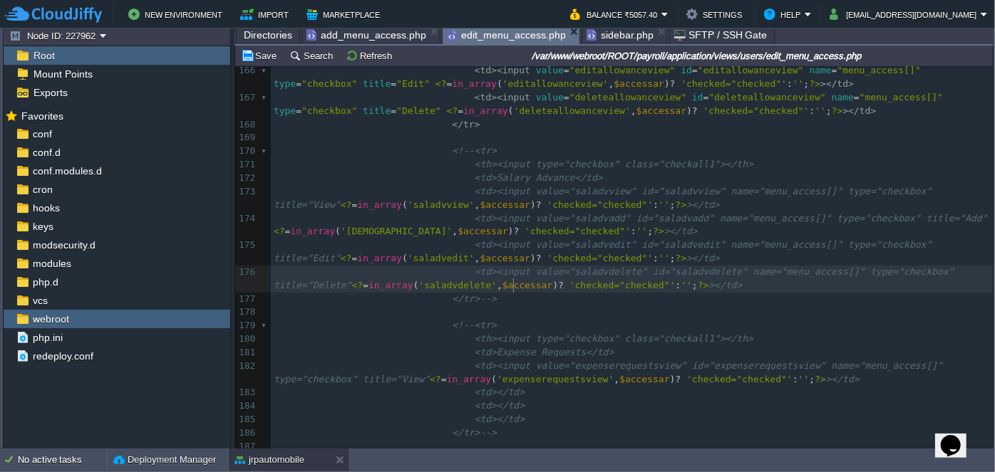
type textarea "-->"
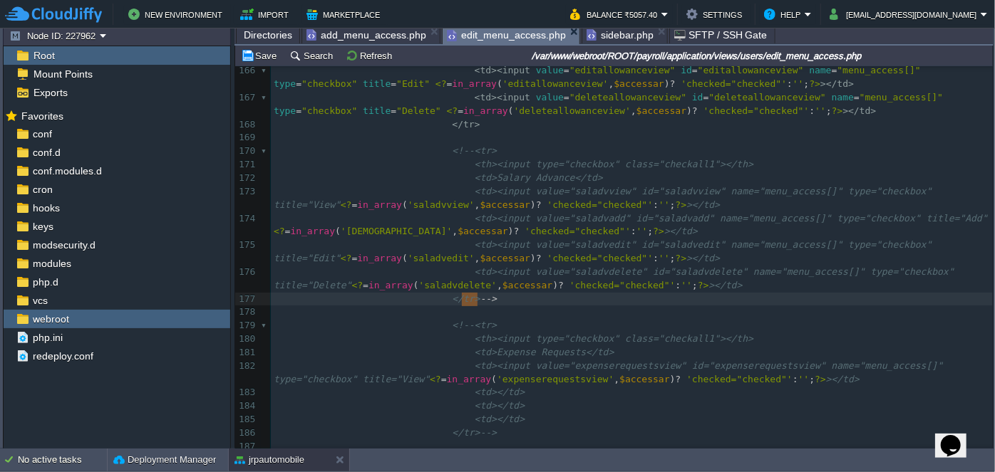
drag, startPoint x: 463, startPoint y: 301, endPoint x: 503, endPoint y: 295, distance: 40.4
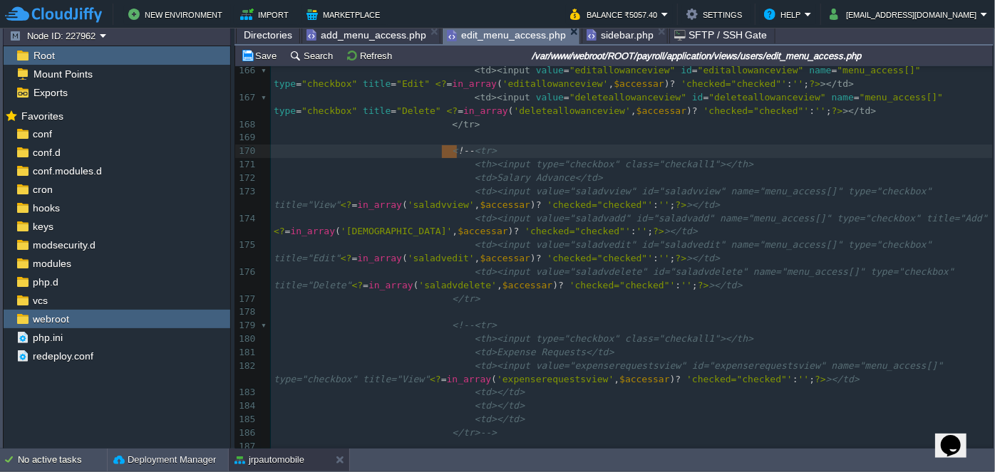
type textarea "<!--"
drag, startPoint x: 457, startPoint y: 154, endPoint x: 438, endPoint y: 150, distance: 20.3
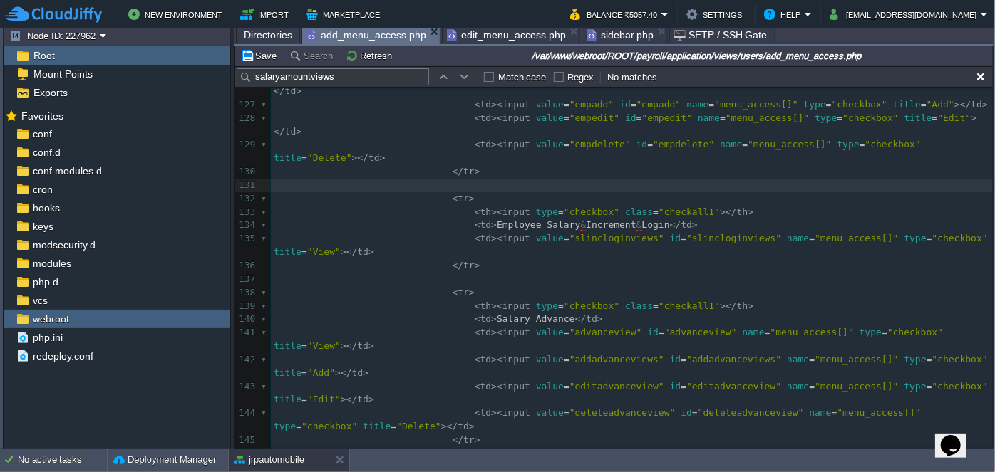
click at [355, 36] on span "add_menu_access.php" at bounding box center [366, 35] width 120 height 18
click at [482, 39] on span "edit_menu_access.php" at bounding box center [506, 34] width 119 height 17
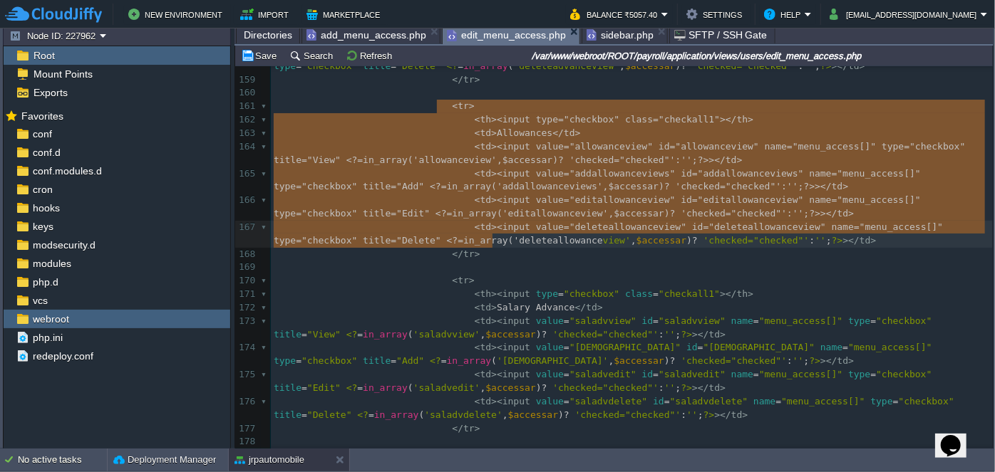
type textarea "-"
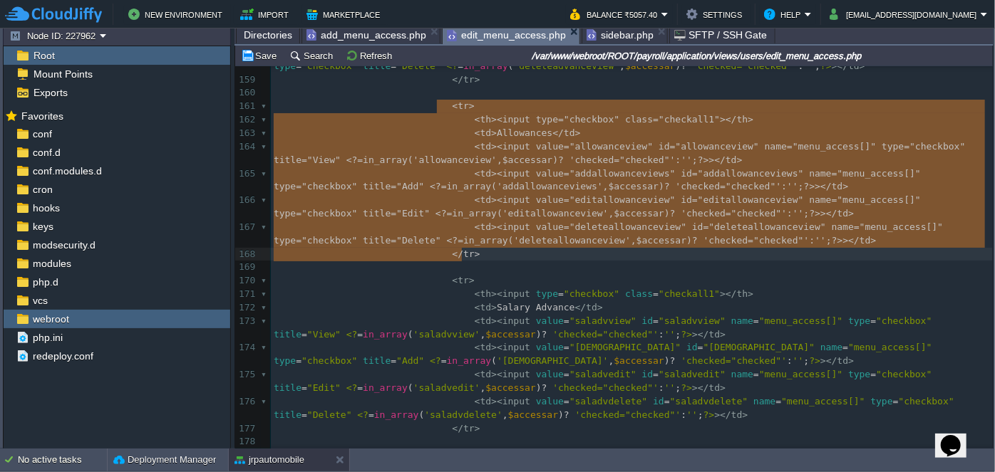
drag, startPoint x: 436, startPoint y: 103, endPoint x: 492, endPoint y: 248, distance: 155.2
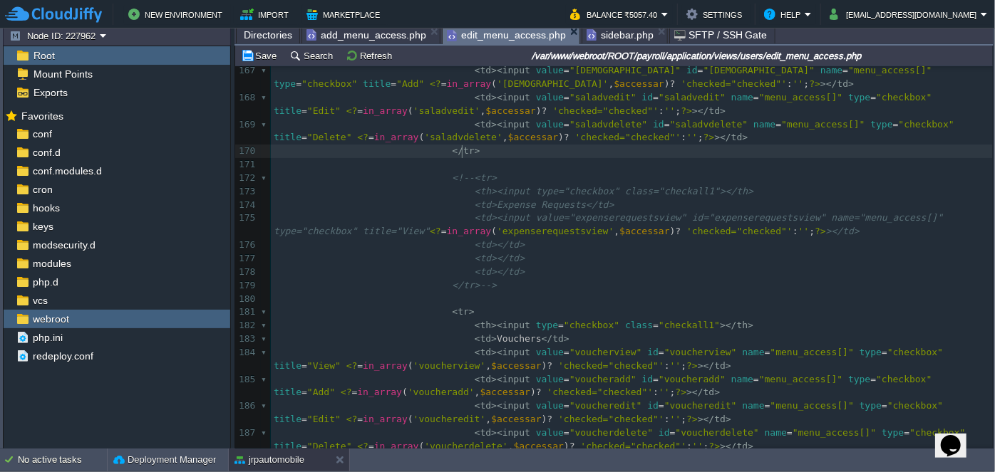
click at [483, 151] on pre "</ tr >" at bounding box center [632, 152] width 722 height 14
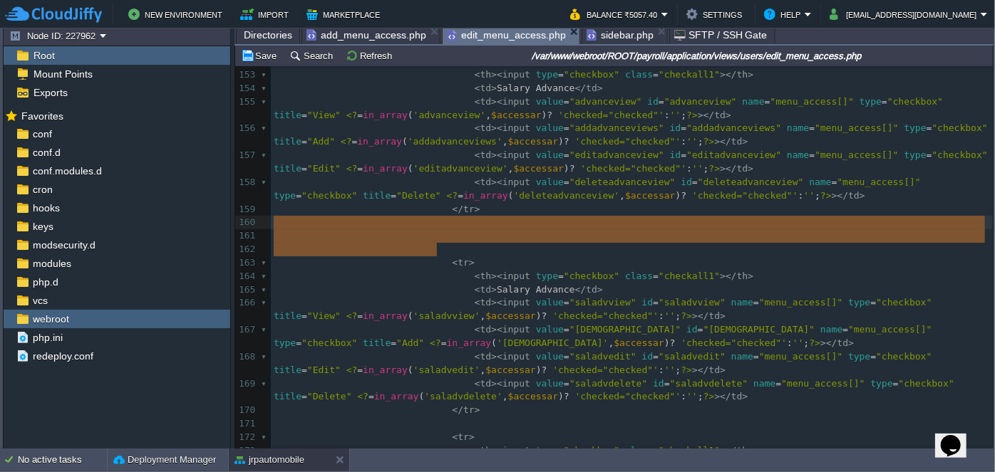
drag, startPoint x: 438, startPoint y: 243, endPoint x: 446, endPoint y: 224, distance: 20.1
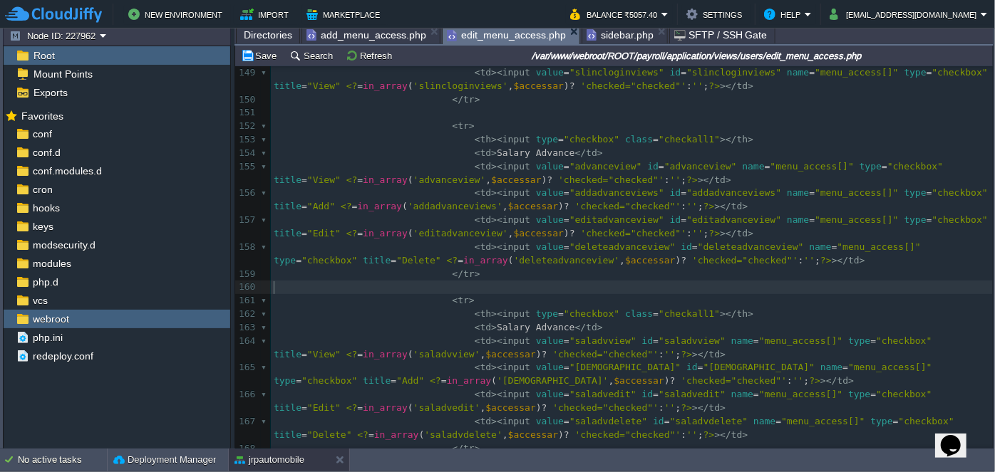
click at [381, 34] on span "add_menu_access.php" at bounding box center [366, 34] width 120 height 17
click at [482, 37] on span "edit_menu_access.php" at bounding box center [506, 35] width 119 height 18
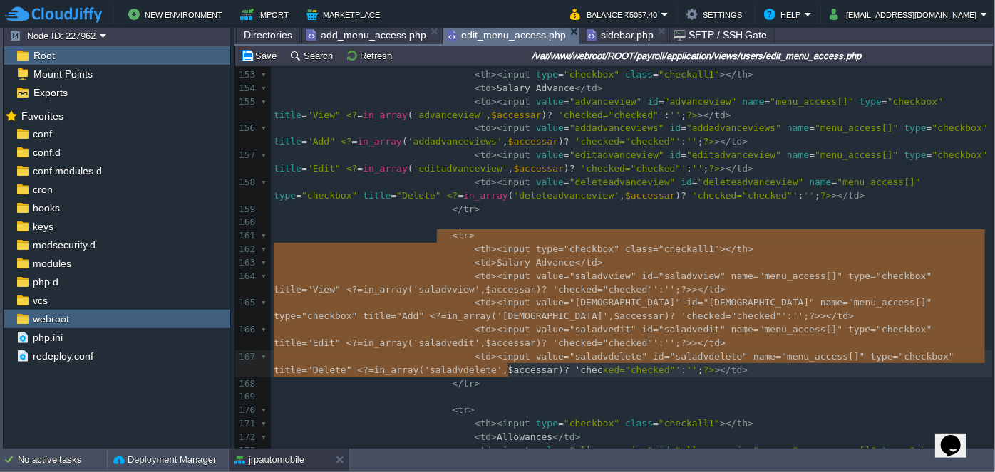
type textarea "-"
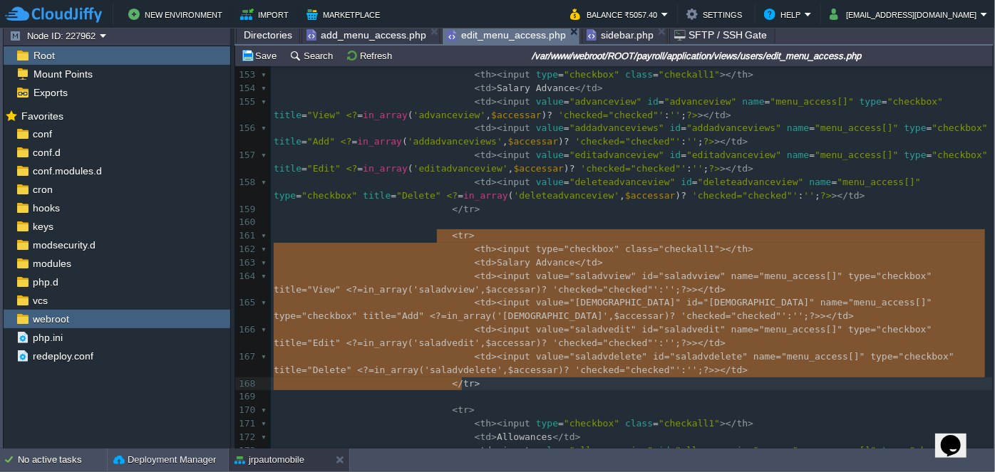
drag, startPoint x: 435, startPoint y: 234, endPoint x: 511, endPoint y: 378, distance: 163.5
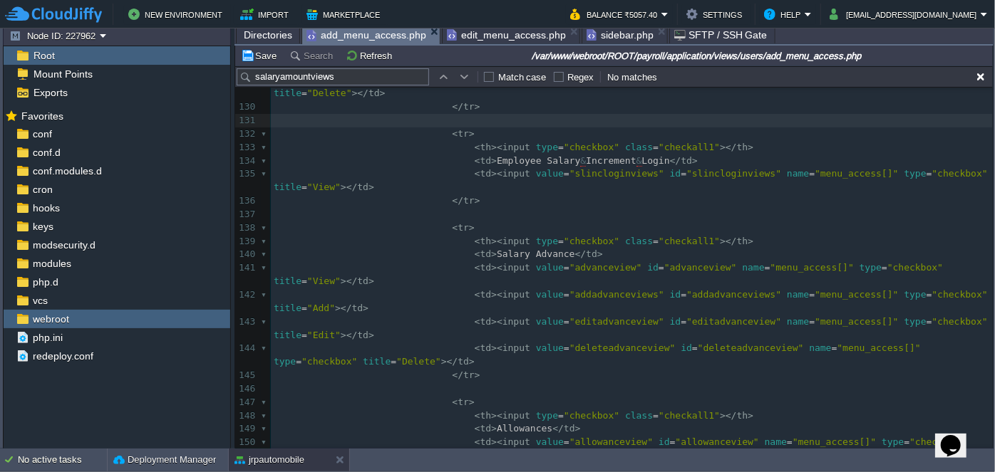
click at [368, 35] on span "add_menu_access.php" at bounding box center [366, 35] width 120 height 18
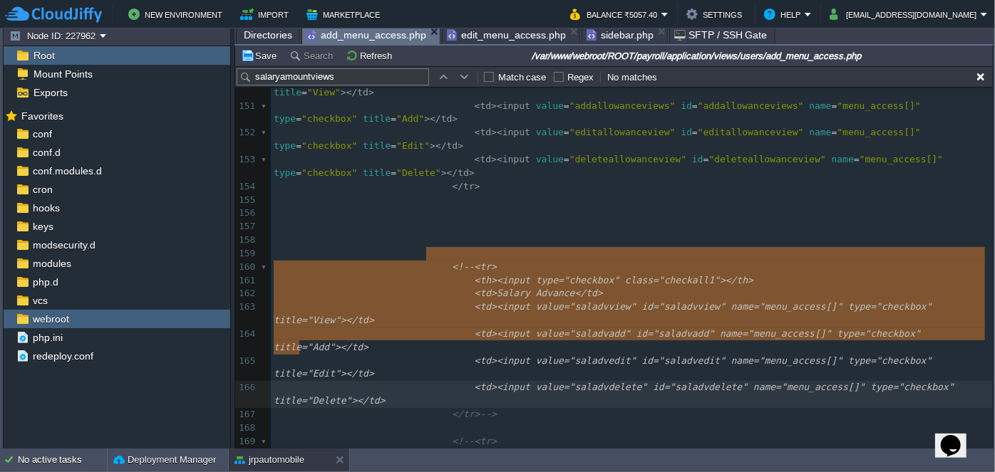
type textarea "<!--<tr> <th><input type="checkbox" class="checkall1"></th> <td>Salary Advance<…"
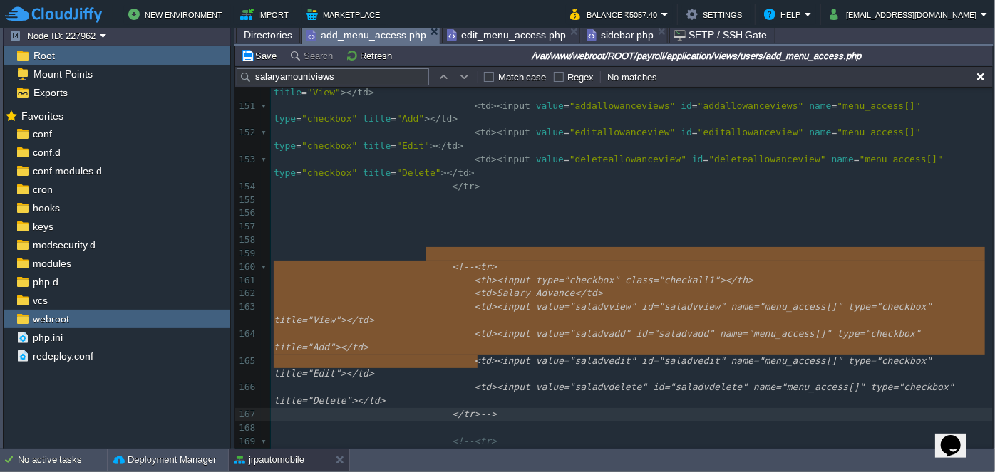
drag, startPoint x: 428, startPoint y: 252, endPoint x: 550, endPoint y: 363, distance: 164.5
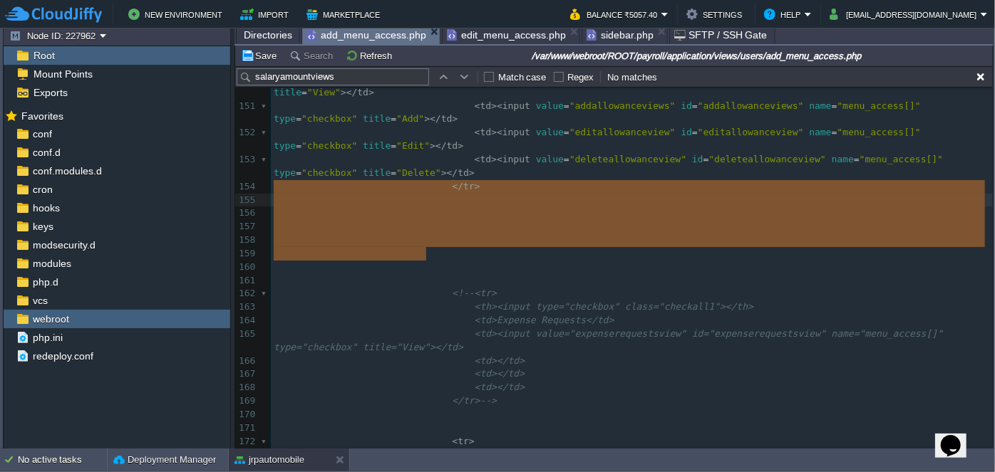
drag, startPoint x: 475, startPoint y: 258, endPoint x: 481, endPoint y: 188, distance: 70.1
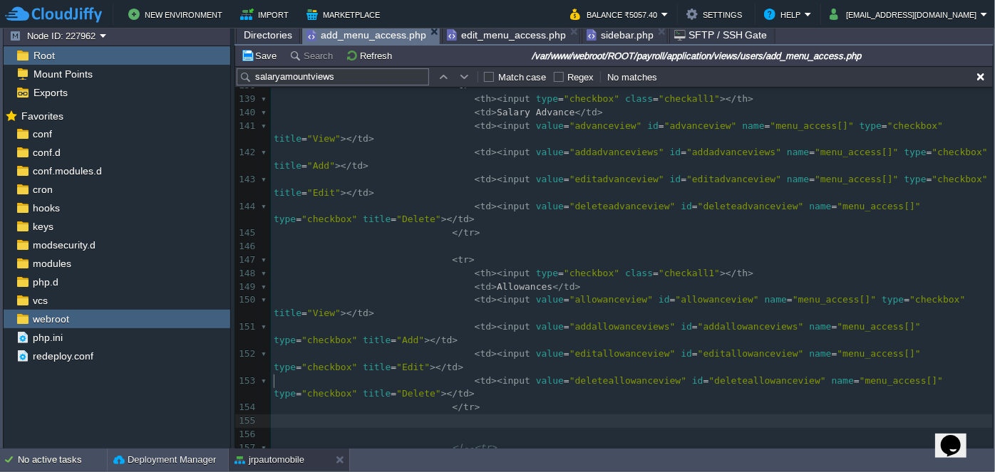
click at [496, 35] on span "edit_menu_access.php" at bounding box center [506, 34] width 119 height 17
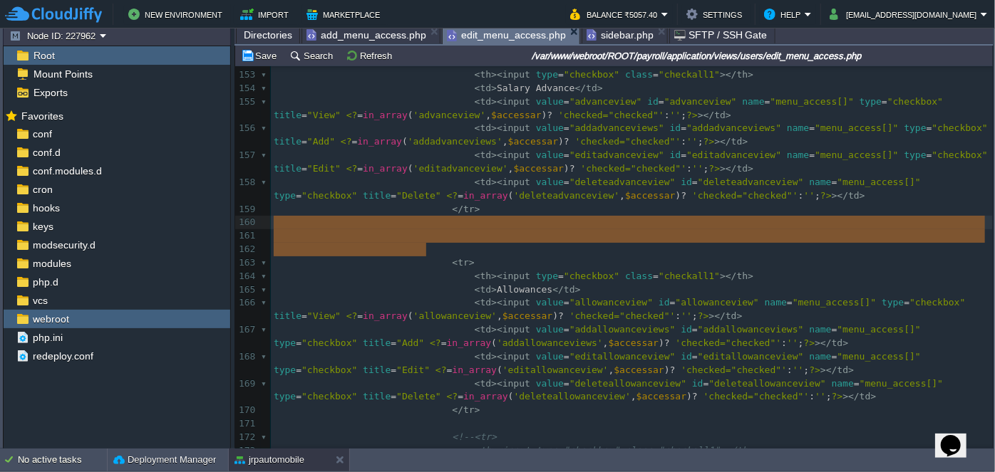
drag, startPoint x: 524, startPoint y: 239, endPoint x: 528, endPoint y: 229, distance: 11.3
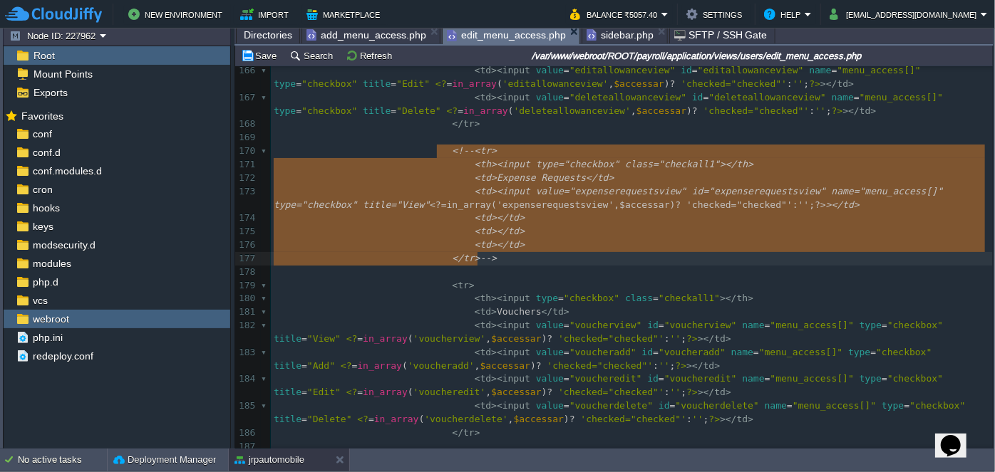
type textarea "<!--<tr> <th><input type="checkbox" class="checkall1"></th> <td>Expense Request…"
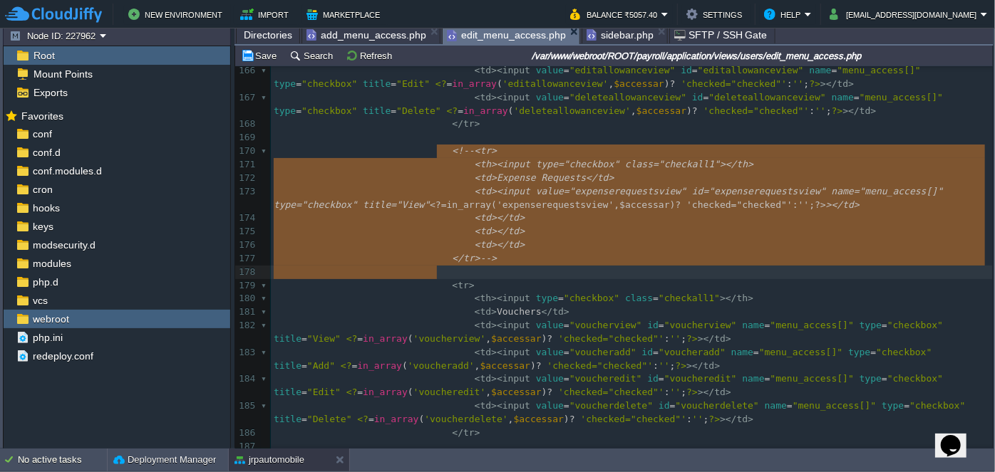
drag, startPoint x: 435, startPoint y: 151, endPoint x: 528, endPoint y: 267, distance: 148.6
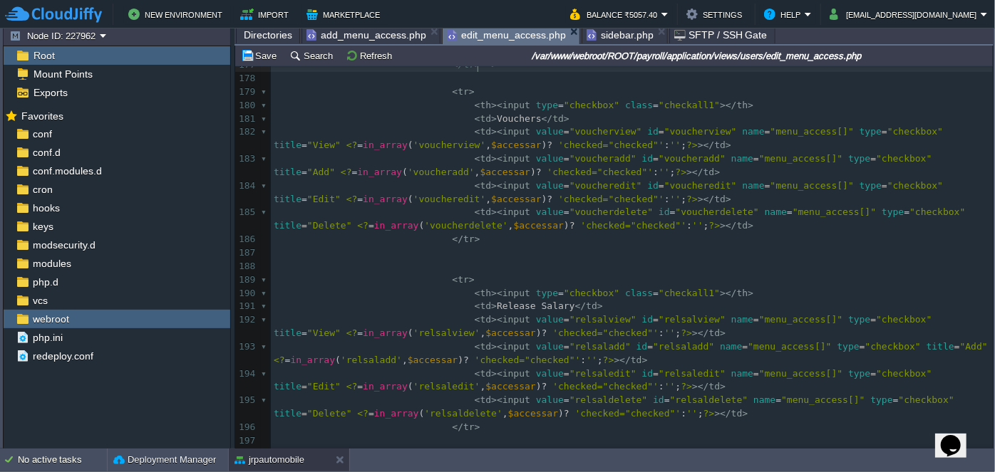
click at [401, 34] on span "add_menu_access.php" at bounding box center [366, 34] width 120 height 17
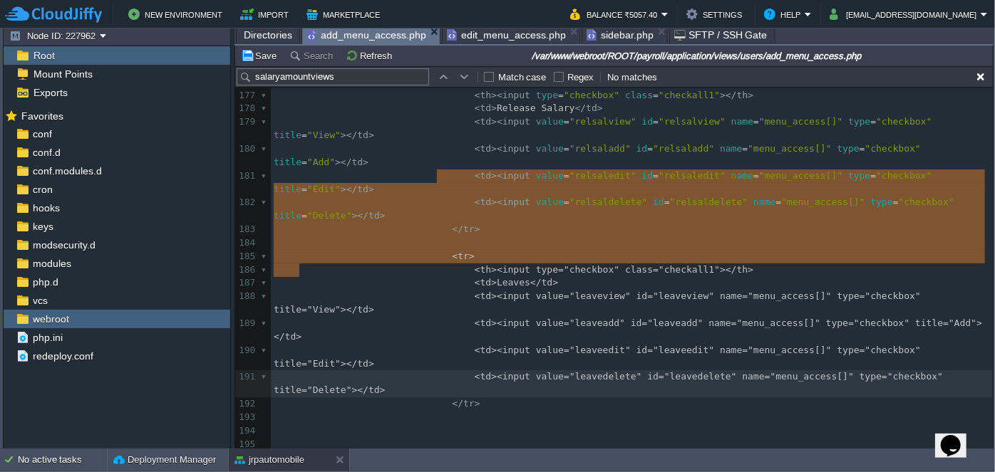
type textarea "<tr> <th><input type="checkbox" class="checkall1"></th> <td>Leaves</td> <td><in…"
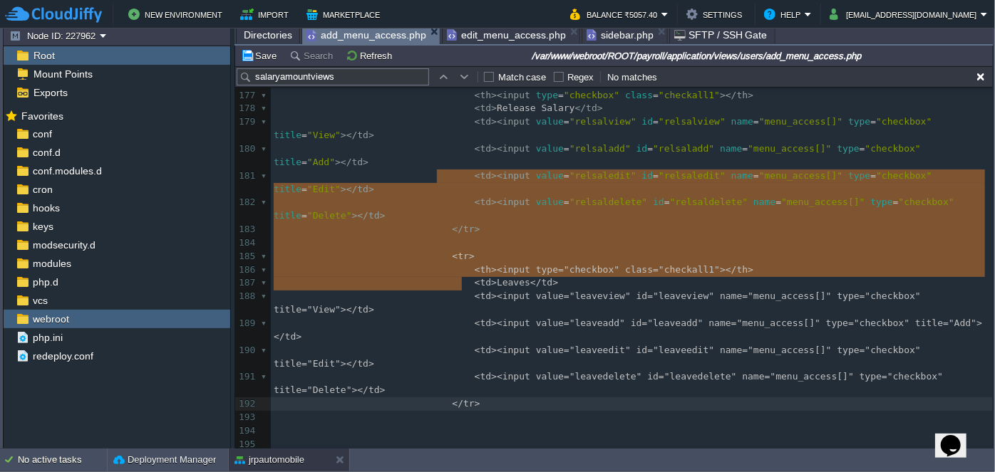
drag, startPoint x: 435, startPoint y: 175, endPoint x: 475, endPoint y: 280, distance: 111.8
click at [274, 58] on button "Save" at bounding box center [261, 55] width 40 height 13
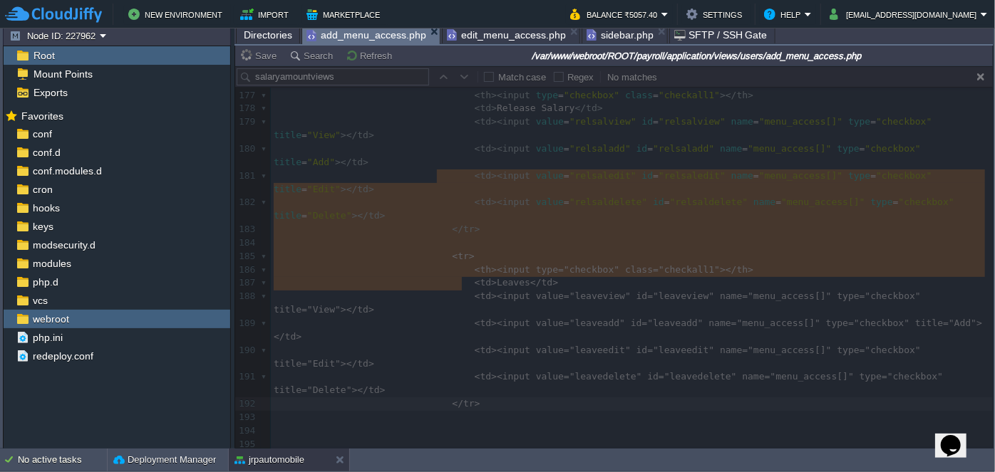
click at [475, 27] on div "New Environment Import Marketplace Bonus ₹0.00 Upgrade Account Balance ₹5057.40…" at bounding box center [497, 14] width 995 height 29
click at [475, 36] on span "edit_menu_access.php" at bounding box center [506, 34] width 119 height 17
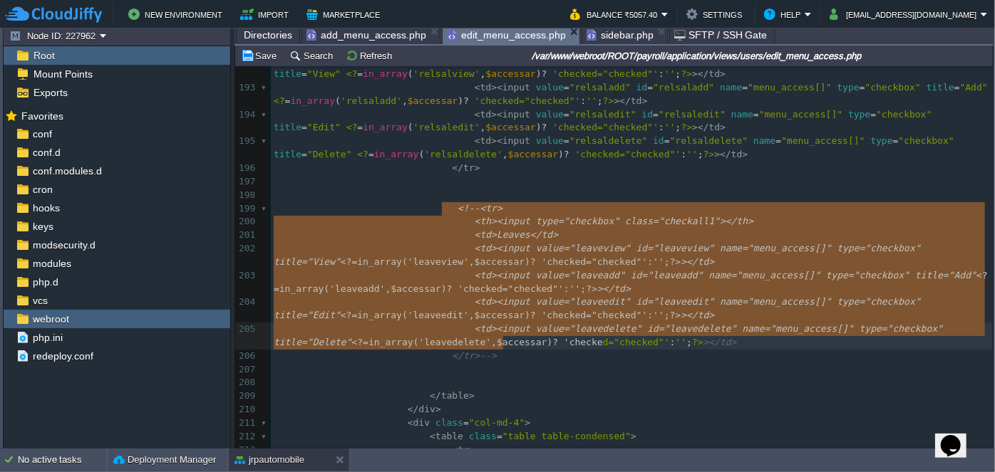
type textarea "<!--<tr> <th><input type="checkbox" class="checkall1"></th> <td>Leaves</td> <td…"
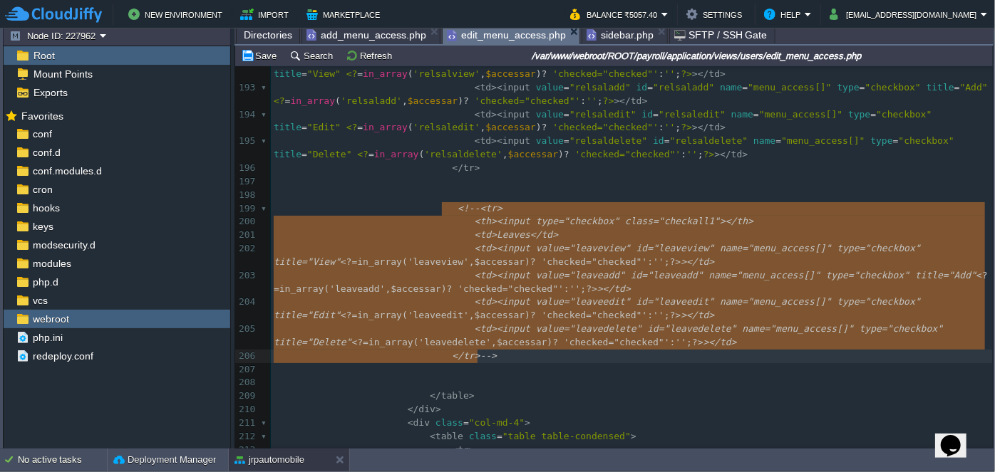
drag, startPoint x: 443, startPoint y: 207, endPoint x: 508, endPoint y: 348, distance: 155.6
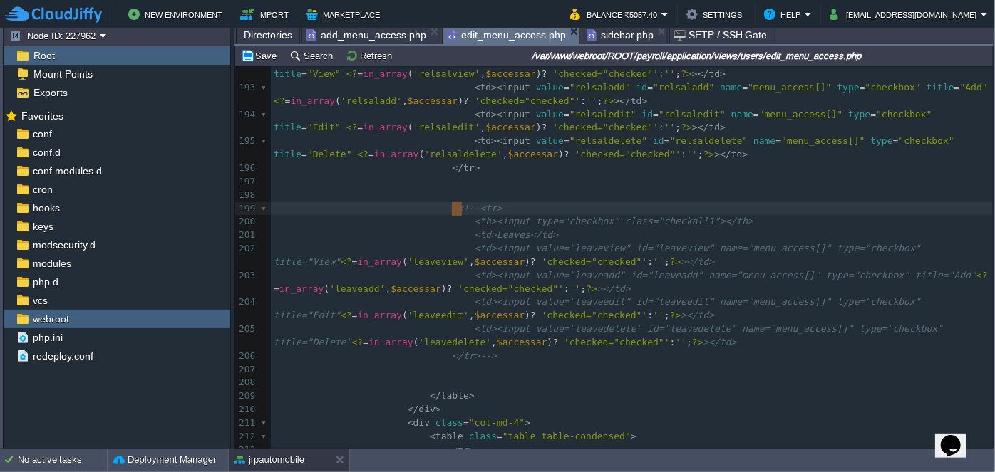
type textarea "<!--"
drag, startPoint x: 463, startPoint y: 208, endPoint x: 440, endPoint y: 210, distance: 22.9
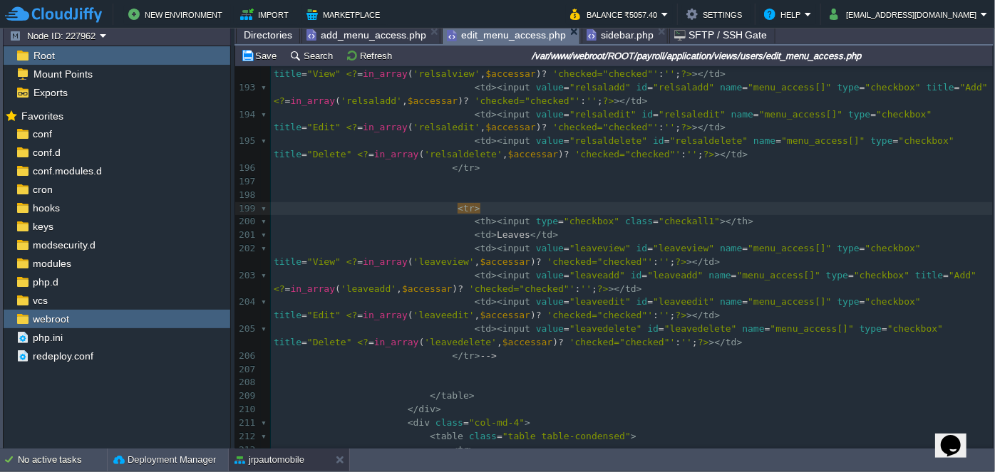
type textarea "-->"
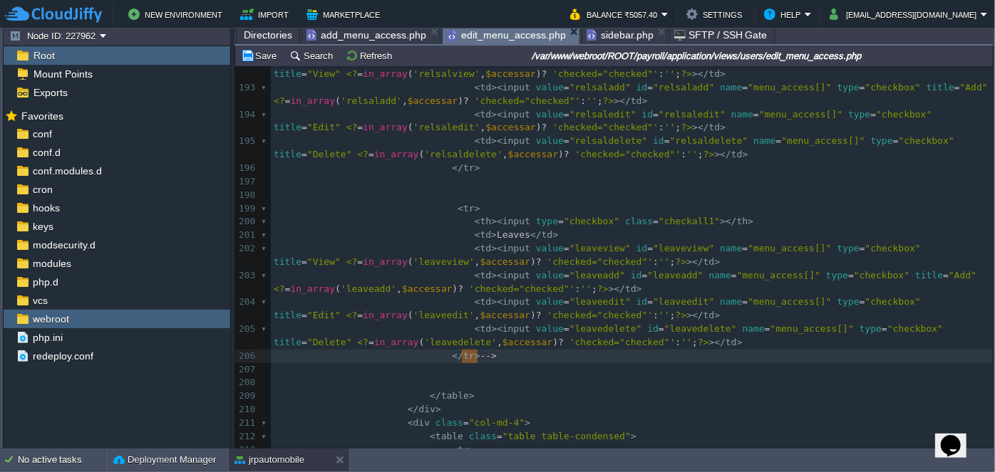
drag, startPoint x: 462, startPoint y: 357, endPoint x: 490, endPoint y: 352, distance: 28.2
click at [334, 34] on span "add_menu_access.php" at bounding box center [366, 34] width 120 height 17
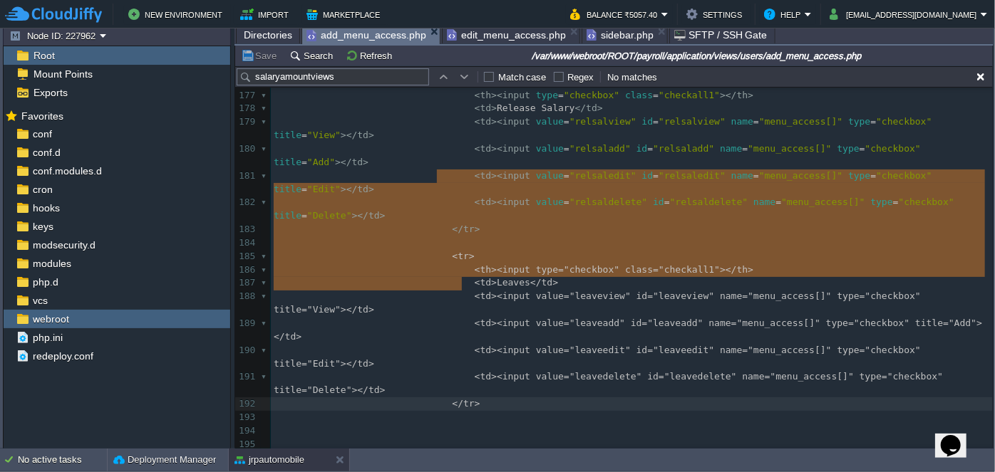
click at [574, 291] on span ""leaveview"" at bounding box center [599, 296] width 61 height 11
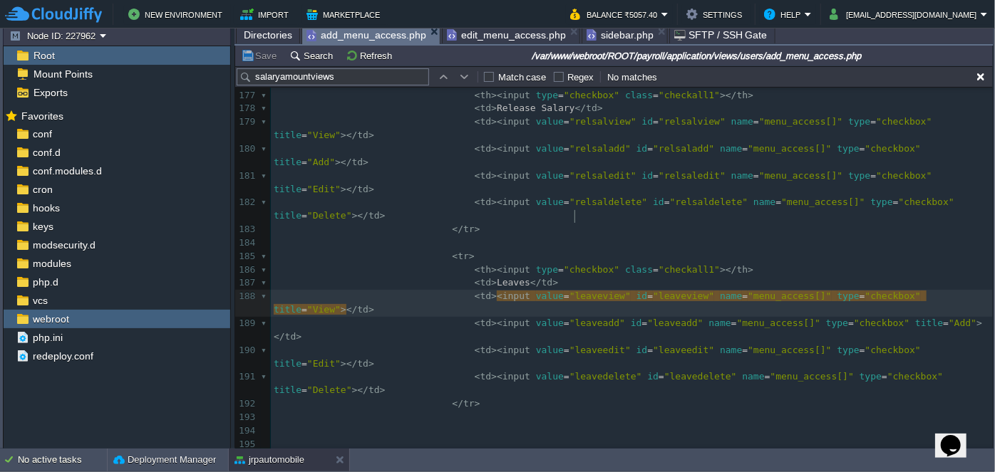
type textarea "leaveview"
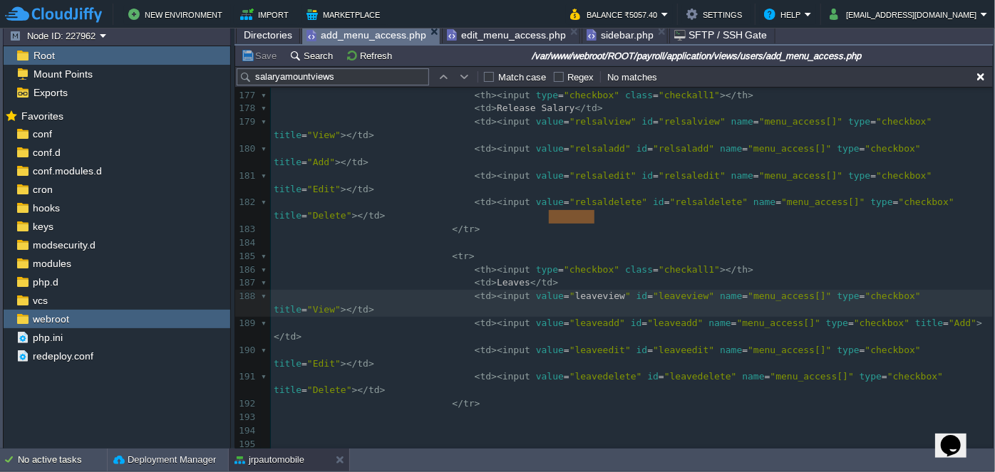
click at [501, 36] on span "edit_menu_access.php" at bounding box center [506, 34] width 119 height 17
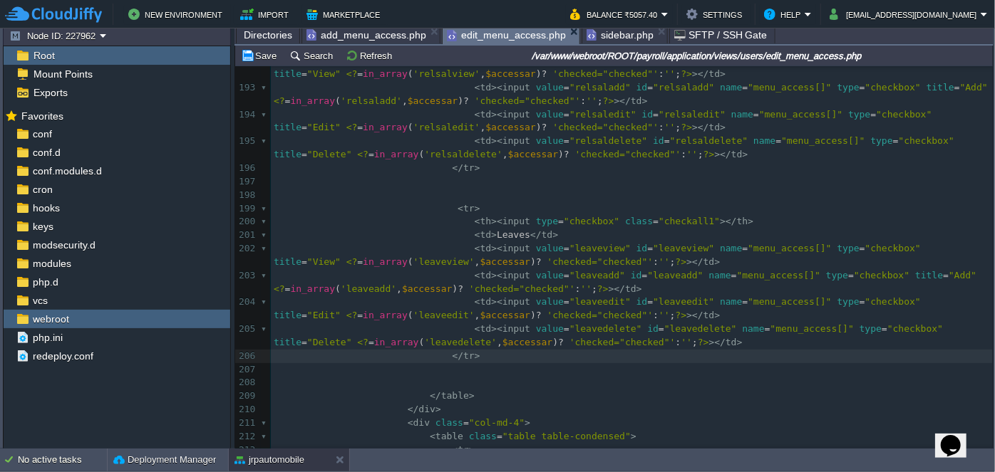
paste input "leaveview"
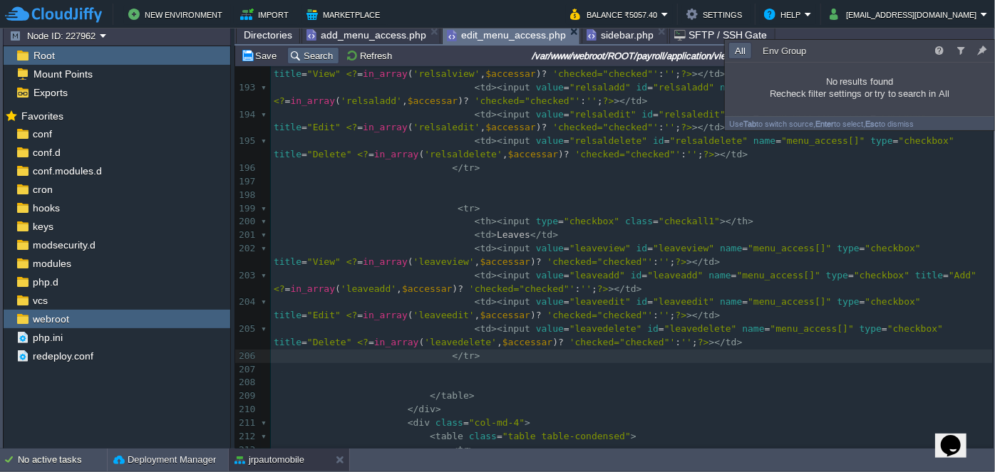
type input "leaveview"
click at [304, 59] on button "Search" at bounding box center [313, 55] width 48 height 13
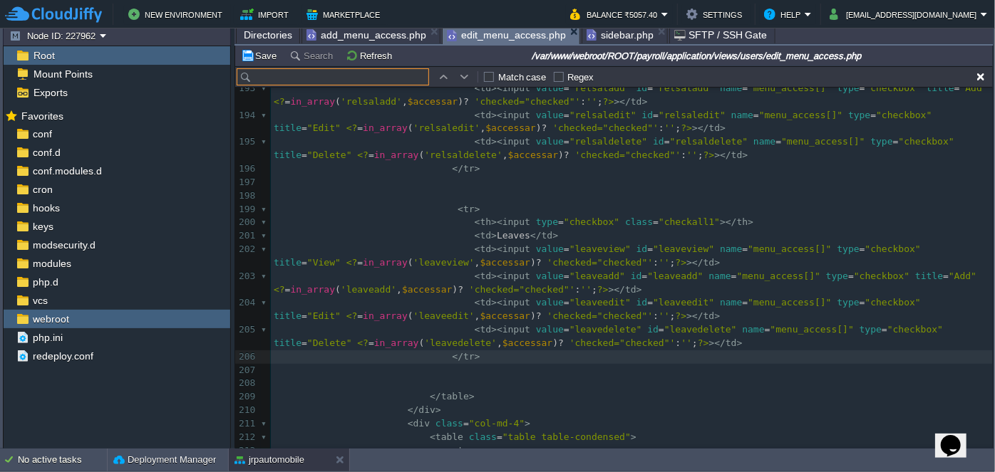
type input "leaveview"
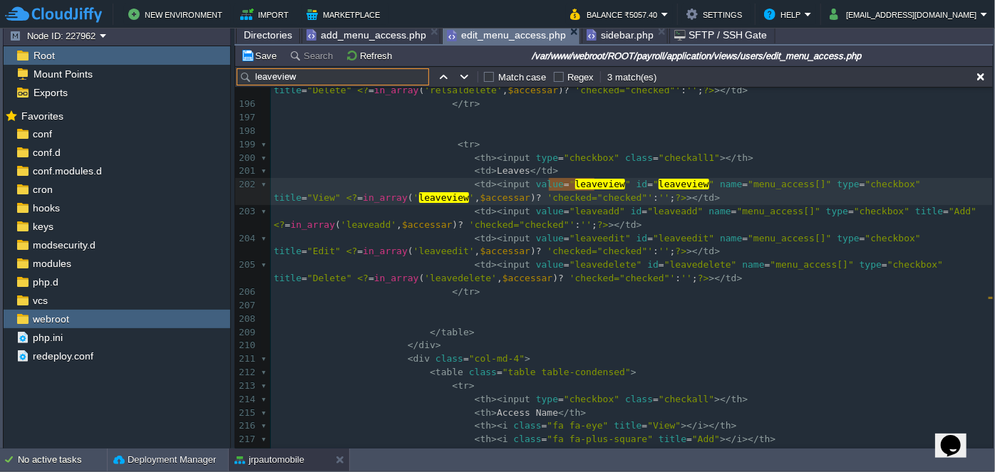
click at [355, 36] on span "add_menu_access.php" at bounding box center [366, 34] width 120 height 17
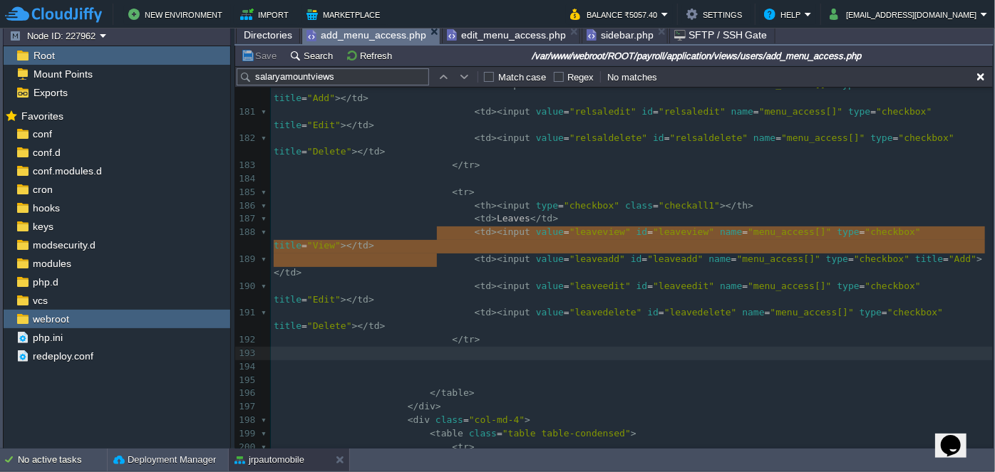
drag, startPoint x: 455, startPoint y: 252, endPoint x: 458, endPoint y: 230, distance: 21.7
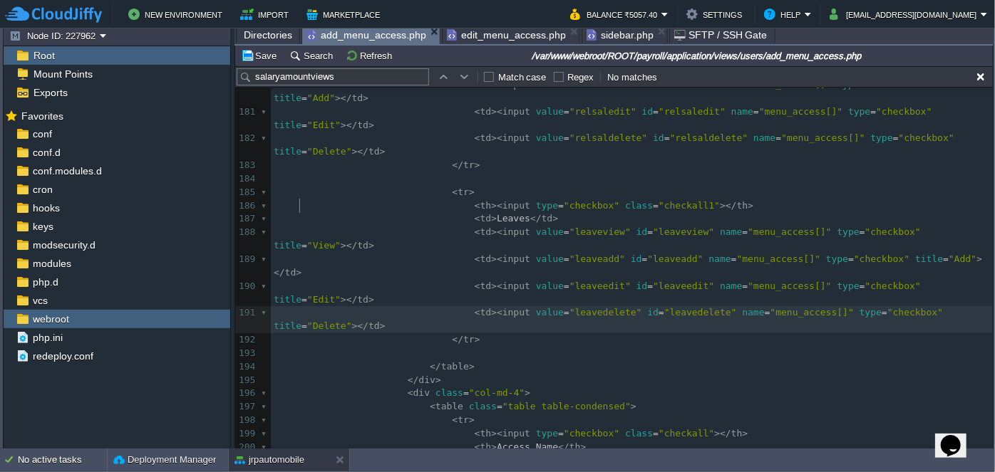
click at [463, 306] on pre "< td >< input value = "leavedelete" id = "leavedelete" name = "menu_access[]" t…" at bounding box center [632, 319] width 722 height 27
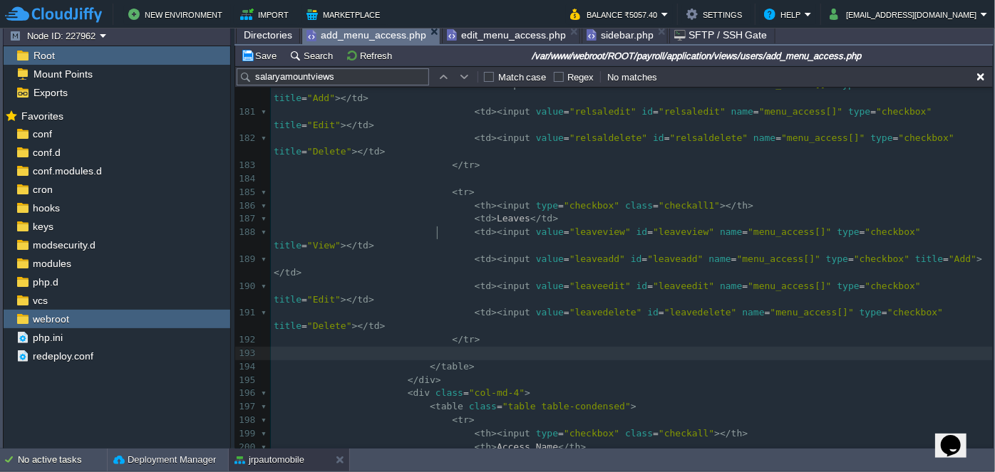
click at [445, 347] on pre at bounding box center [632, 354] width 722 height 14
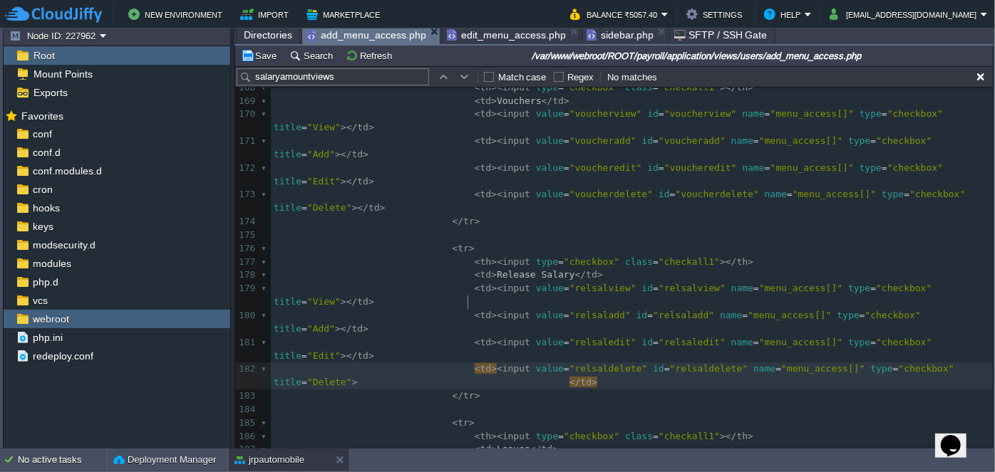
scroll to position [2483, 0]
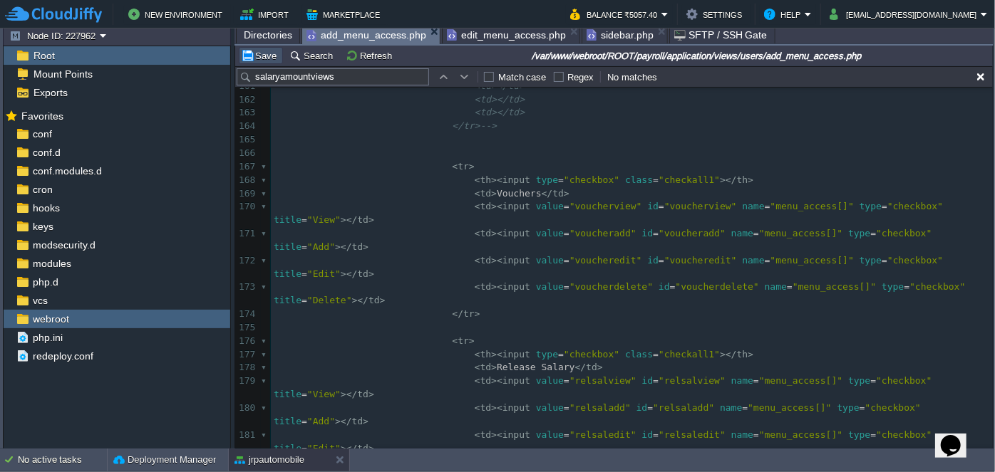
click at [257, 59] on button "Save" at bounding box center [261, 55] width 40 height 13
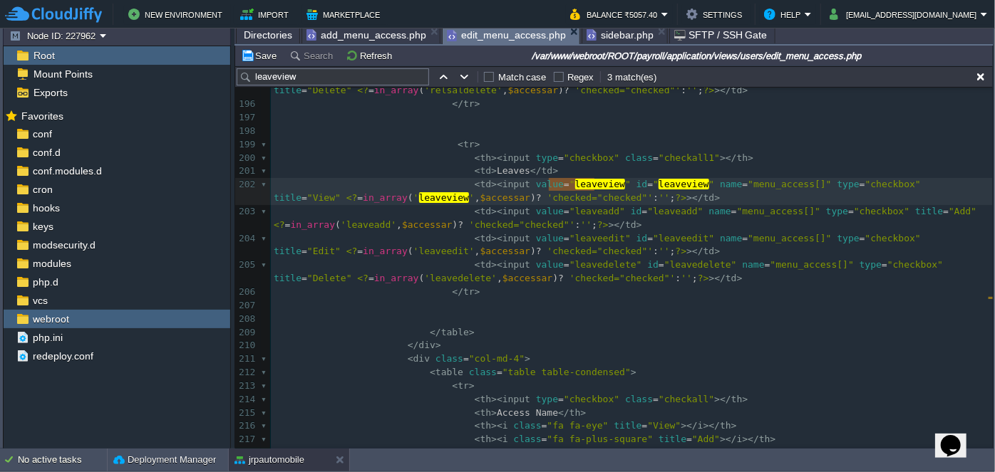
click at [494, 34] on span "edit_menu_access.php" at bounding box center [506, 35] width 119 height 18
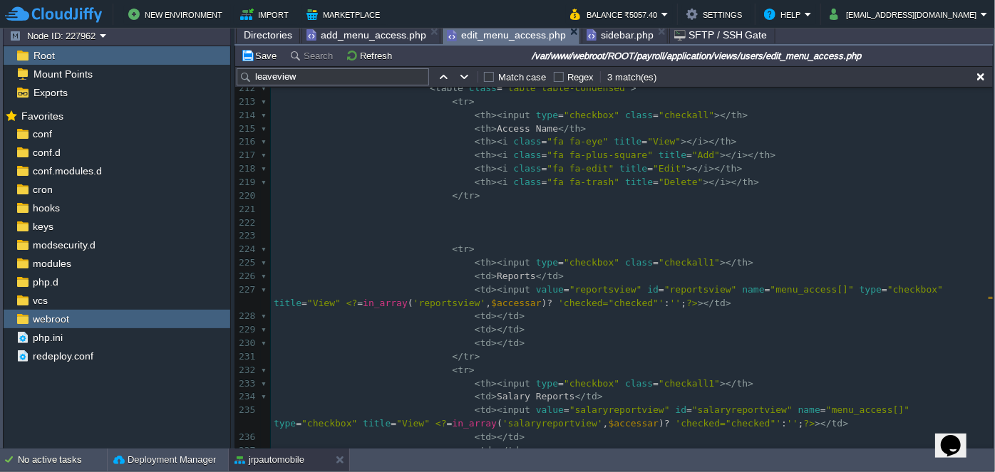
scroll to position [3648, 0]
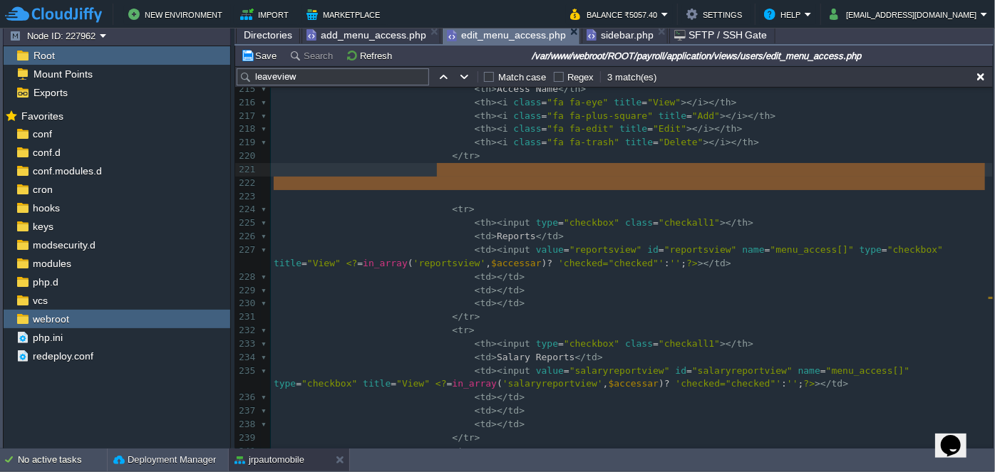
drag, startPoint x: 460, startPoint y: 198, endPoint x: 460, endPoint y: 171, distance: 27.1
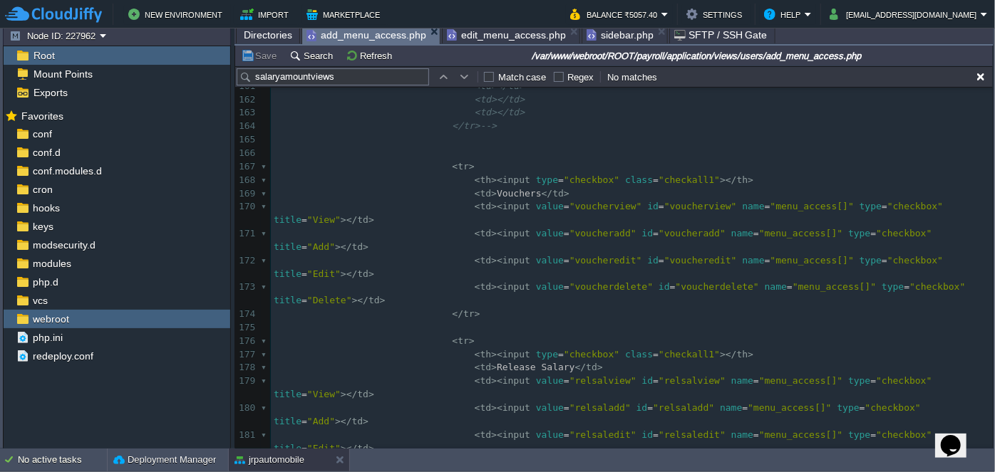
click at [366, 34] on span "add_menu_access.php" at bounding box center [366, 35] width 120 height 18
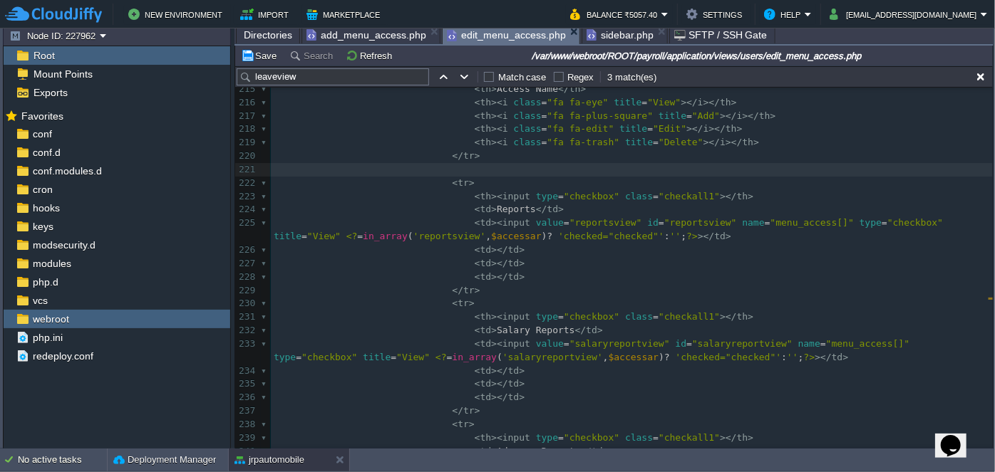
click at [497, 38] on span "edit_menu_access.php" at bounding box center [506, 35] width 119 height 18
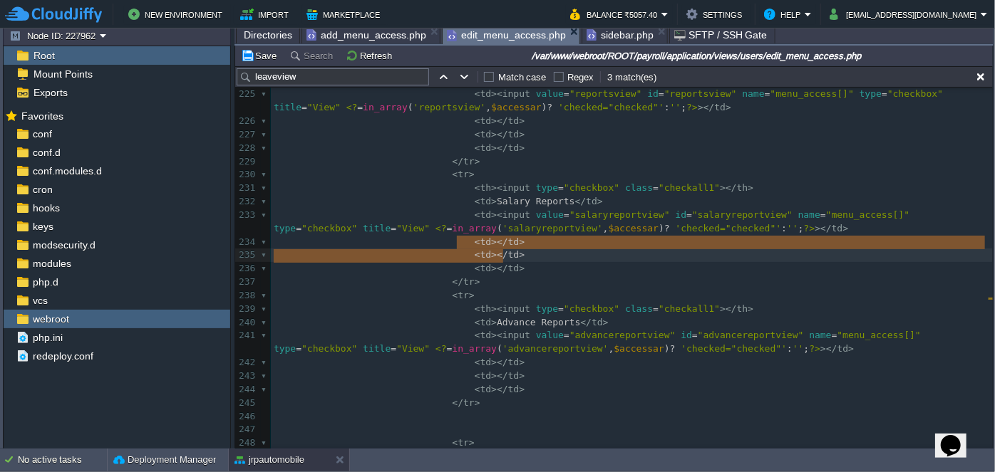
type textarea "<td></td> <td></td> <td></td>"
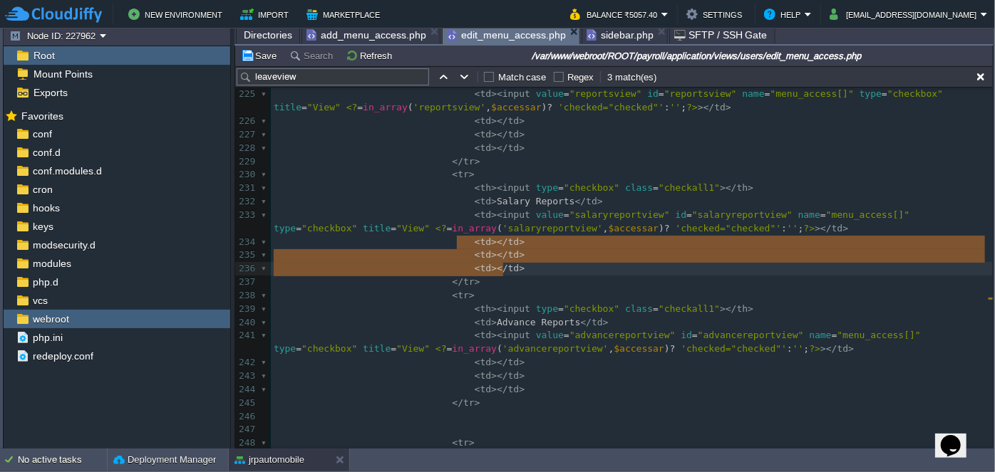
drag, startPoint x: 457, startPoint y: 239, endPoint x: 517, endPoint y: 272, distance: 68.9
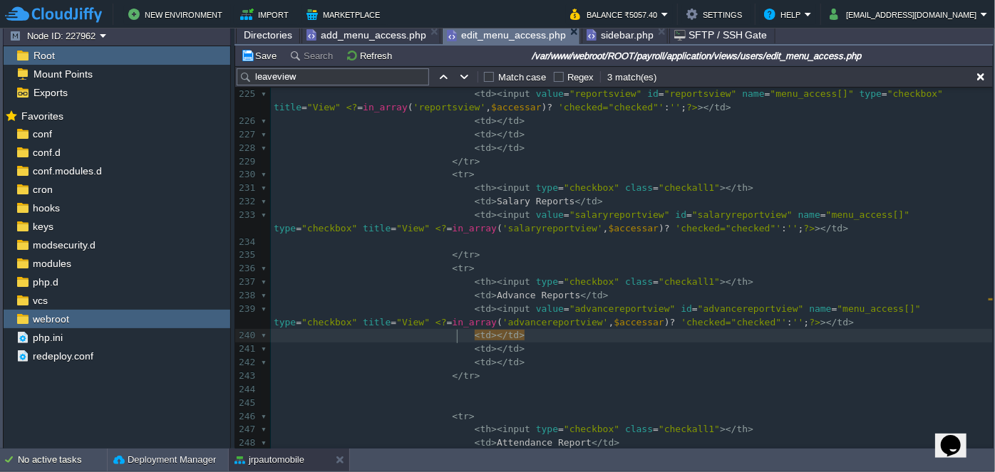
type textarea "<td></td> <td></td> <td></td>"
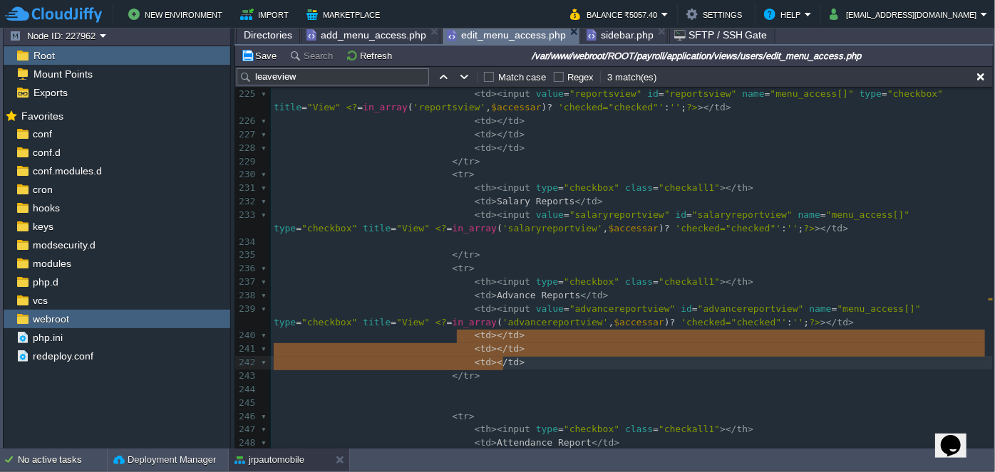
drag, startPoint x: 457, startPoint y: 334, endPoint x: 514, endPoint y: 360, distance: 62.5
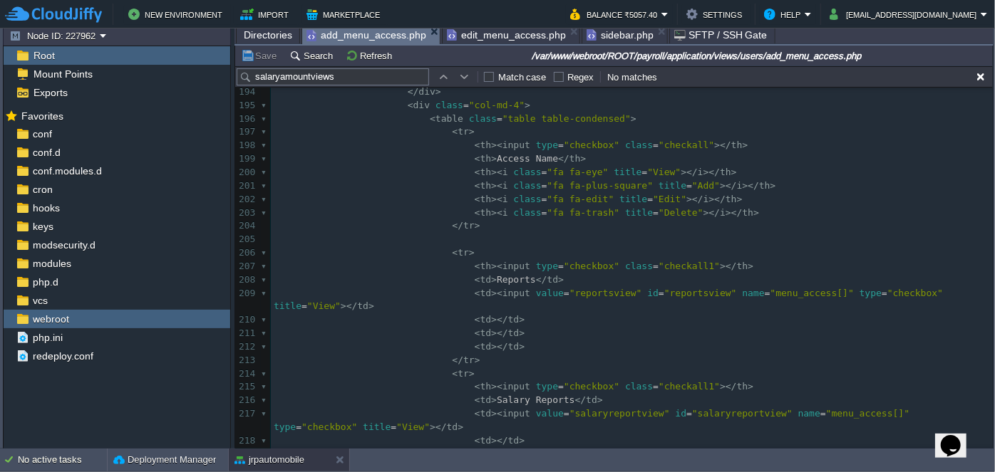
click at [361, 34] on span "add_menu_access.php" at bounding box center [366, 35] width 120 height 18
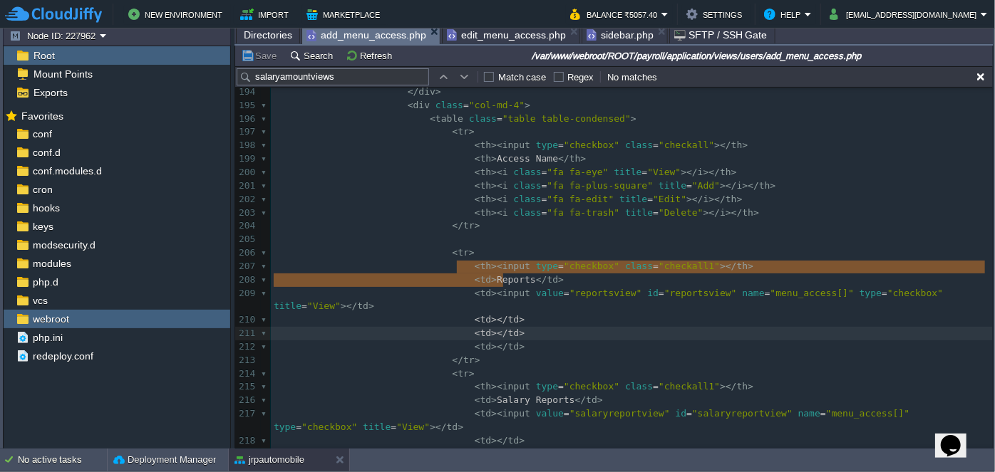
type textarea "<td></td> <td></td> <td></td>"
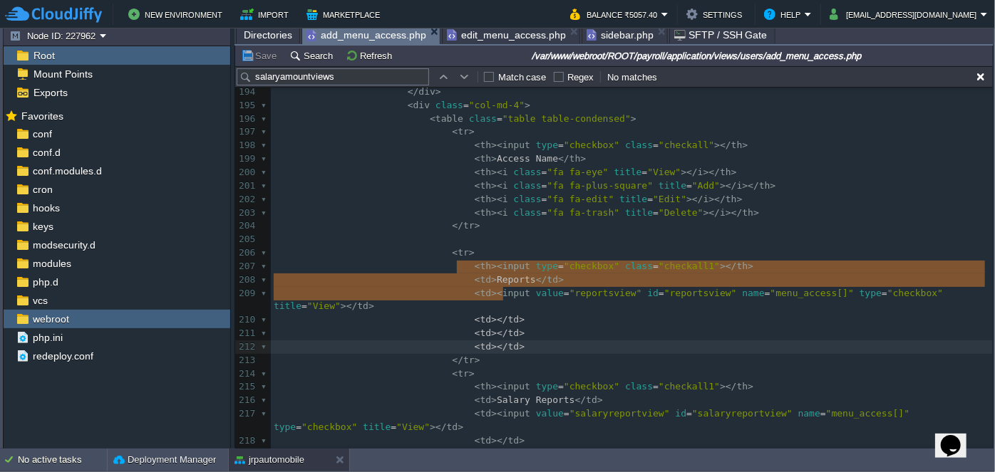
drag, startPoint x: 457, startPoint y: 267, endPoint x: 512, endPoint y: 291, distance: 59.3
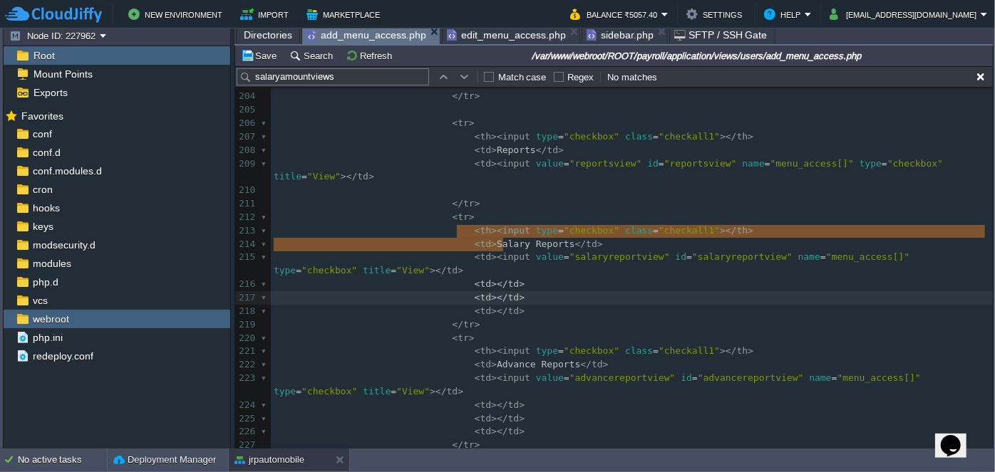
type textarea "<td></td> <td></td> <td></td>"
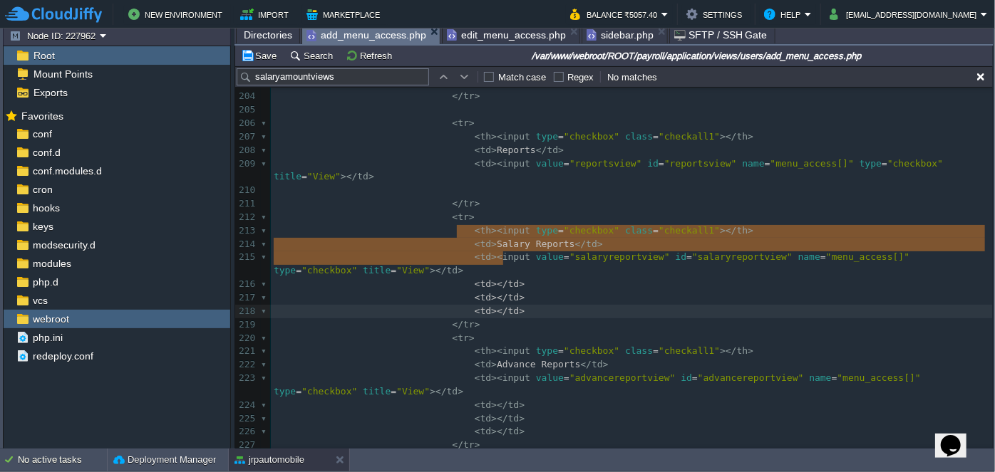
drag, startPoint x: 458, startPoint y: 229, endPoint x: 518, endPoint y: 251, distance: 63.8
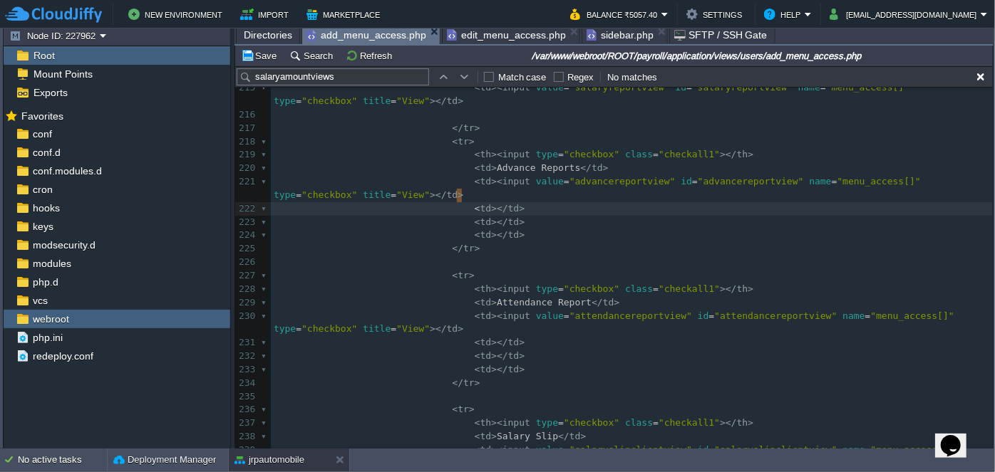
type textarea "<td></td> <td></td> <td></td>"
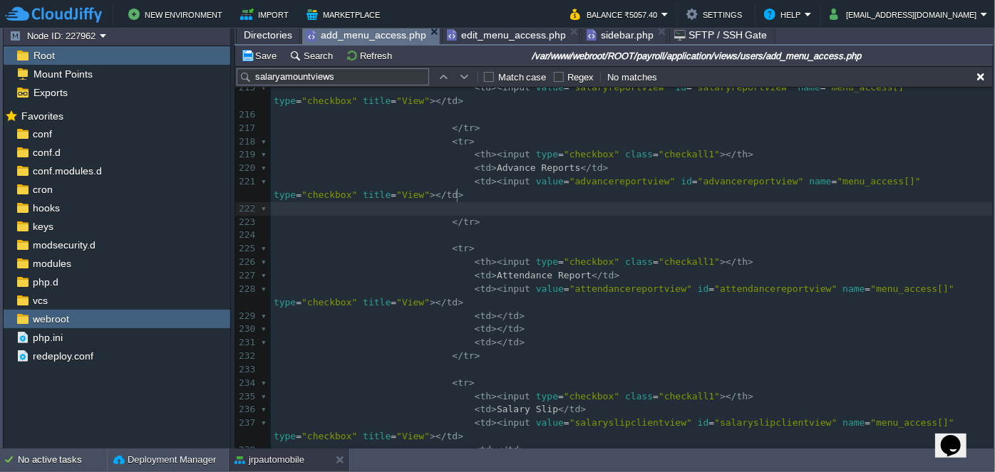
drag, startPoint x: 457, startPoint y: 197, endPoint x: 514, endPoint y: 222, distance: 62.5
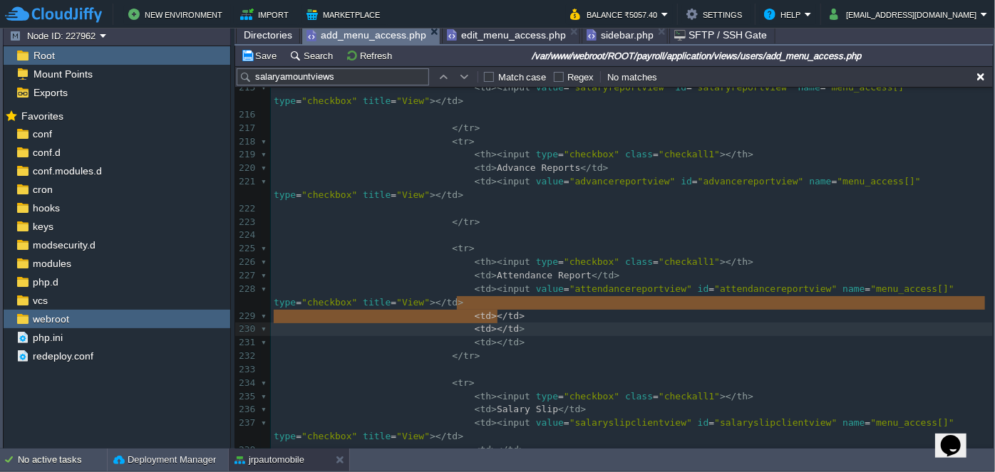
type textarea "<td></td> <td></td> <td></td>"
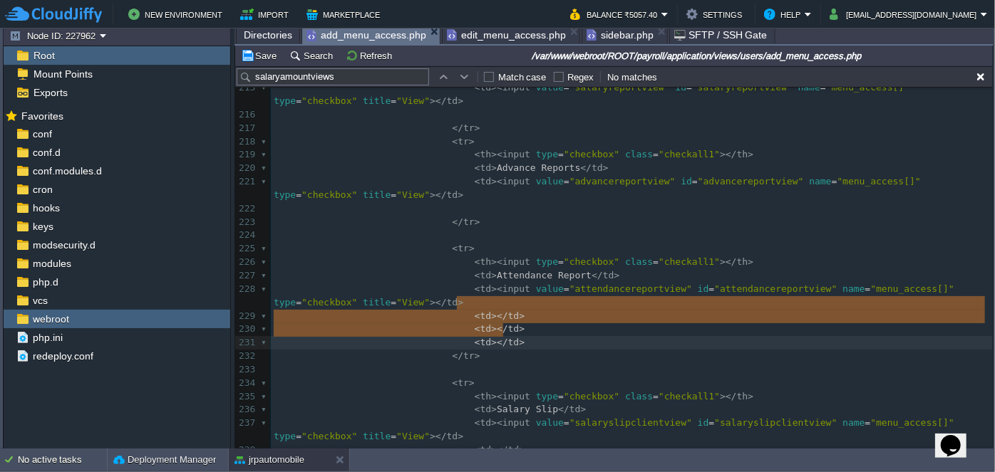
drag, startPoint x: 455, startPoint y: 302, endPoint x: 522, endPoint y: 333, distance: 73.7
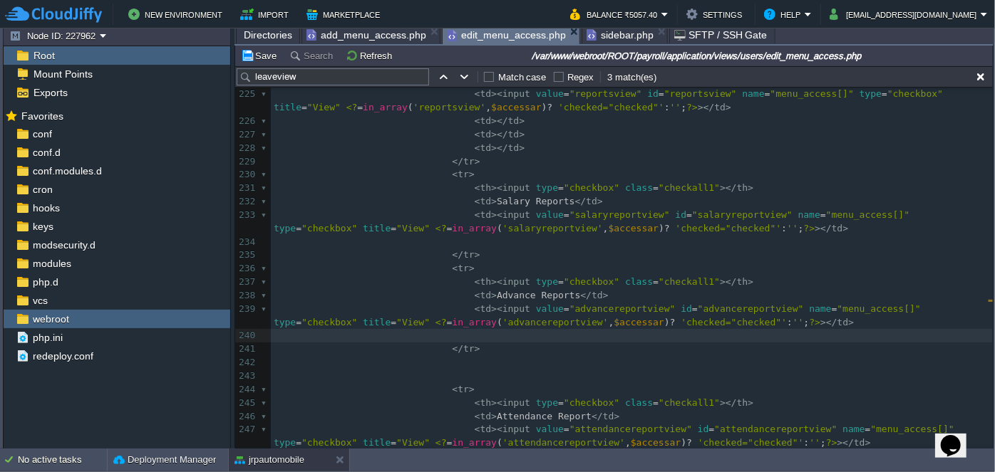
click at [485, 31] on span "edit_menu_access.php" at bounding box center [506, 35] width 119 height 18
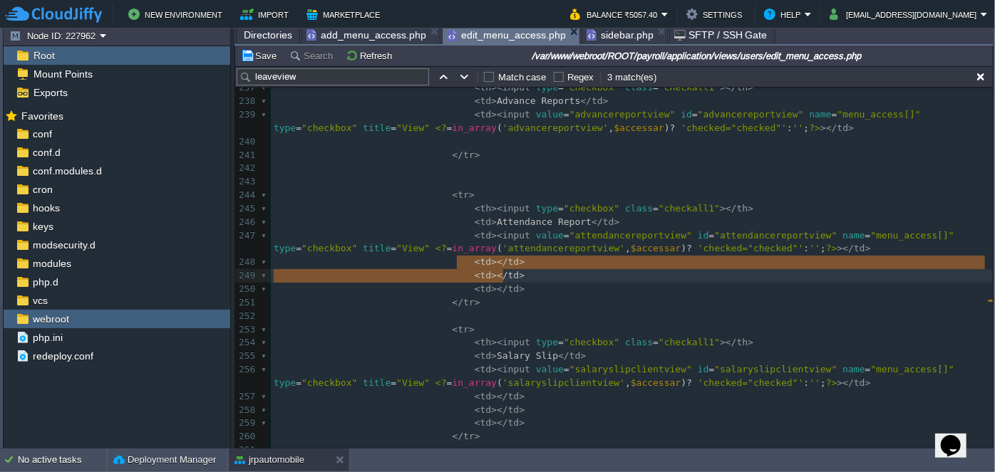
type textarea "<td></td> <td></td> <td></td>"
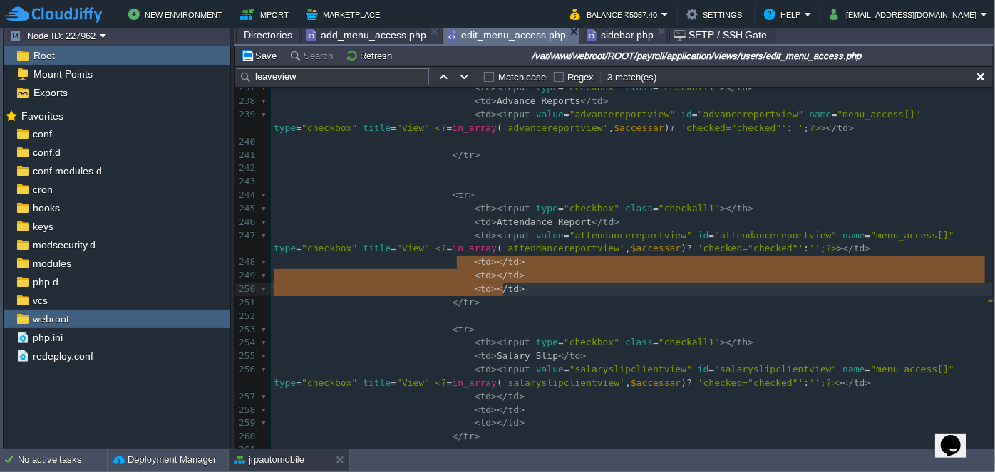
drag, startPoint x: 456, startPoint y: 261, endPoint x: 517, endPoint y: 282, distance: 64.2
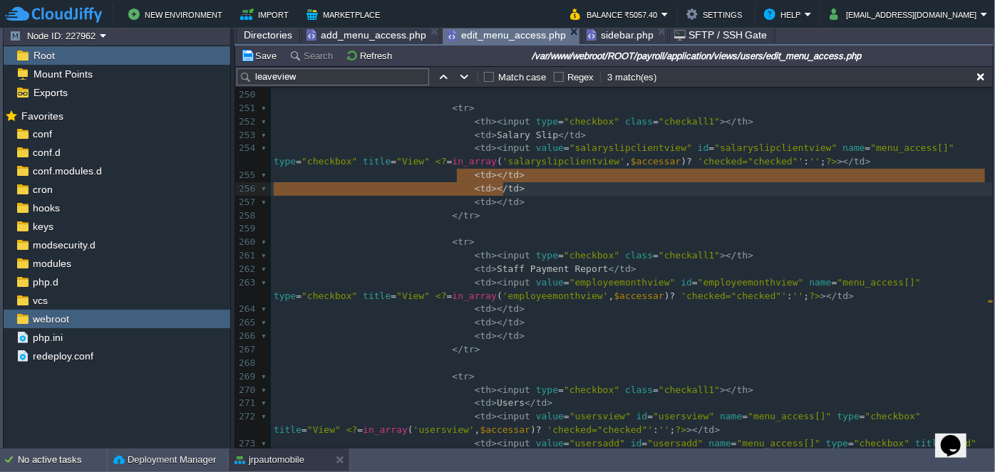
type textarea "<td></td> <td></td> <td></td>"
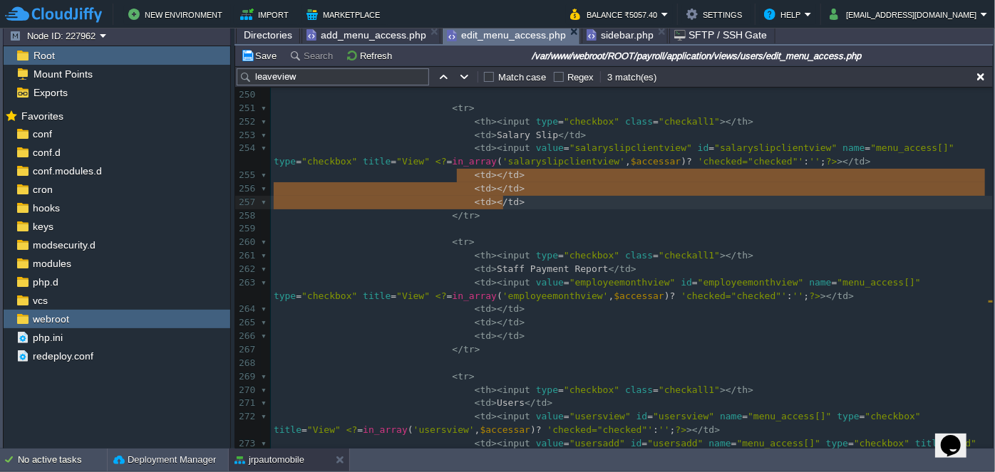
drag, startPoint x: 457, startPoint y: 176, endPoint x: 505, endPoint y: 195, distance: 51.5
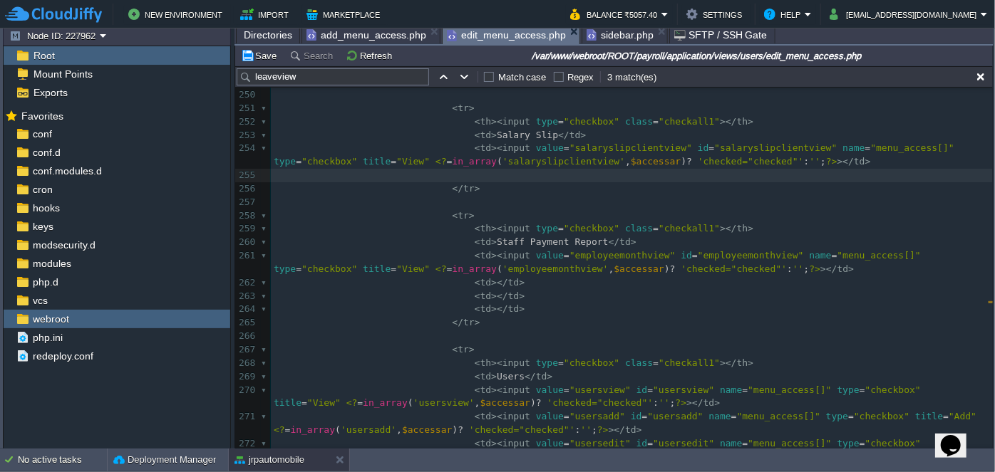
click at [341, 38] on span "add_menu_access.php" at bounding box center [366, 34] width 120 height 17
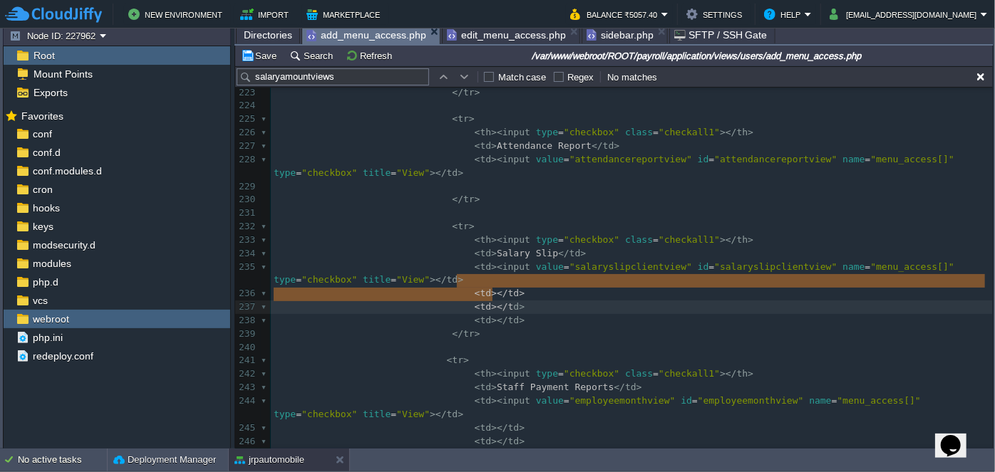
type textarea "<td></td> <td></td> <td></td>"
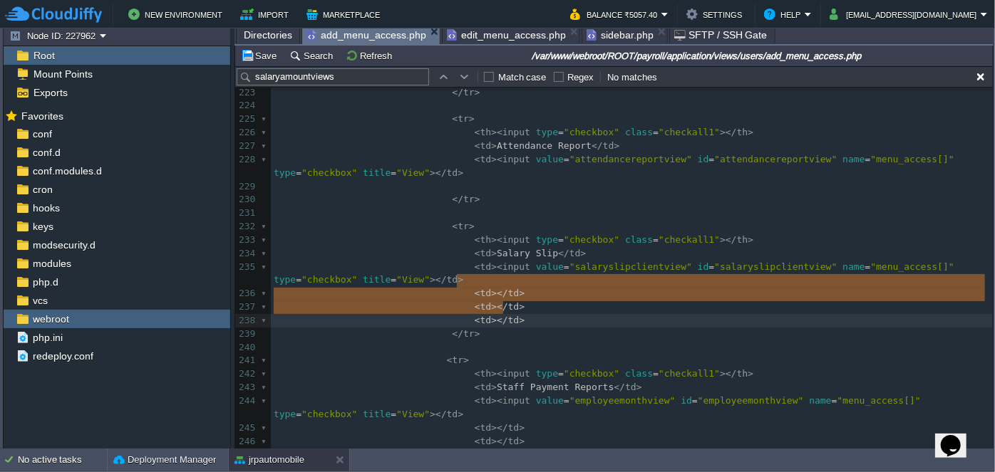
drag, startPoint x: 457, startPoint y: 279, endPoint x: 508, endPoint y: 304, distance: 56.4
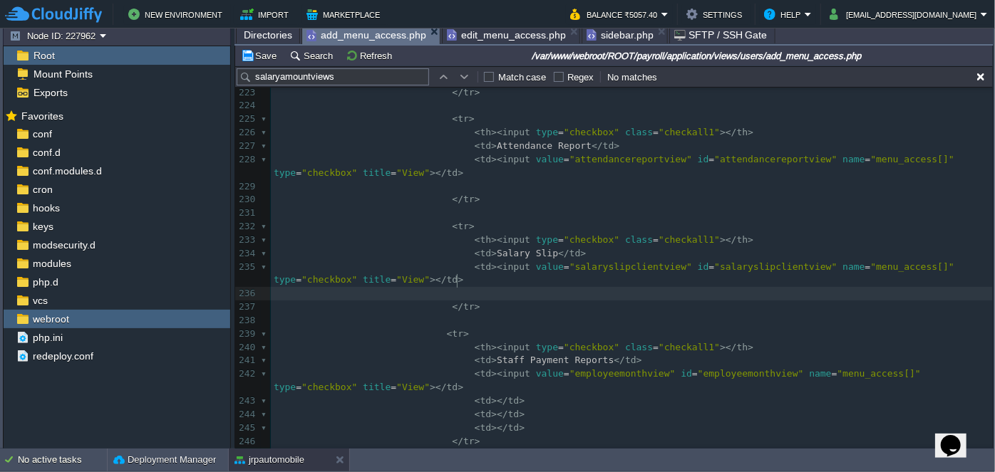
click at [498, 287] on pre at bounding box center [632, 294] width 722 height 14
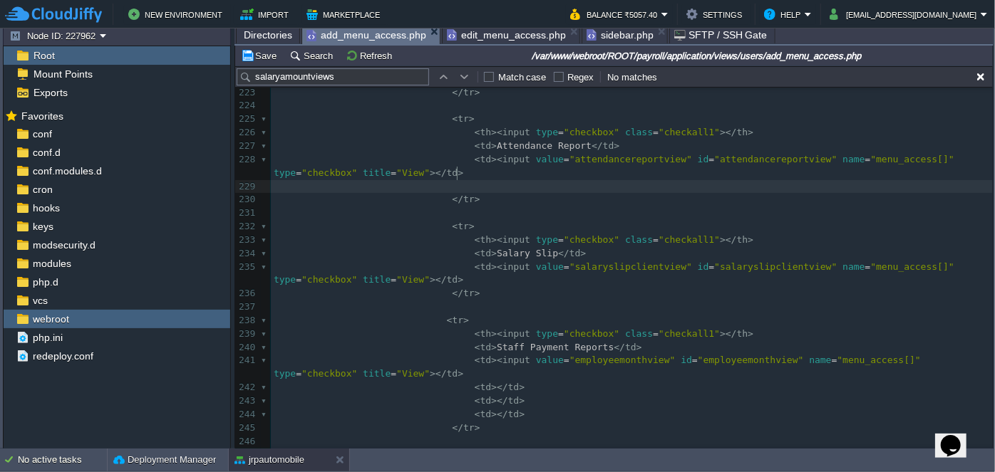
click at [475, 180] on pre at bounding box center [632, 187] width 722 height 14
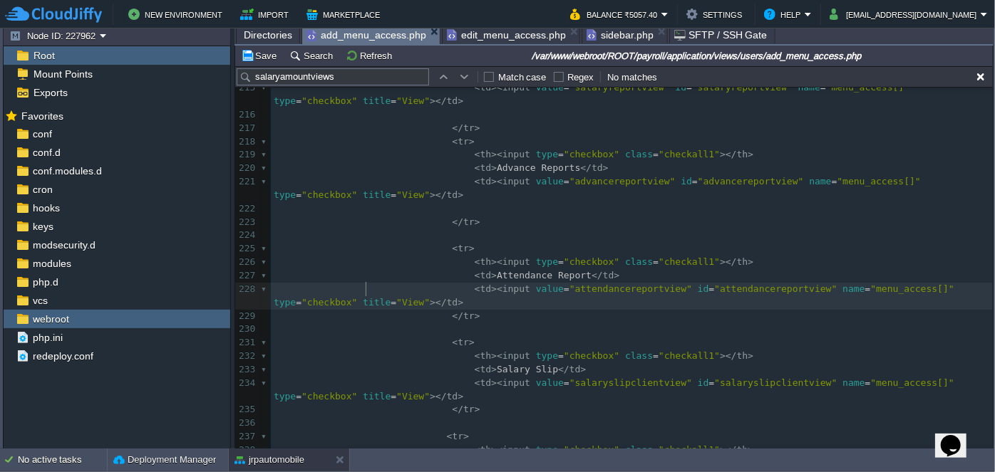
click at [468, 202] on pre at bounding box center [632, 209] width 722 height 14
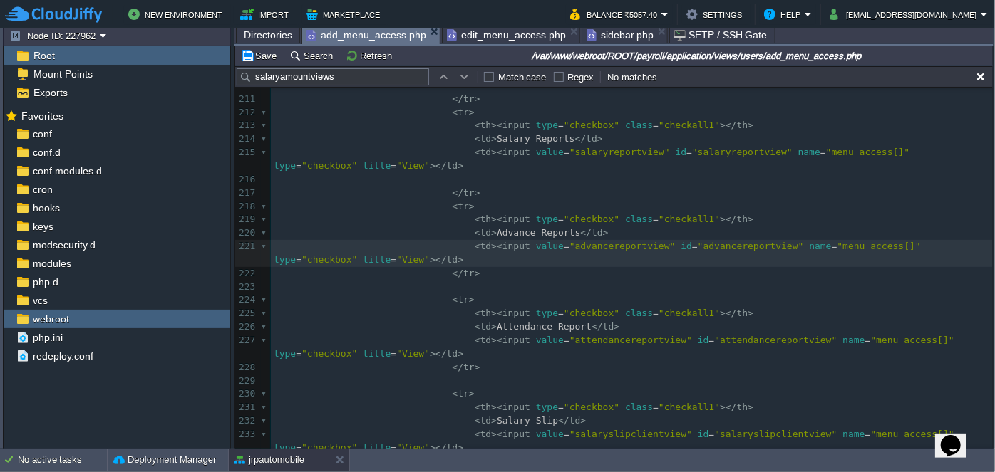
click at [476, 173] on pre at bounding box center [632, 180] width 722 height 14
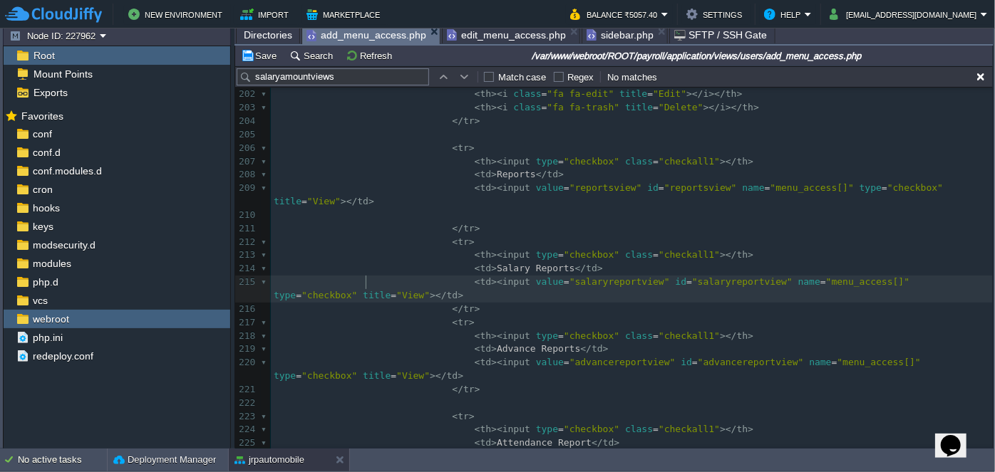
click at [460, 222] on pre "</ tr >" at bounding box center [632, 229] width 722 height 14
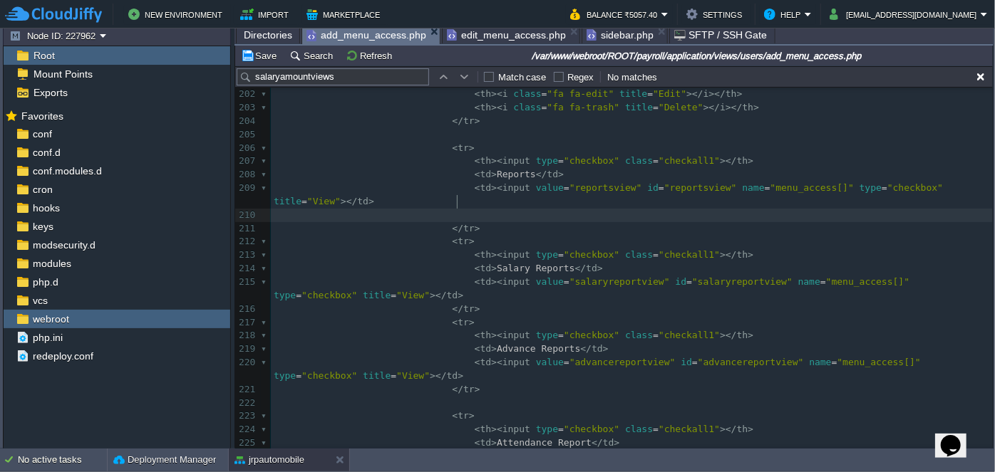
click at [463, 209] on pre at bounding box center [632, 216] width 722 height 14
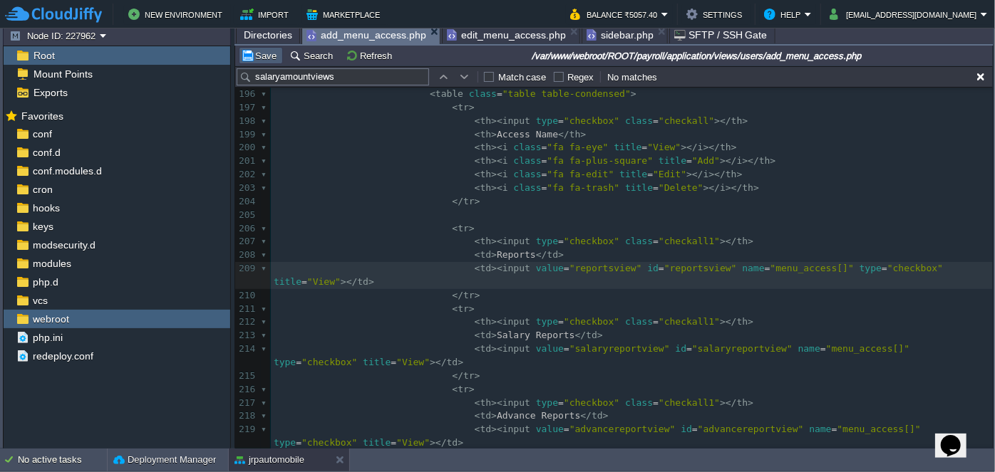
click at [271, 57] on button "Save" at bounding box center [261, 55] width 40 height 13
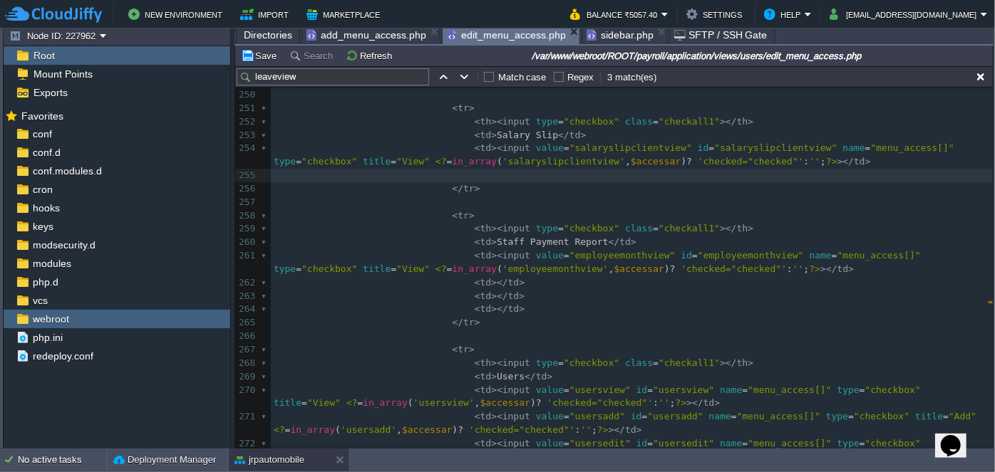
click at [470, 32] on span "edit_menu_access.php" at bounding box center [506, 35] width 119 height 18
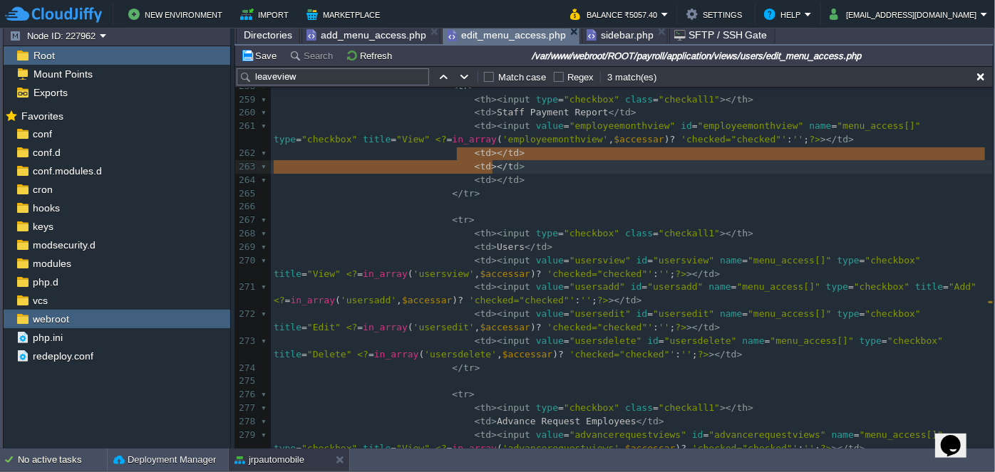
type textarea "<td></td> <td></td> <td></td>"
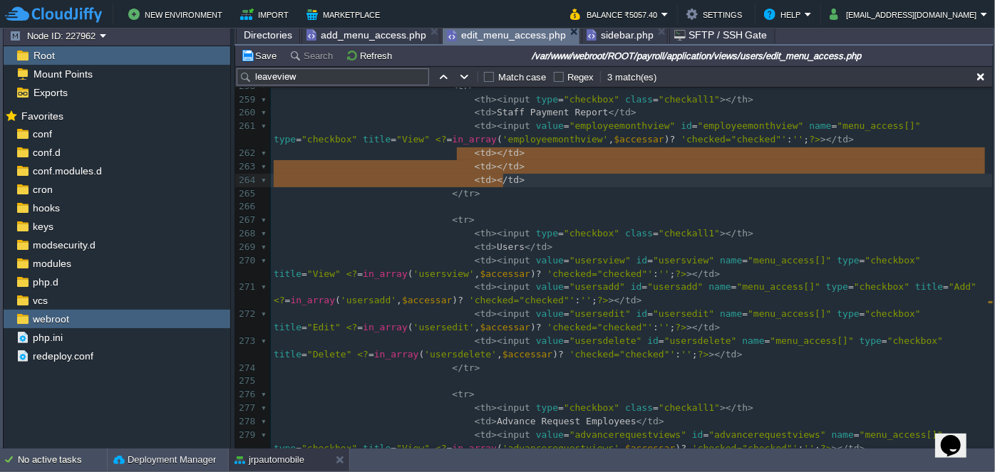
drag, startPoint x: 457, startPoint y: 152, endPoint x: 515, endPoint y: 178, distance: 63.2
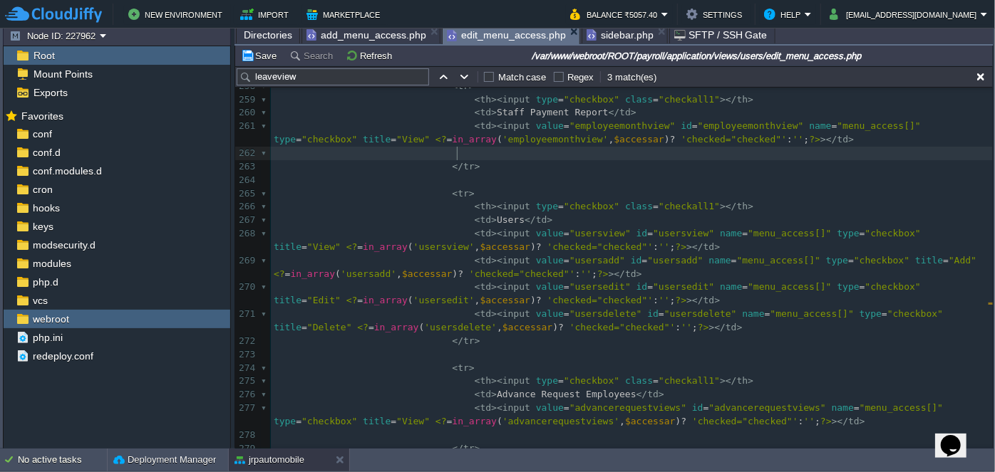
click at [509, 157] on pre at bounding box center [632, 154] width 722 height 14
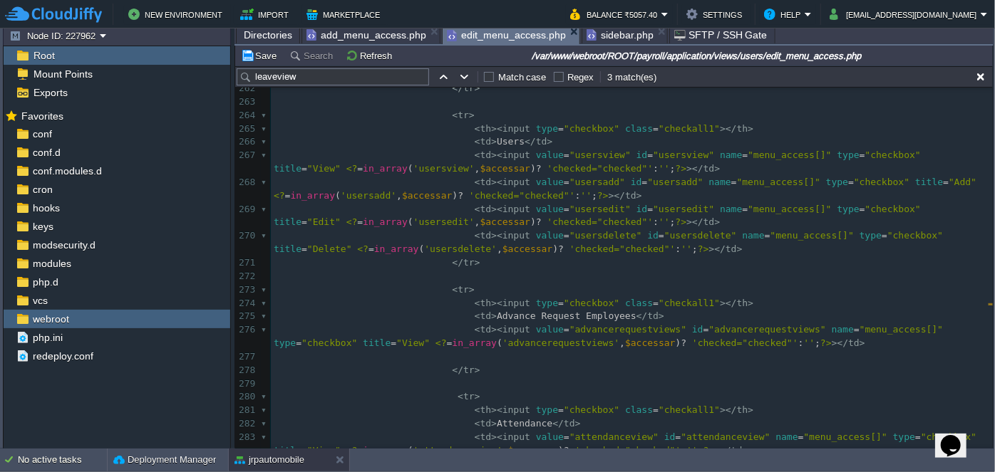
click at [336, 35] on span "add_menu_access.php" at bounding box center [366, 34] width 120 height 17
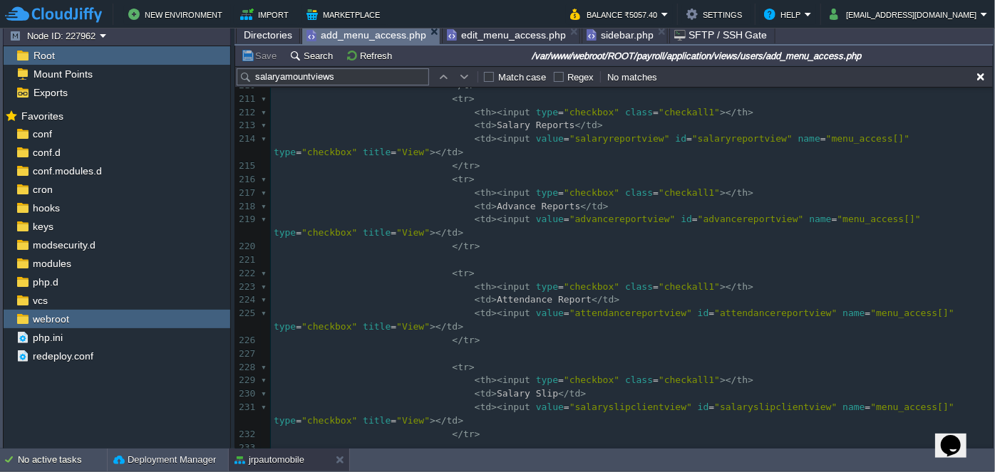
click at [517, 42] on span "edit_menu_access.php" at bounding box center [506, 34] width 119 height 17
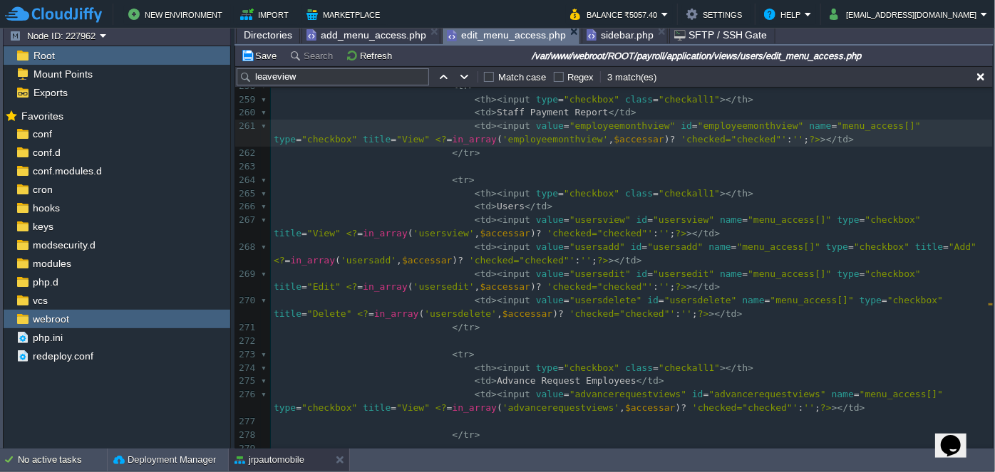
click at [357, 36] on span "add_menu_access.php" at bounding box center [366, 34] width 120 height 17
click at [503, 41] on span "edit_menu_access.php" at bounding box center [506, 35] width 119 height 18
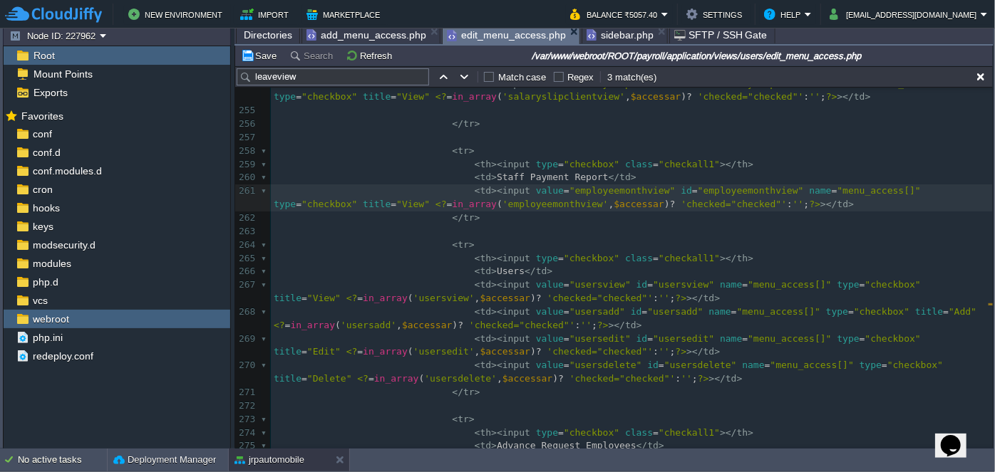
click at [338, 33] on span "add_menu_access.php" at bounding box center [366, 34] width 120 height 17
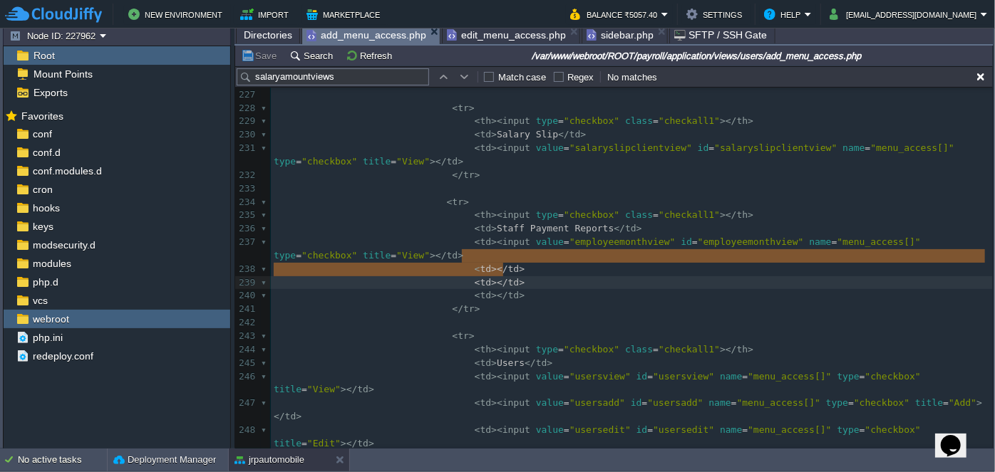
type textarea "td></td> <td></td> <td></td>"
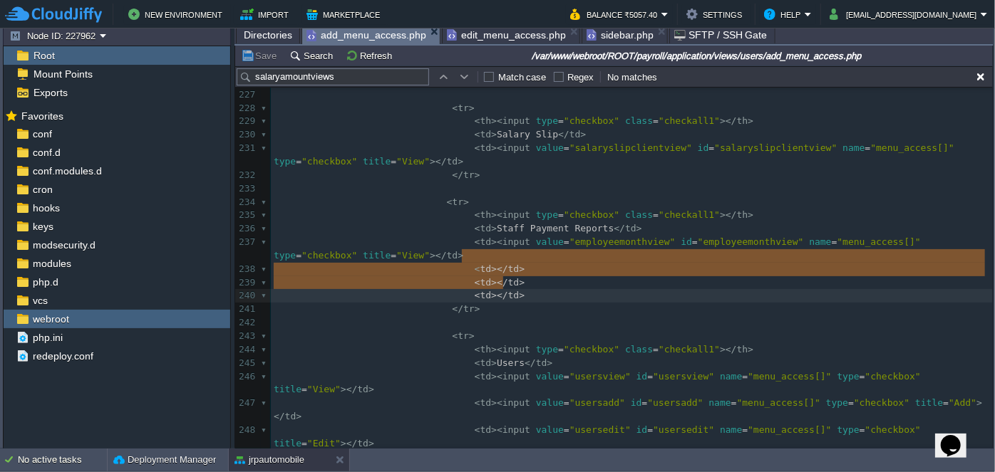
drag, startPoint x: 460, startPoint y: 257, endPoint x: 528, endPoint y: 284, distance: 73.6
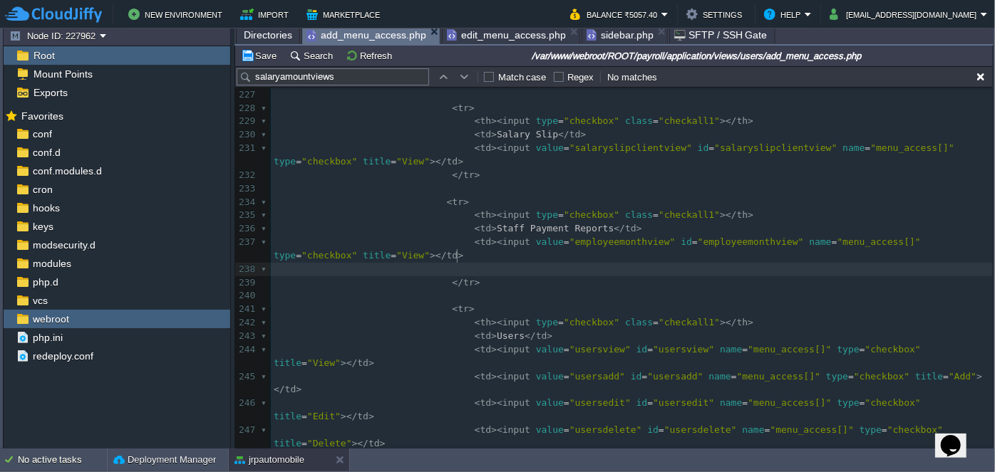
click at [492, 263] on pre at bounding box center [632, 270] width 722 height 14
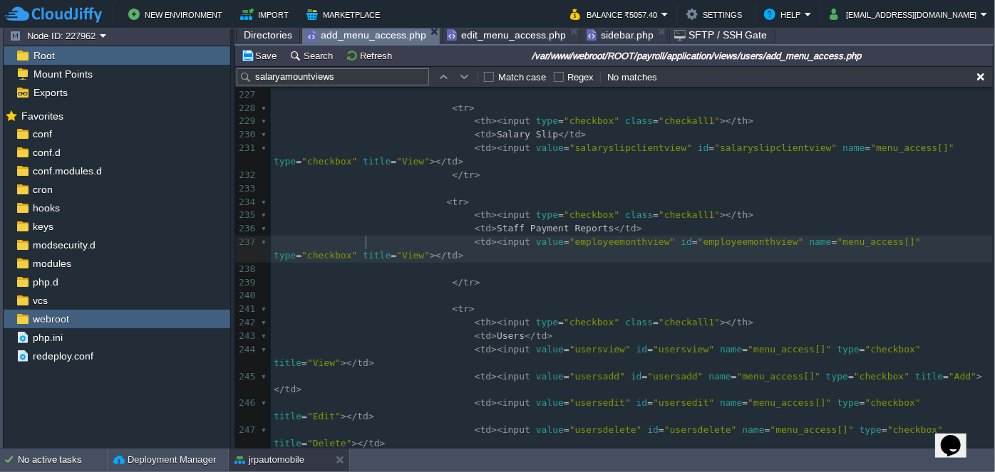
click at [486, 263] on pre at bounding box center [632, 270] width 722 height 14
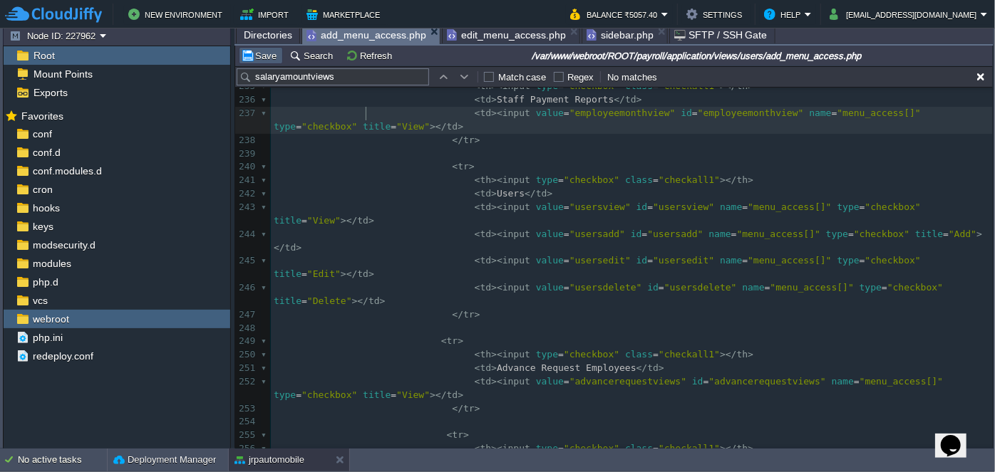
click at [251, 56] on button "Save" at bounding box center [261, 55] width 40 height 13
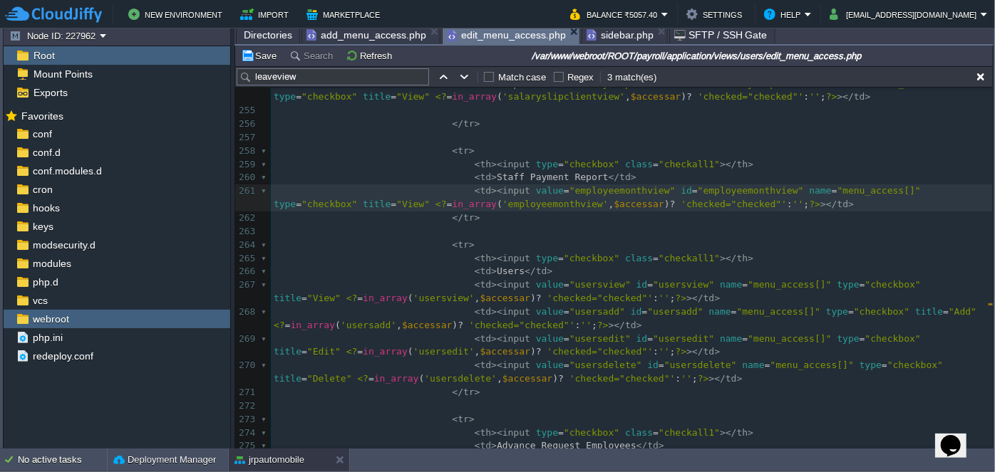
drag, startPoint x: 460, startPoint y: 31, endPoint x: 466, endPoint y: 46, distance: 16.3
click at [460, 31] on span "edit_menu_access.php" at bounding box center [506, 35] width 119 height 18
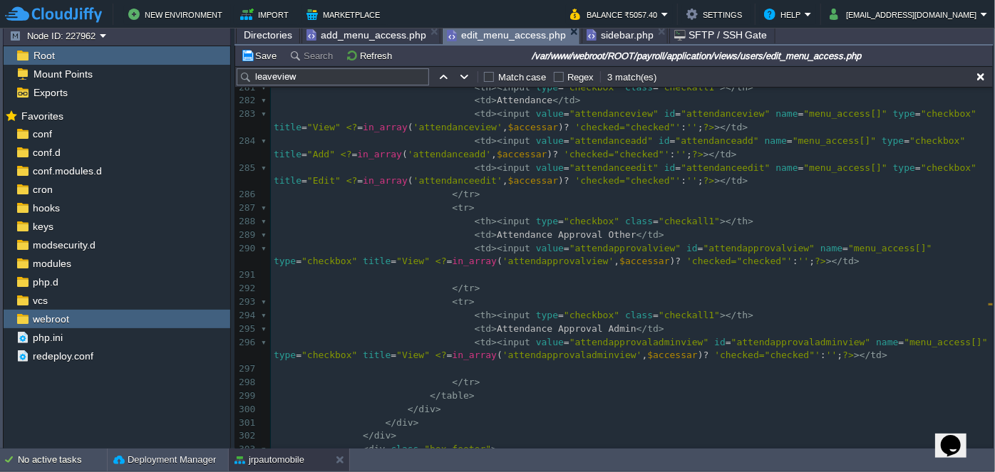
click at [389, 38] on span "add_menu_access.php" at bounding box center [366, 34] width 120 height 17
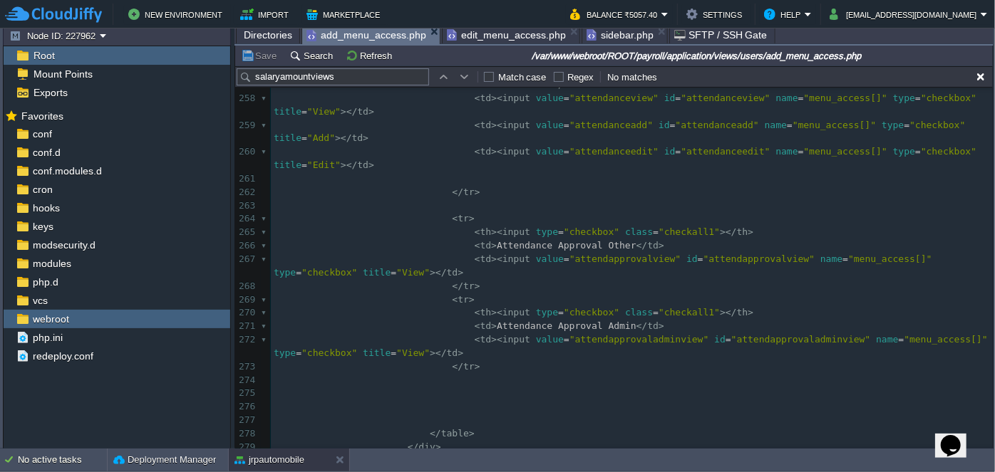
click at [581, 247] on span "Attendance Approval Other" at bounding box center [567, 245] width 140 height 11
type textarea "Other"
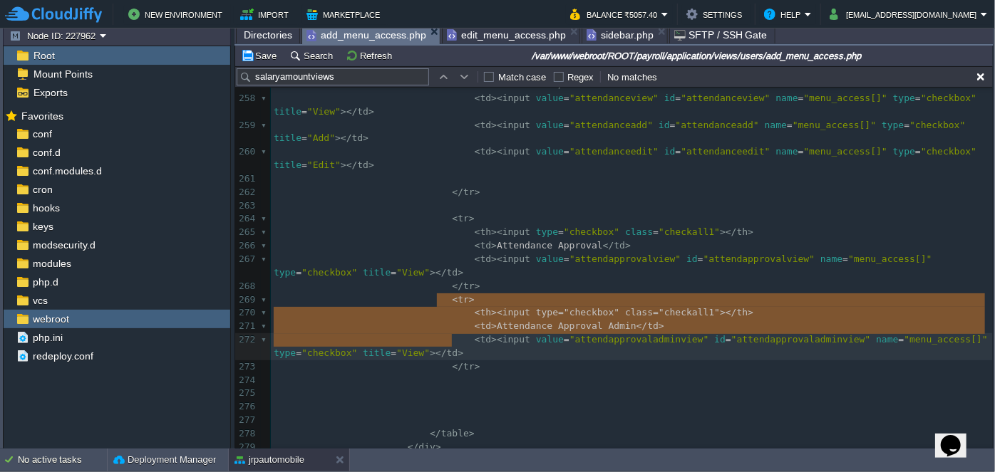
type textarea "<tr> <th><input type="checkbox" class="checkall1"></th> <td>Attendance Approval…"
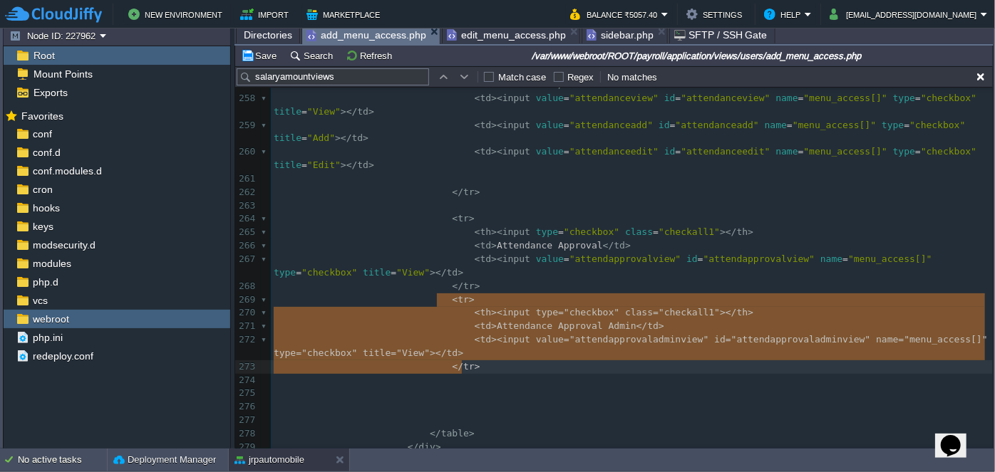
drag, startPoint x: 437, startPoint y: 299, endPoint x: 474, endPoint y: 361, distance: 72.2
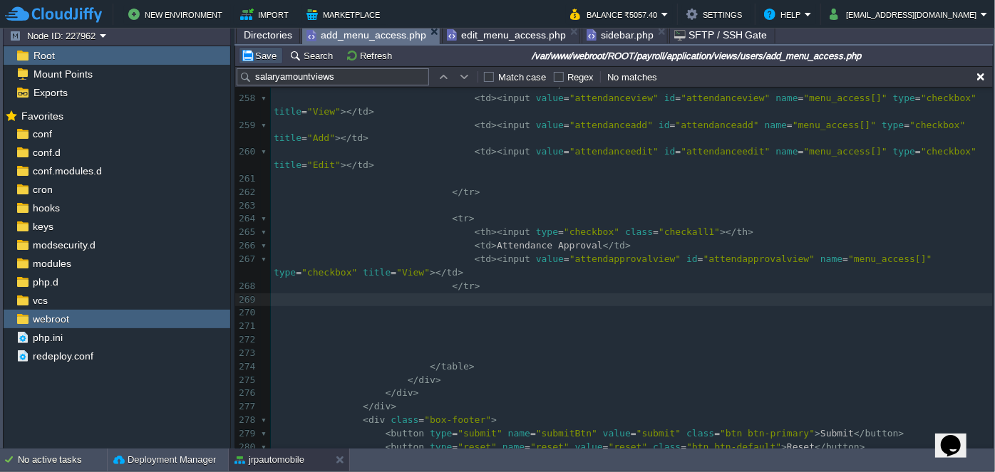
click at [254, 57] on button "Save" at bounding box center [261, 55] width 40 height 13
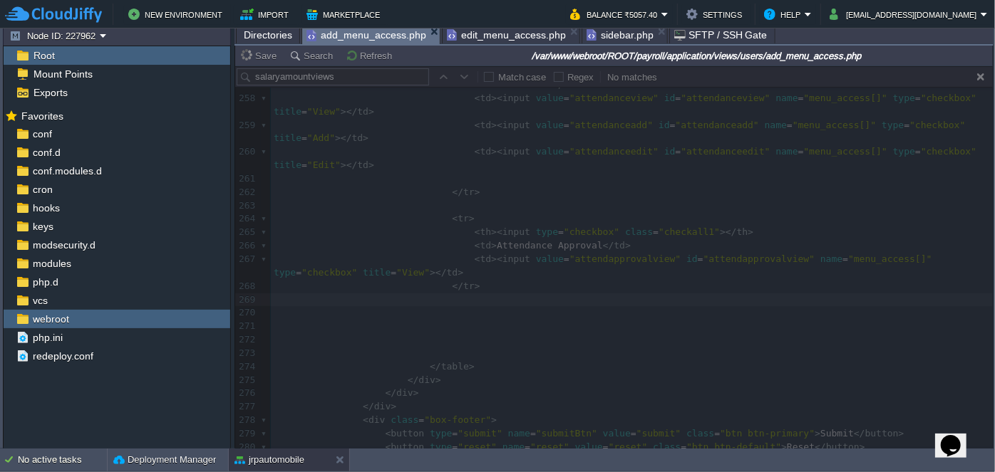
click at [465, 34] on span "edit_menu_access.php" at bounding box center [506, 34] width 119 height 17
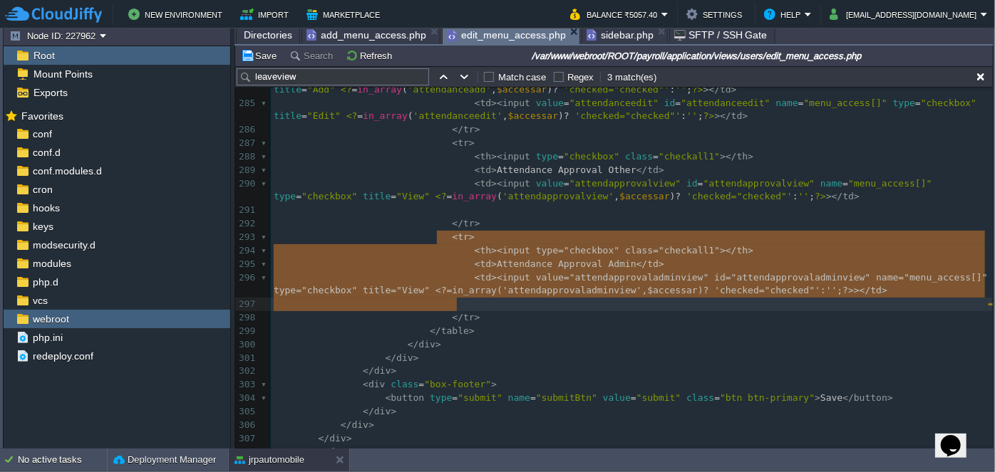
type textarea "<tr> <th><input type="checkbox" class="checkall1"></th> <td>Attendance Approval…"
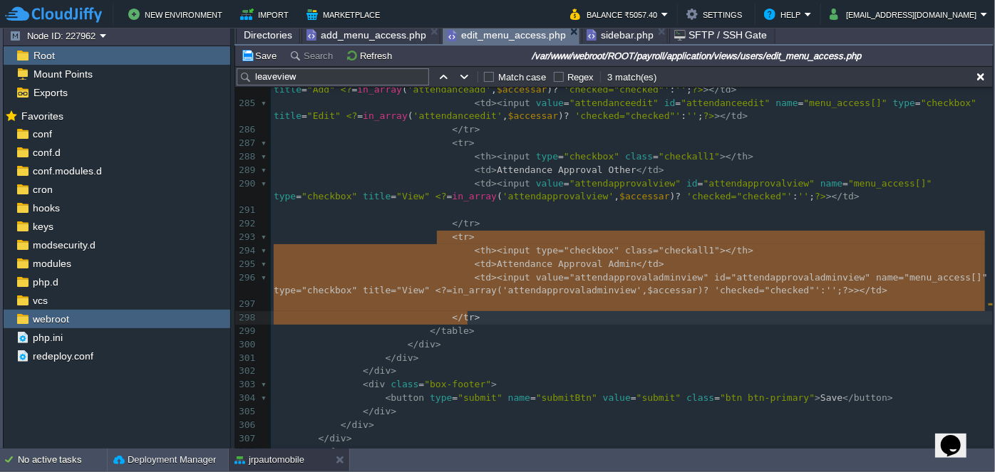
drag, startPoint x: 435, startPoint y: 235, endPoint x: 485, endPoint y: 311, distance: 90.5
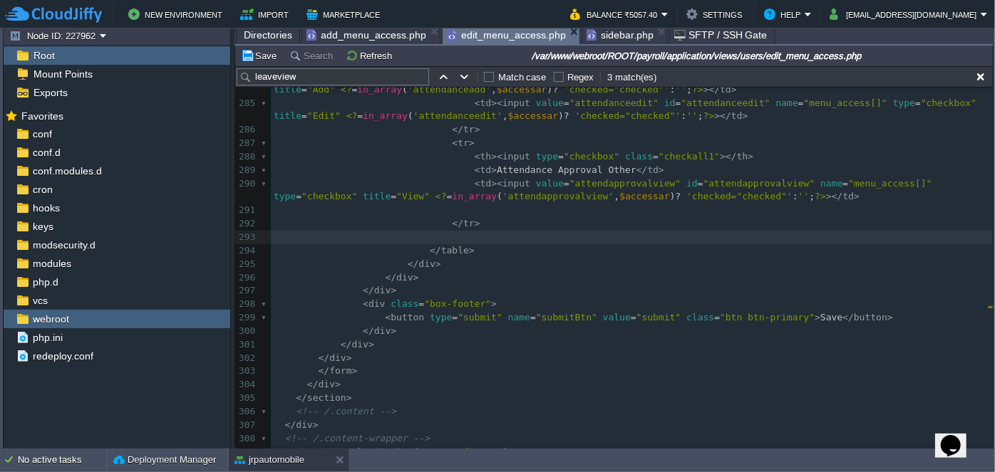
click at [480, 209] on pre at bounding box center [632, 211] width 722 height 14
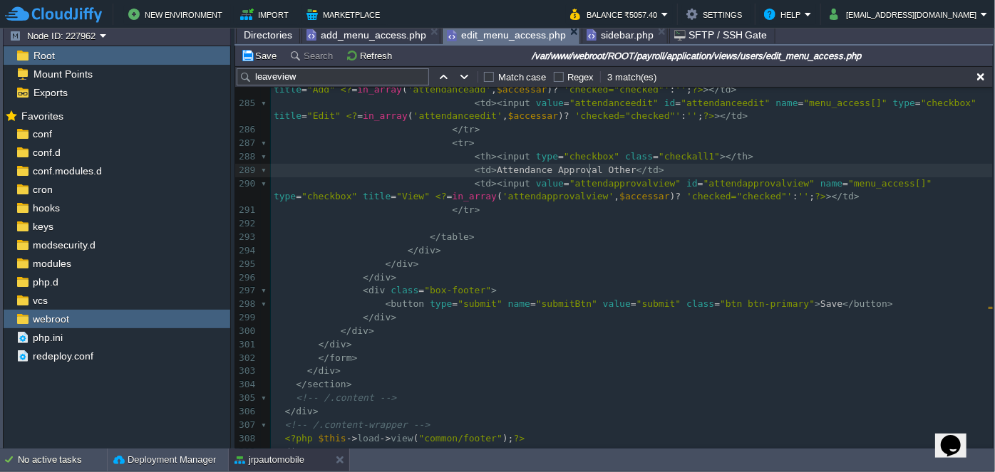
click at [589, 164] on div "xxxxxxxxxx < td >< input value = " leaveview " id = " leaveview " name = "menu_…" at bounding box center [632, 224] width 722 height 712
type textarea "Other"
